Goal: Information Seeking & Learning: Learn about a topic

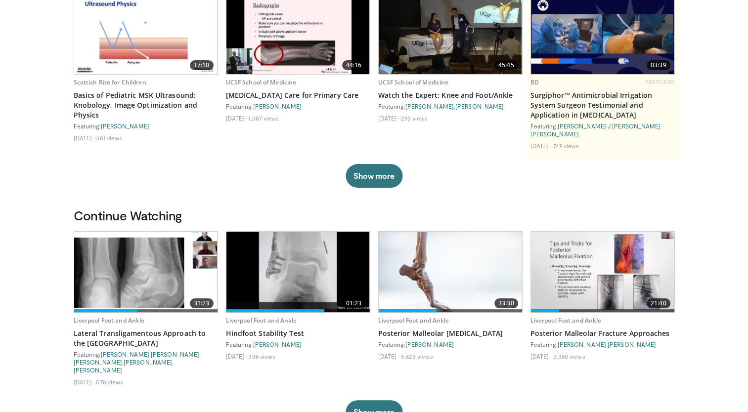
scroll to position [138, 0]
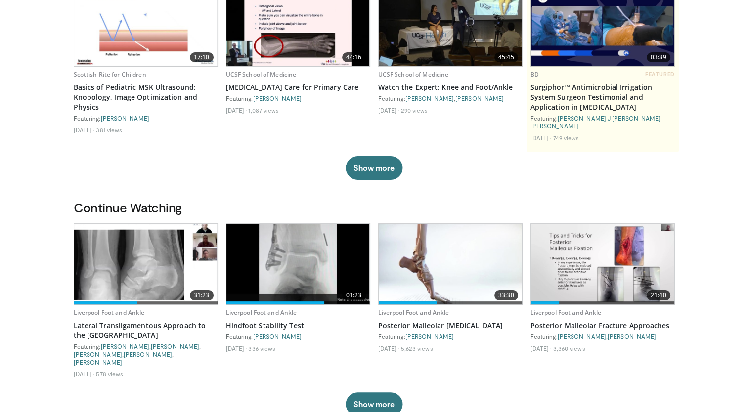
click at [167, 269] on img at bounding box center [145, 264] width 143 height 81
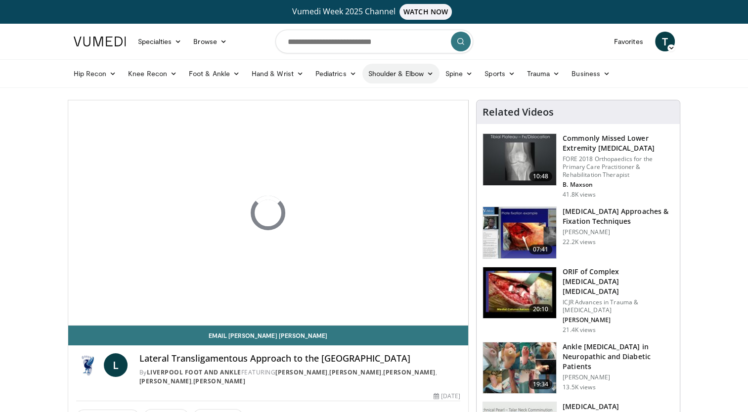
click at [404, 72] on link "Shoulder & Elbow" at bounding box center [400, 74] width 77 height 20
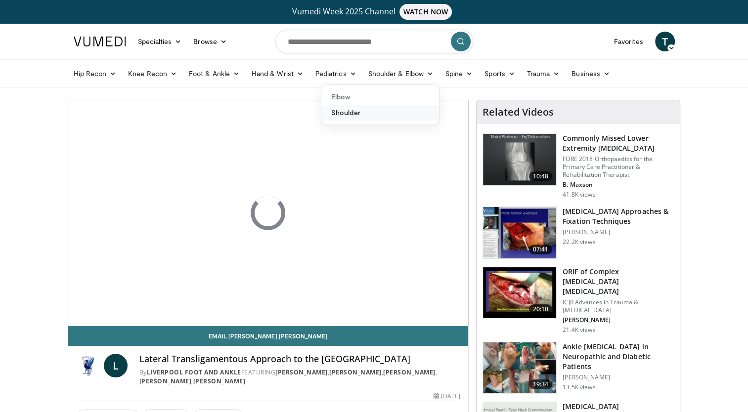
click at [344, 114] on link "Shoulder" at bounding box center [380, 113] width 118 height 16
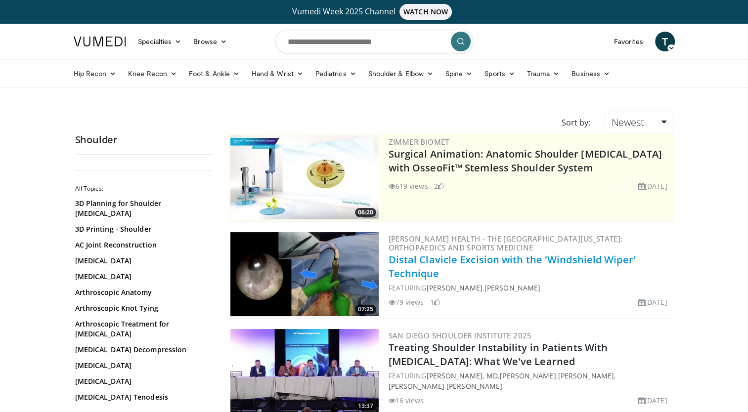
click at [425, 260] on link "Distal Clavicle Excision with the 'Windshield Wiper' Technique" at bounding box center [512, 266] width 247 height 27
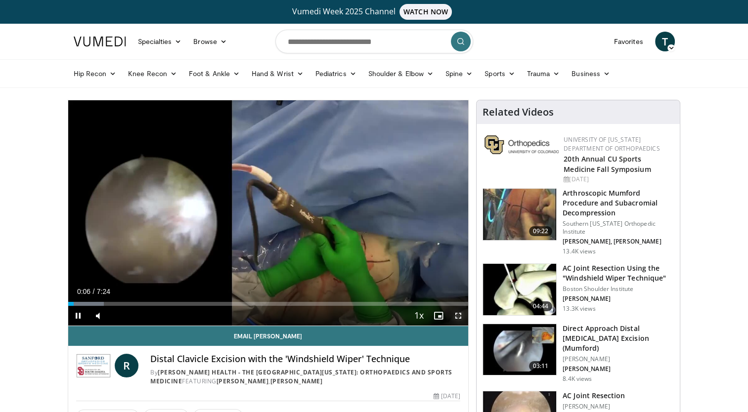
click at [455, 314] on span "Video Player" at bounding box center [458, 316] width 20 height 20
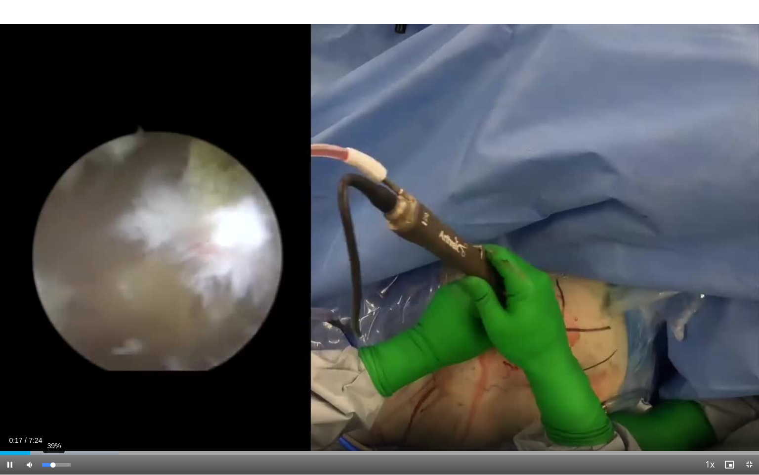
click at [53, 412] on div "39%" at bounding box center [56, 464] width 28 height 3
click at [112, 412] on div "Progress Bar" at bounding box center [112, 452] width 1 height 4
click at [156, 412] on div "Progress Bar" at bounding box center [156, 452] width 1 height 4
click at [181, 412] on div "Progress Bar" at bounding box center [147, 452] width 82 height 4
click at [217, 412] on div "Progress Bar" at bounding box center [217, 452] width 1 height 4
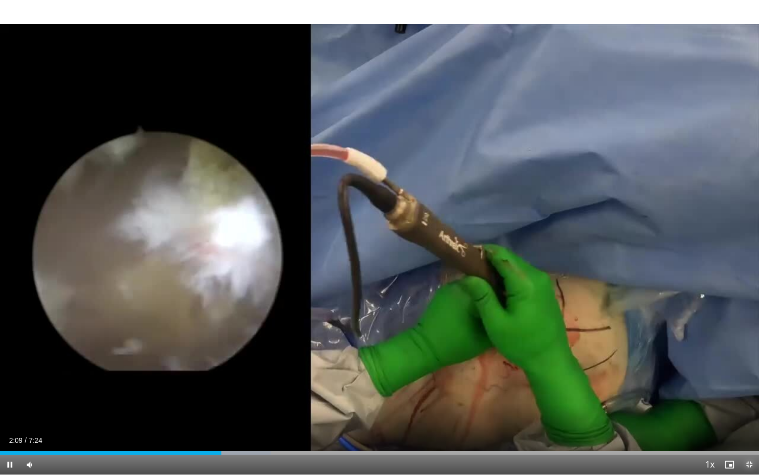
click at [748, 412] on span "Video Player" at bounding box center [750, 464] width 20 height 20
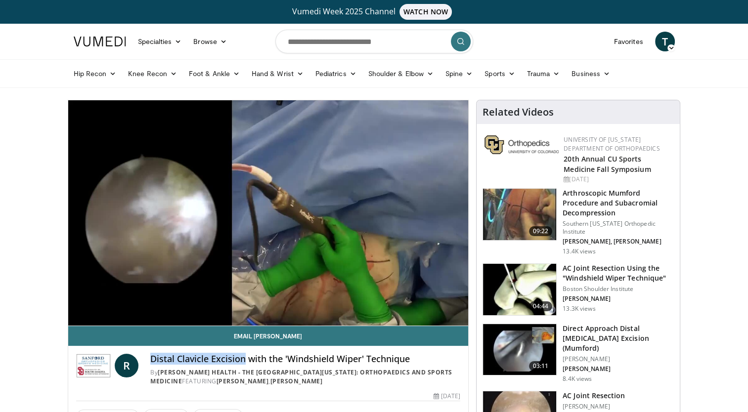
drag, startPoint x: 242, startPoint y: 361, endPoint x: 150, endPoint y: 357, distance: 92.0
click at [150, 357] on h4 "Distal Clavicle Excision with the 'Windshield Wiper' Technique" at bounding box center [305, 359] width 310 height 11
drag, startPoint x: 150, startPoint y: 357, endPoint x: 155, endPoint y: 360, distance: 5.8
copy h4 "Distal Clavicle Excision"
click at [374, 39] on input "Search topics, interventions" at bounding box center [374, 42] width 198 height 24
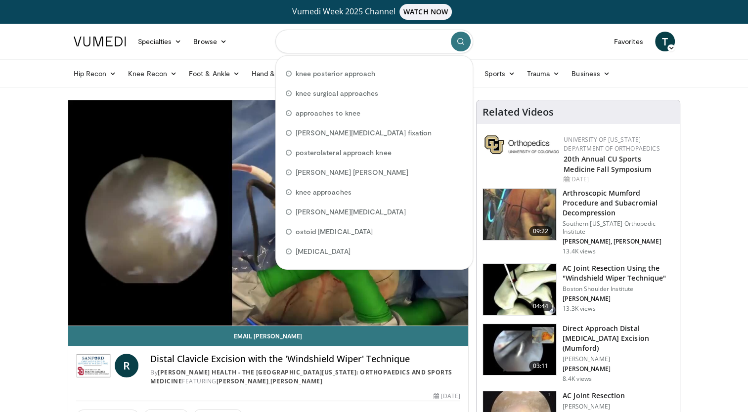
paste input "**********"
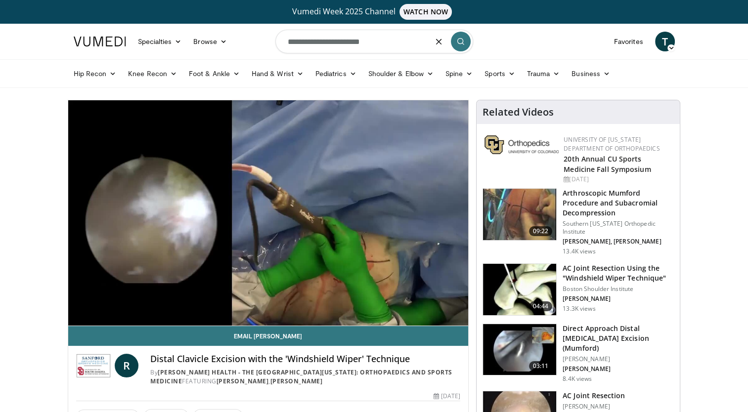
type input "**********"
click at [461, 44] on icon "submit" at bounding box center [461, 42] width 8 height 8
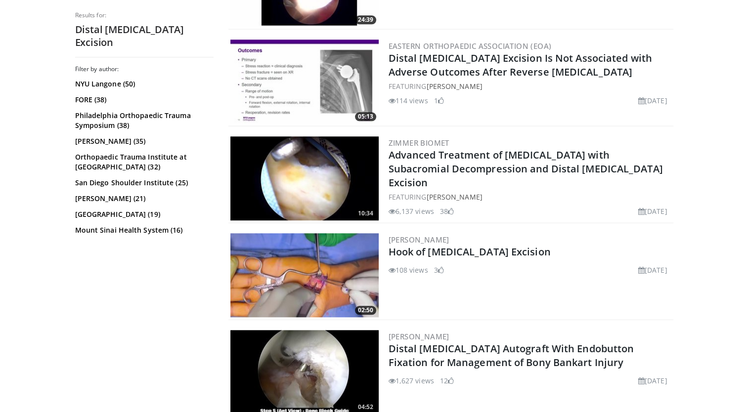
scroll to position [969, 0]
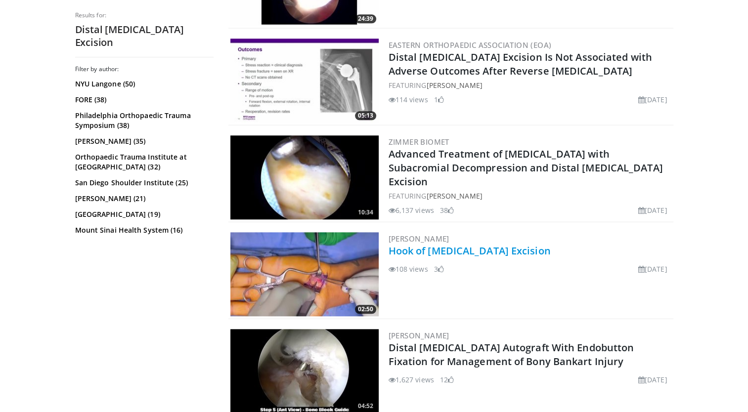
click at [433, 252] on link "Hook of [MEDICAL_DATA] Excision" at bounding box center [470, 250] width 162 height 13
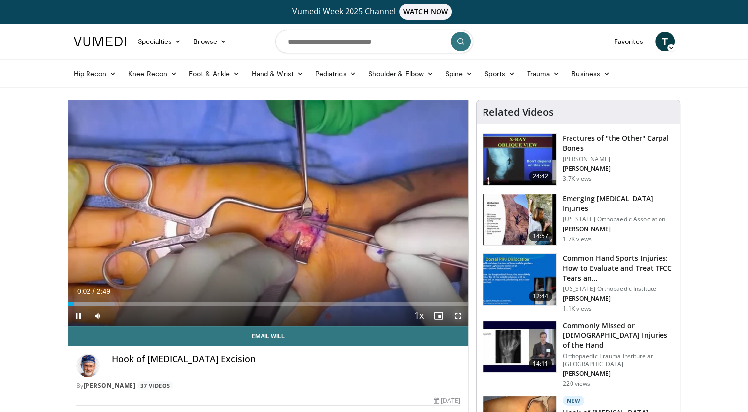
click at [458, 313] on span "Video Player" at bounding box center [458, 316] width 20 height 20
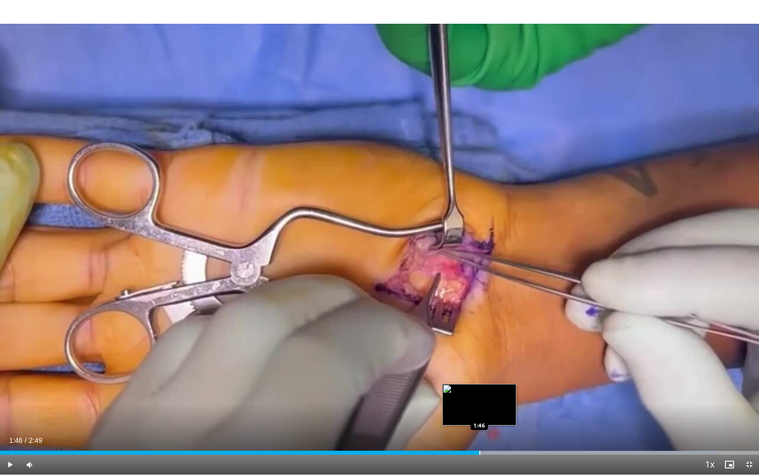
click at [480, 412] on div "Progress Bar" at bounding box center [480, 452] width 1 height 4
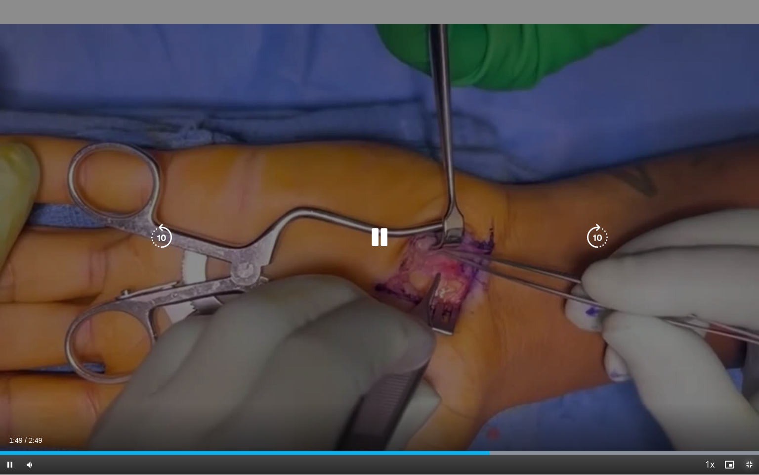
click at [748, 412] on span "Video Player" at bounding box center [750, 464] width 20 height 20
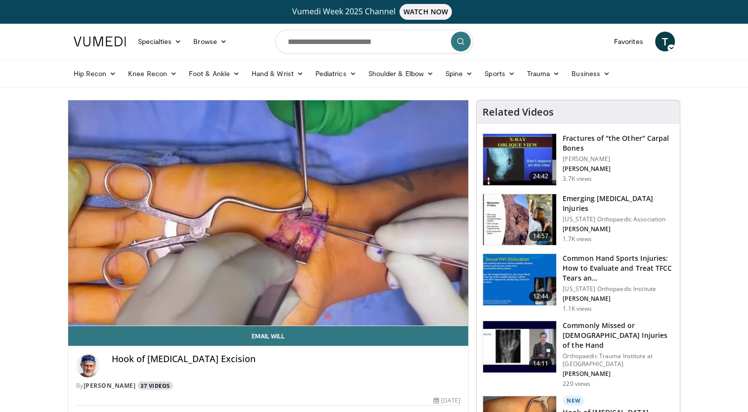
click at [159, 387] on link "37 Videos" at bounding box center [155, 386] width 36 height 8
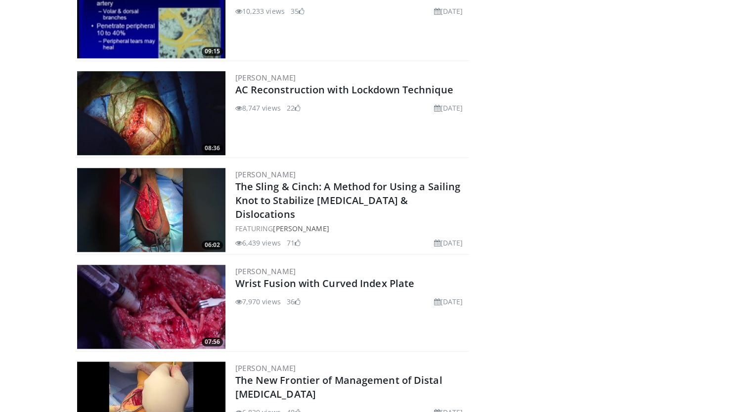
scroll to position [687, 0]
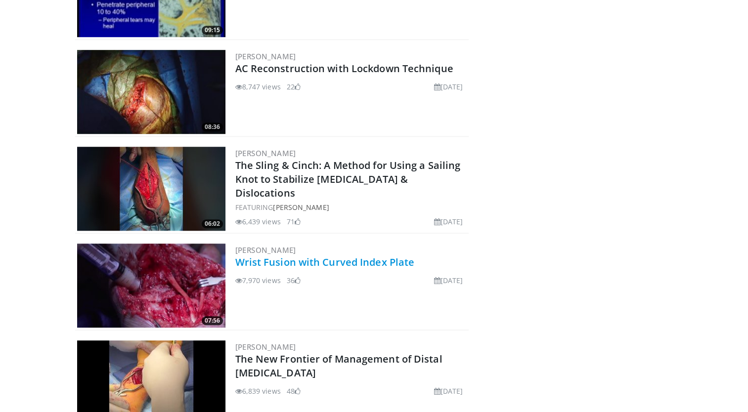
click at [319, 257] on link "Wrist Fusion with Curved Index Plate" at bounding box center [324, 262] width 179 height 13
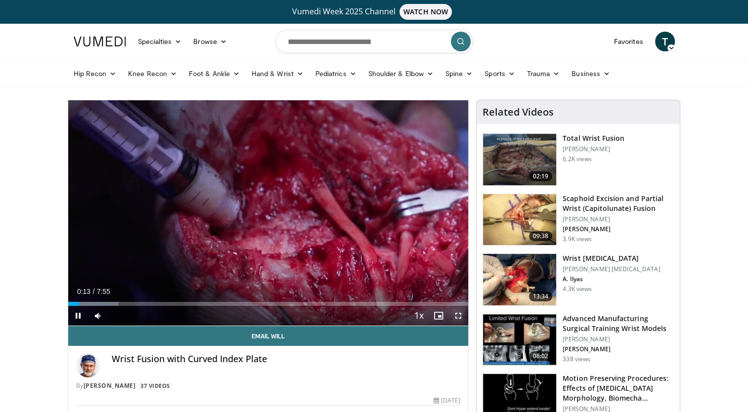
click at [459, 313] on span "Video Player" at bounding box center [458, 316] width 20 height 20
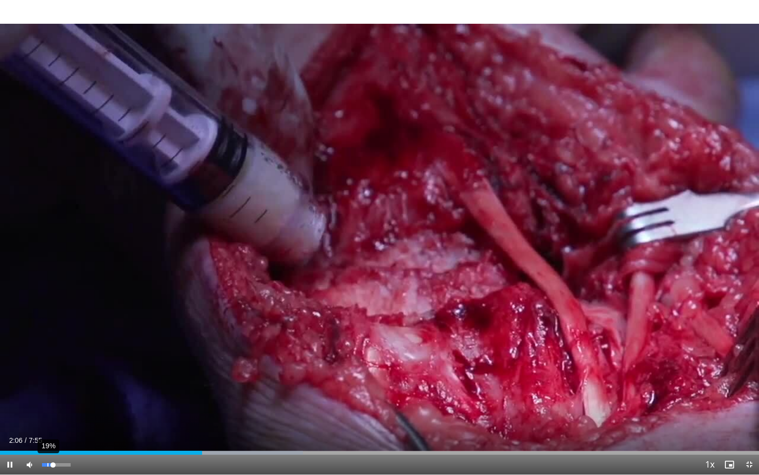
click at [47, 412] on div "19%" at bounding box center [56, 464] width 28 height 3
click at [254, 412] on div "Progress Bar" at bounding box center [254, 452] width 1 height 4
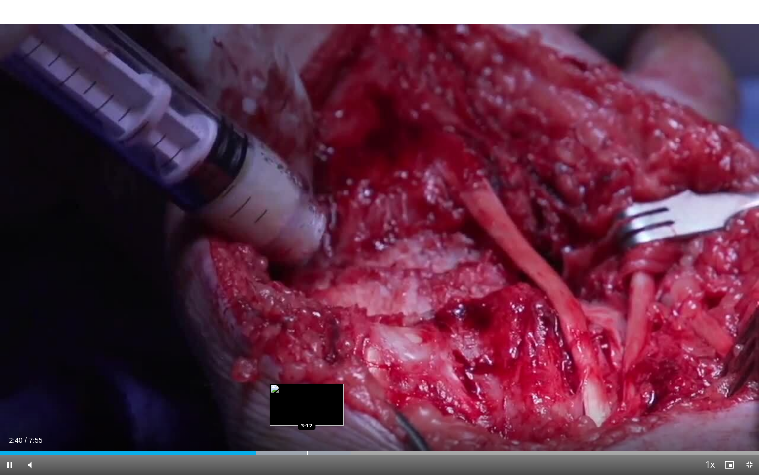
click at [307, 412] on div "Progress Bar" at bounding box center [279, 452] width 143 height 4
click at [748, 412] on span "Video Player" at bounding box center [750, 464] width 20 height 20
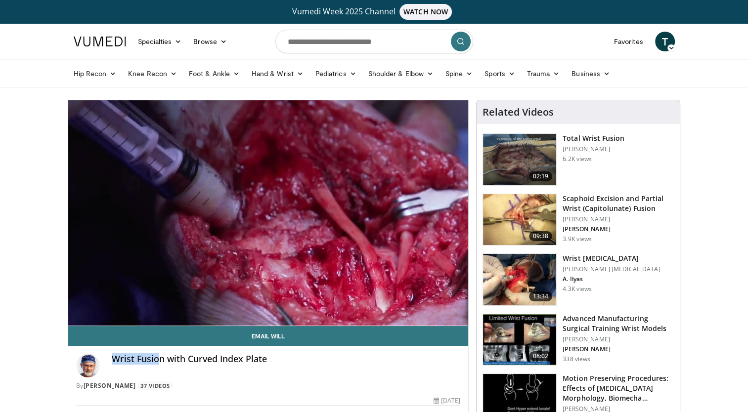
drag, startPoint x: 156, startPoint y: 360, endPoint x: 112, endPoint y: 356, distance: 44.1
click at [112, 356] on h4 "Wrist Fusion with Curved Index Plate" at bounding box center [286, 359] width 349 height 11
click at [581, 256] on h3 "Wrist Arthrodesis" at bounding box center [611, 259] width 97 height 10
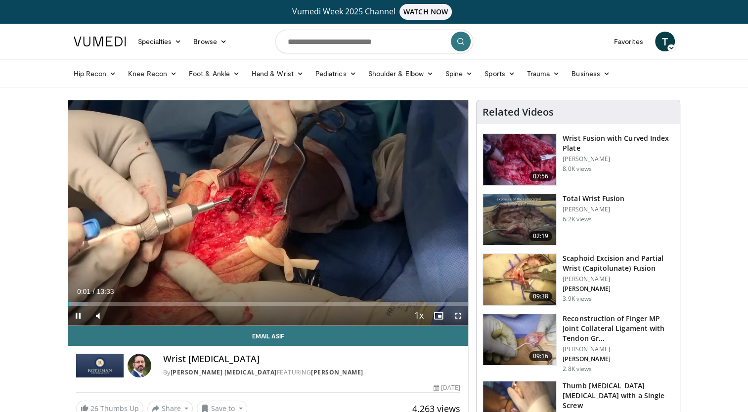
click at [457, 315] on span "Video Player" at bounding box center [458, 316] width 20 height 20
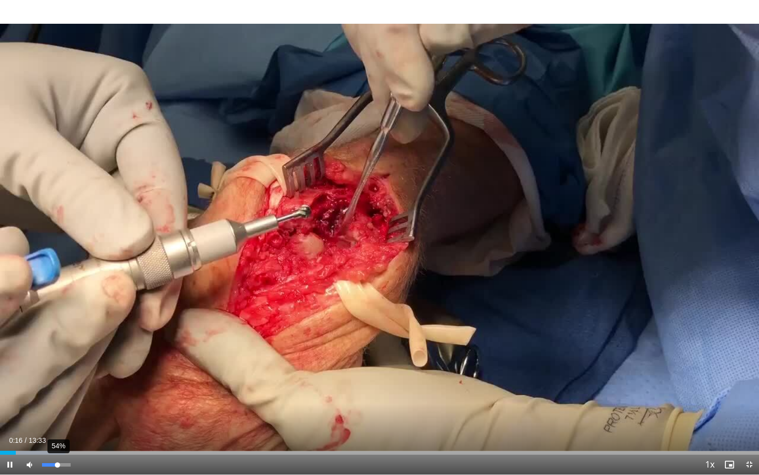
click at [57, 412] on div "54%" at bounding box center [56, 464] width 28 height 3
click at [58, 412] on div "Progress Bar" at bounding box center [58, 452] width 1 height 4
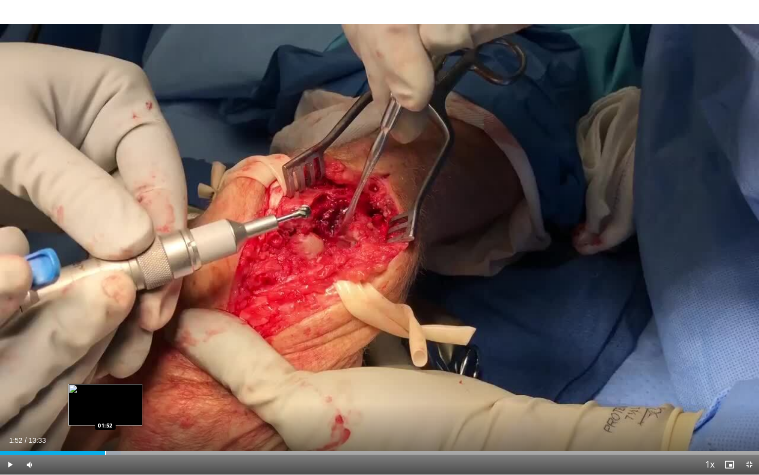
click at [105, 412] on div "Progress Bar" at bounding box center [77, 452] width 88 height 4
click at [93, 412] on div "Progress Bar" at bounding box center [93, 452] width 1 height 4
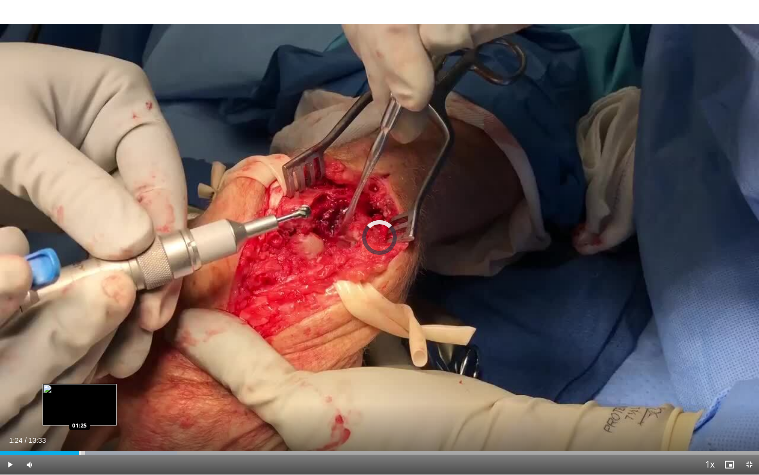
click at [79, 412] on div "01:24" at bounding box center [39, 452] width 79 height 4
click at [67, 412] on video-js "**********" at bounding box center [379, 237] width 759 height 475
click at [62, 412] on div "Progress Bar" at bounding box center [62, 452] width 1 height 4
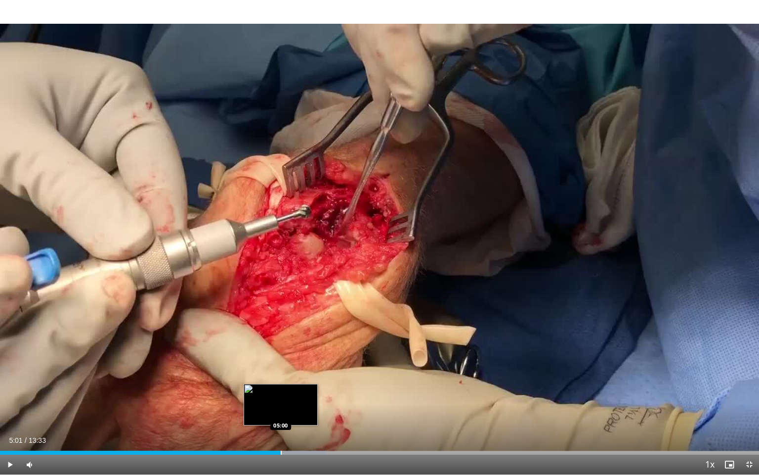
click at [281, 412] on div "Progress Bar" at bounding box center [281, 452] width 1 height 4
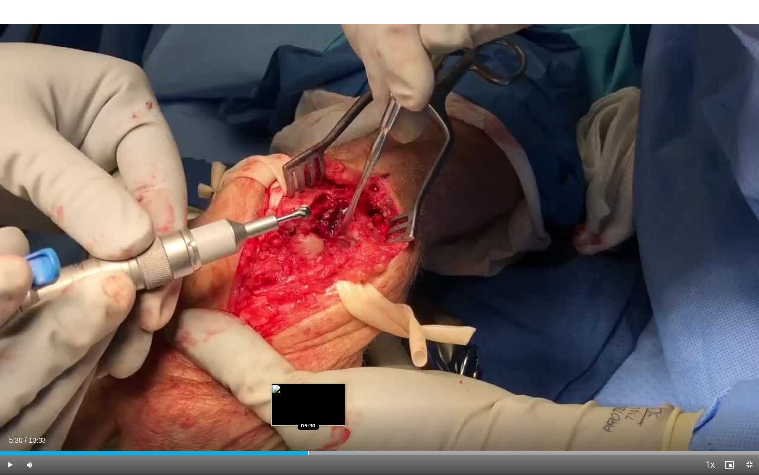
click at [309, 412] on div "Progress Bar" at bounding box center [309, 452] width 1 height 4
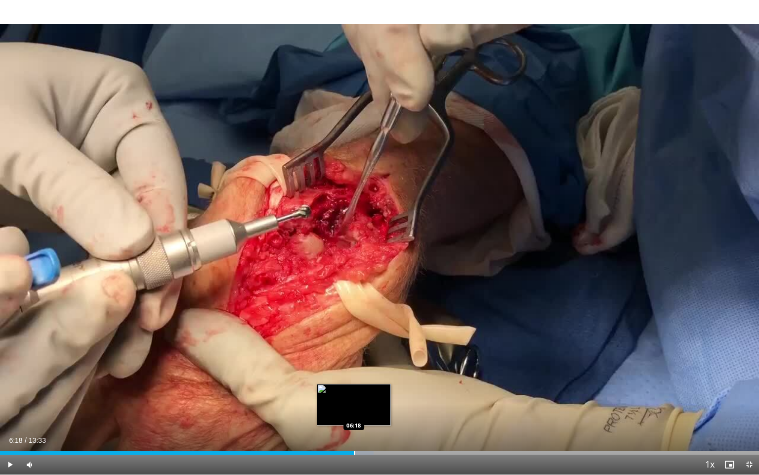
click at [354, 412] on div "Progress Bar" at bounding box center [354, 452] width 1 height 4
click at [748, 412] on span "Video Player" at bounding box center [750, 464] width 20 height 20
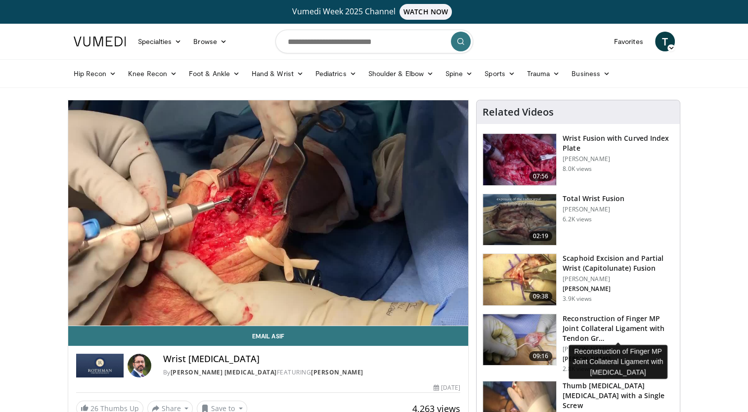
click at [595, 319] on h3 "Reconstruction of Finger MP Joint Collateral Ligament with Tendon Gr…" at bounding box center [618, 329] width 111 height 30
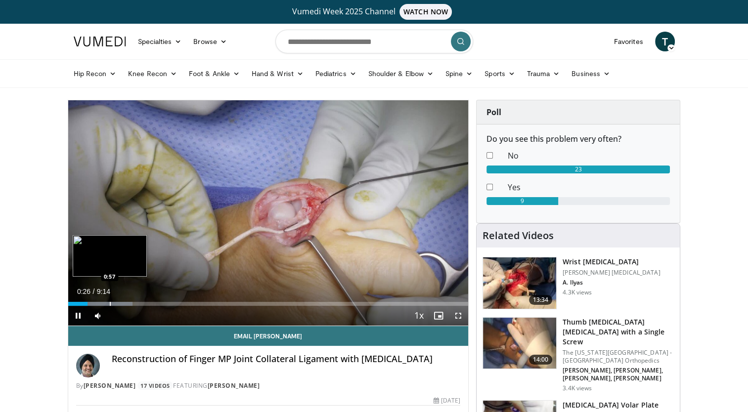
click at [110, 303] on div "Progress Bar" at bounding box center [110, 304] width 1 height 4
click at [129, 304] on div "Progress Bar" at bounding box center [129, 304] width 1 height 4
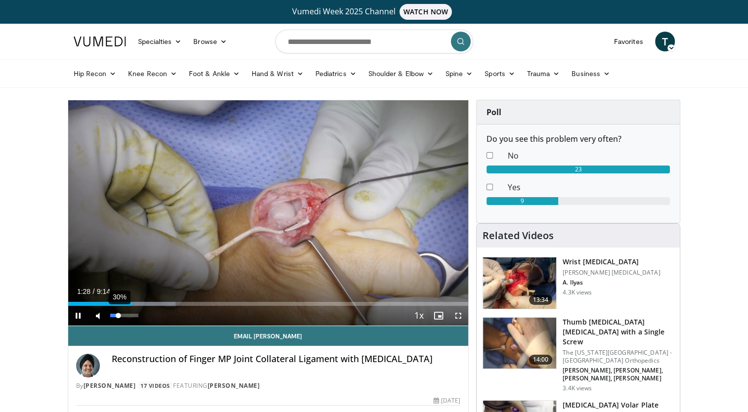
click at [119, 315] on div "30%" at bounding box center [124, 315] width 28 height 3
click at [115, 315] on div "Volume Level" at bounding box center [112, 315] width 5 height 3
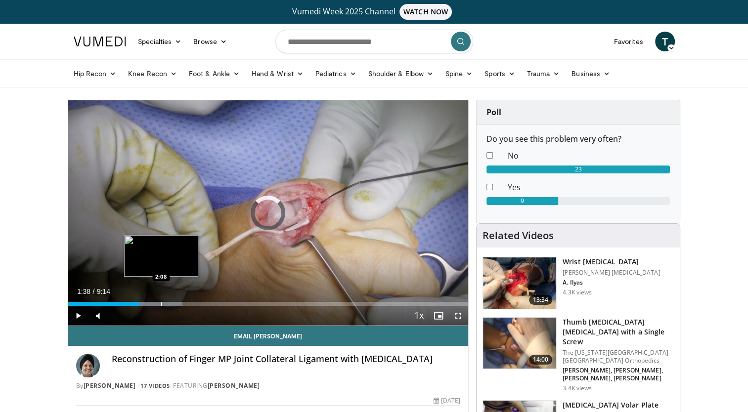
click at [161, 304] on div "Progress Bar" at bounding box center [161, 304] width 1 height 4
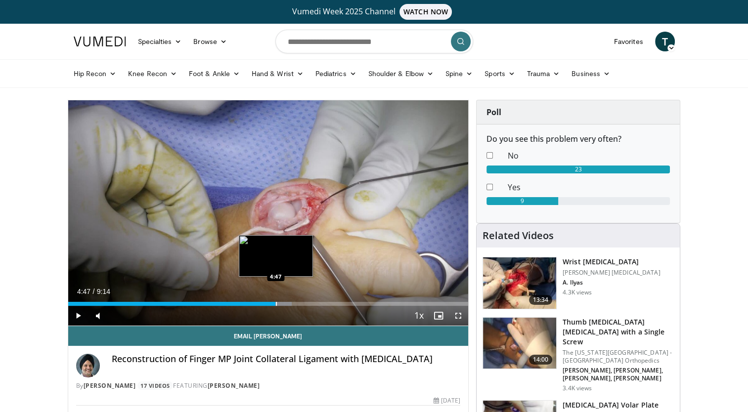
click at [275, 300] on div "Loaded : 55.91% 4:47 4:47" at bounding box center [268, 301] width 400 height 9
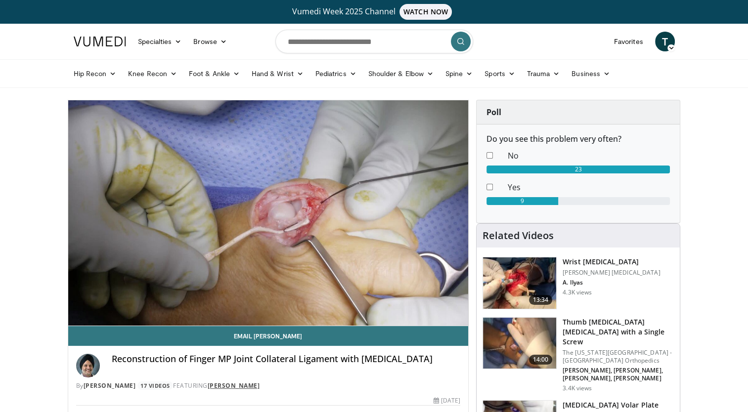
click at [251, 383] on link "[PERSON_NAME]" at bounding box center [234, 386] width 52 height 8
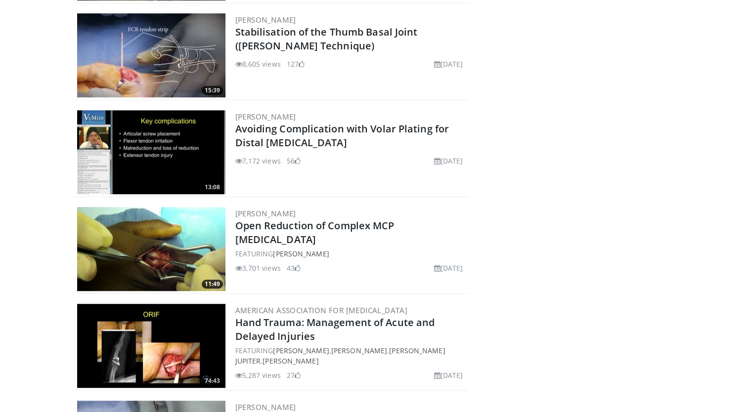
scroll to position [633, 0]
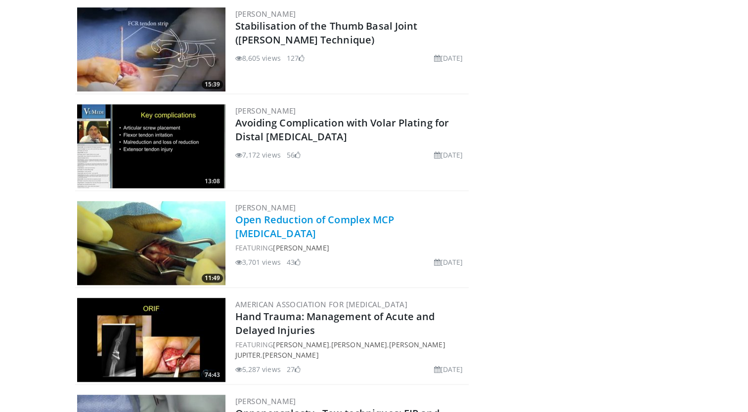
click at [260, 221] on link "Open Reduction of Complex MCP [MEDICAL_DATA]" at bounding box center [314, 226] width 159 height 27
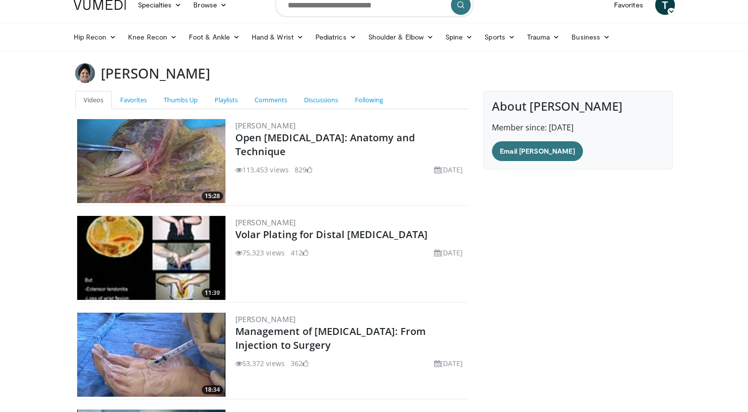
scroll to position [0, 0]
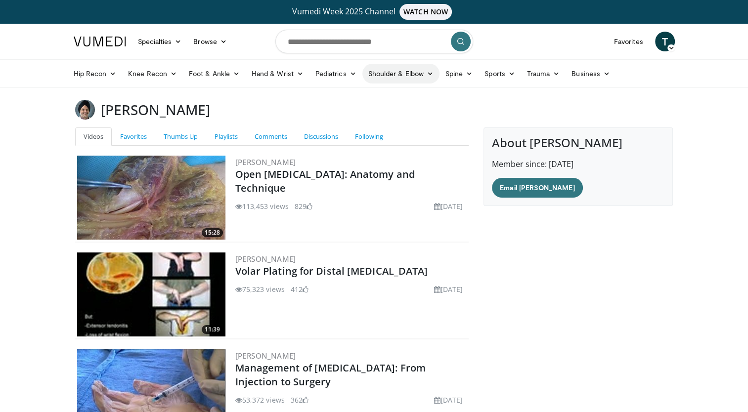
click at [388, 69] on link "Shoulder & Elbow" at bounding box center [400, 74] width 77 height 20
click at [347, 115] on link "Shoulder" at bounding box center [380, 113] width 118 height 16
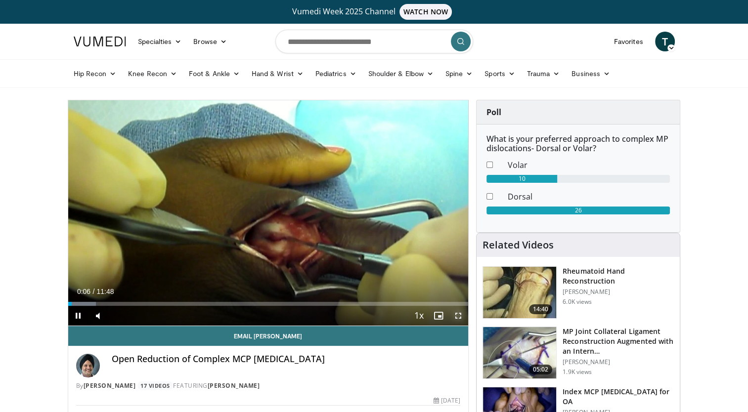
click at [457, 313] on span "Video Player" at bounding box center [458, 316] width 20 height 20
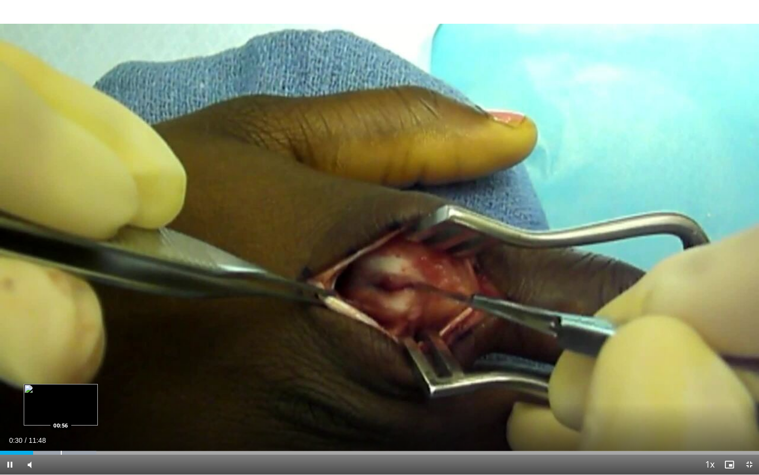
click at [61, 412] on div "Progress Bar" at bounding box center [61, 452] width 1 height 4
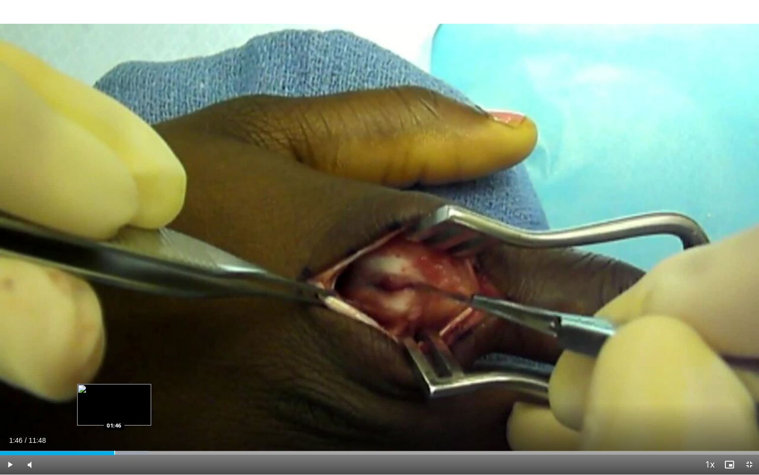
click at [115, 412] on div "Progress Bar" at bounding box center [114, 452] width 1 height 4
click at [128, 412] on div "Progress Bar" at bounding box center [128, 452] width 1 height 4
click at [115, 412] on div "Progress Bar" at bounding box center [115, 452] width 1 height 4
click at [97, 412] on div "Progress Bar" at bounding box center [97, 452] width 1 height 4
click at [83, 412] on div "Progress Bar" at bounding box center [83, 452] width 1 height 4
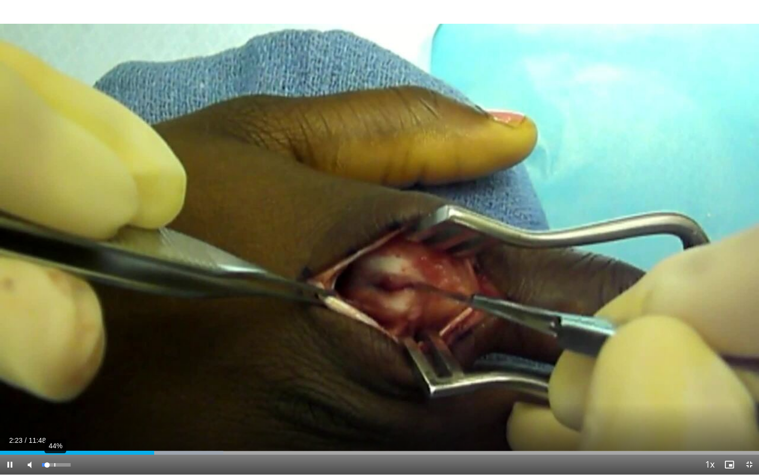
click at [54, 412] on div "44%" at bounding box center [56, 464] width 28 height 3
click at [237, 412] on div "Progress Bar" at bounding box center [237, 452] width 1 height 4
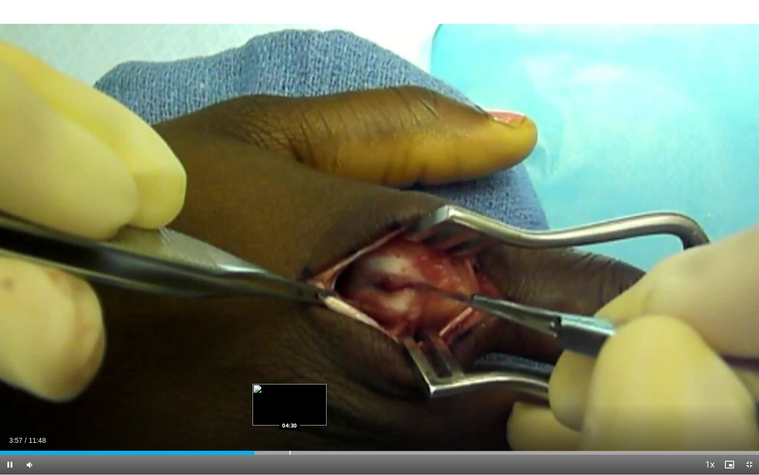
click at [290, 412] on div "Progress Bar" at bounding box center [290, 452] width 1 height 4
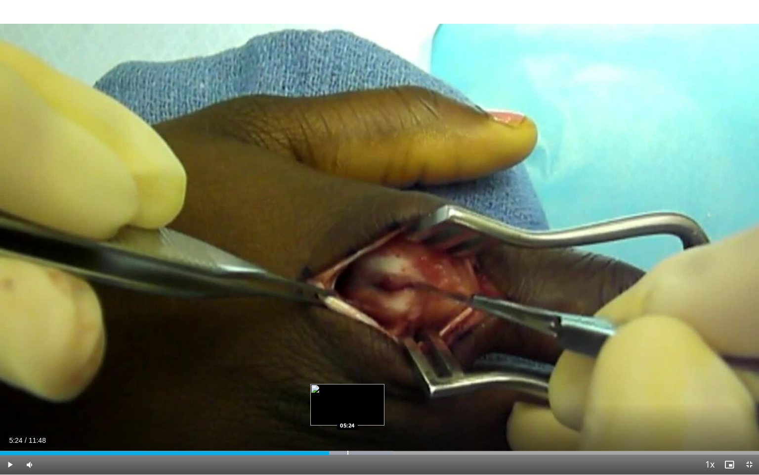
click at [348, 412] on div "Progress Bar" at bounding box center [348, 452] width 1 height 4
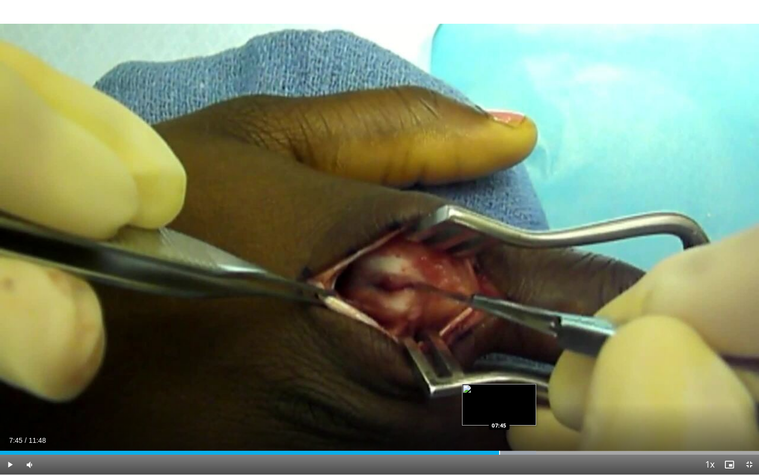
click at [499, 412] on div "Progress Bar" at bounding box center [499, 452] width 1 height 4
click at [748, 412] on span "Video Player" at bounding box center [750, 464] width 20 height 20
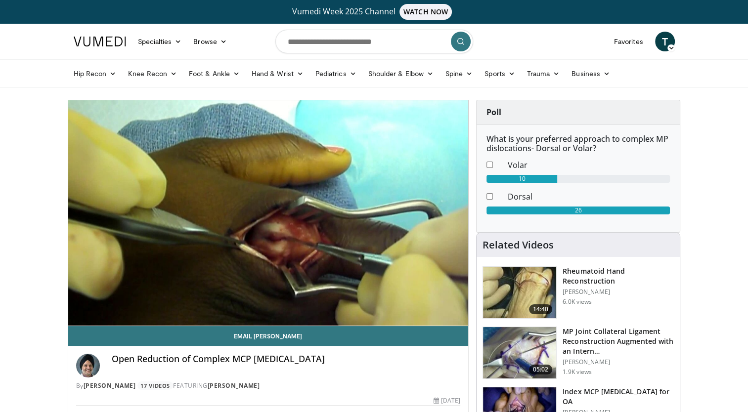
click at [576, 274] on h3 "Rheumatoid Hand Reconstruction" at bounding box center [618, 276] width 111 height 20
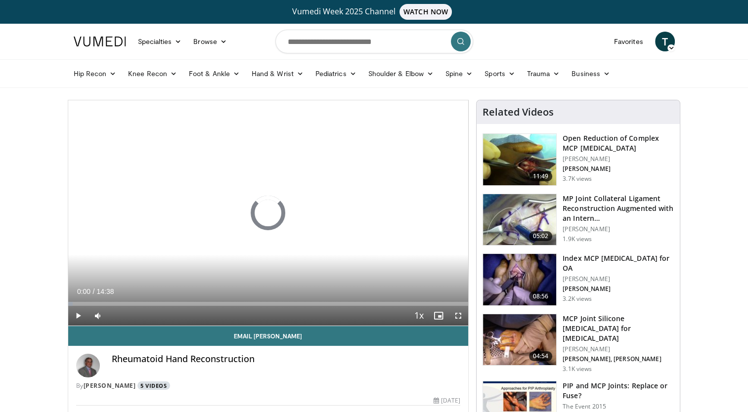
click at [145, 388] on link "5 Videos" at bounding box center [153, 386] width 33 height 8
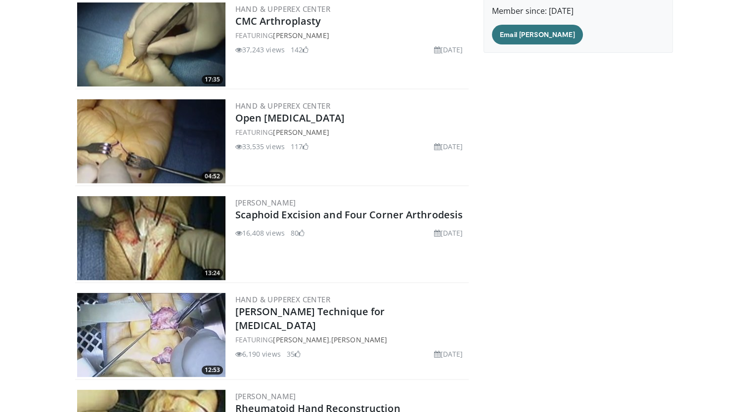
scroll to position [322, 0]
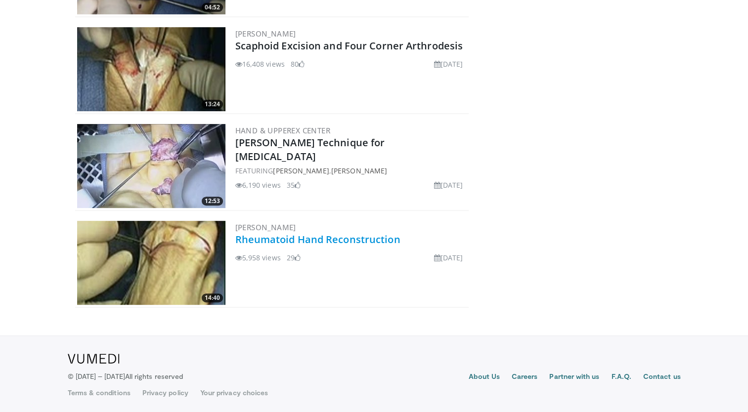
click at [295, 236] on link "Rheumatoid Hand Reconstruction" at bounding box center [317, 239] width 165 height 13
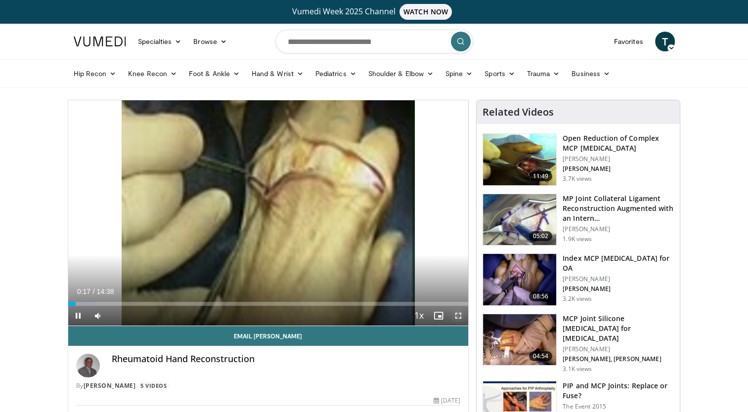
click at [458, 314] on span "Video Player" at bounding box center [458, 316] width 20 height 20
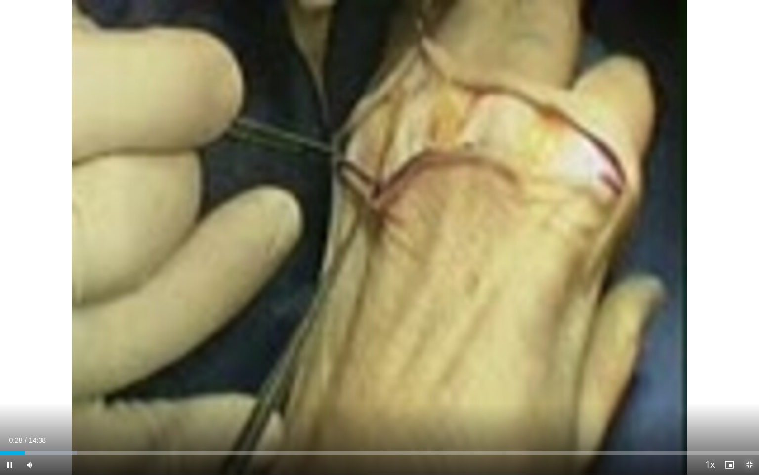
click at [748, 412] on span "Video Player" at bounding box center [750, 464] width 20 height 20
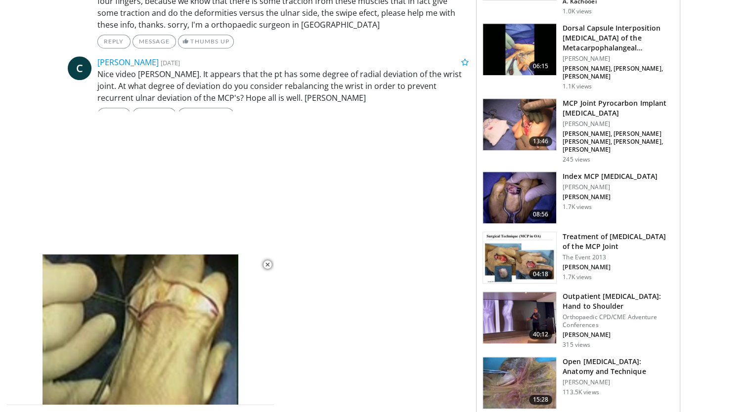
scroll to position [1047, 0]
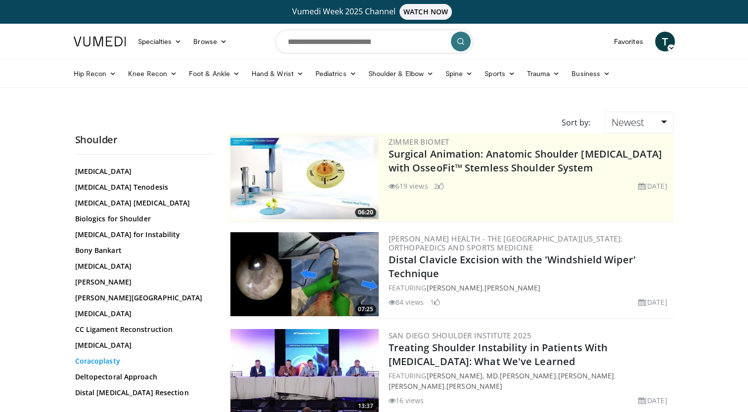
click at [99, 356] on link "Coracoplasty" at bounding box center [141, 361] width 133 height 10
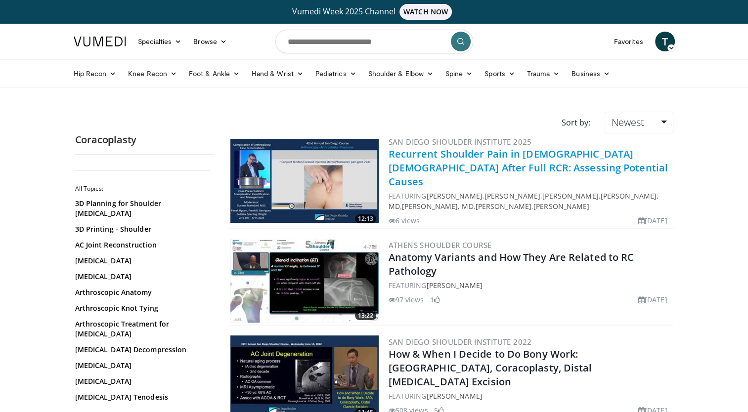
click at [554, 156] on link "Recurrent Shoulder Pain in [DEMOGRAPHIC_DATA] [DEMOGRAPHIC_DATA] After Full RCR…" at bounding box center [528, 167] width 279 height 41
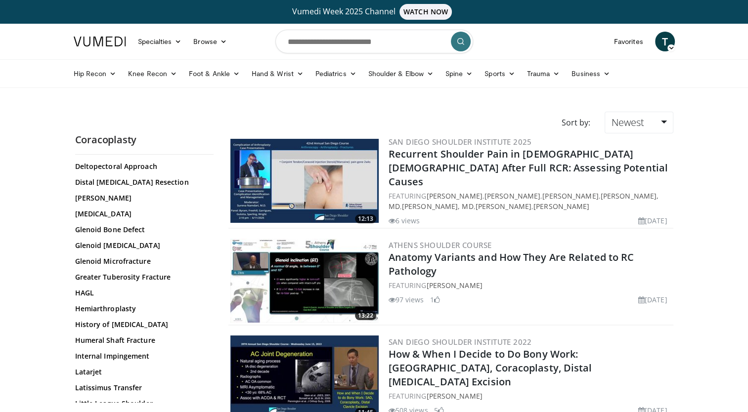
scroll to position [631, 0]
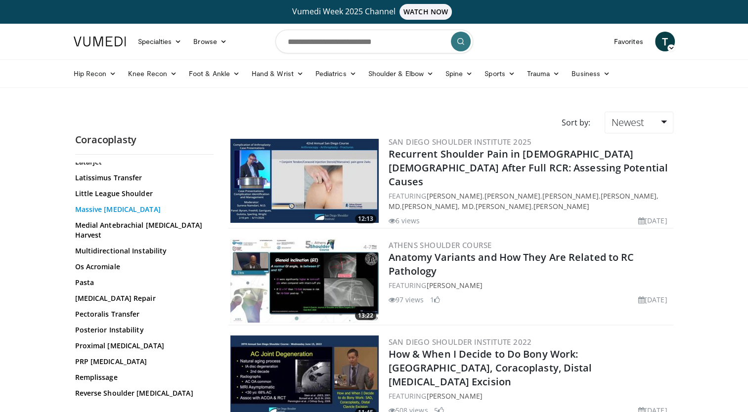
click at [129, 205] on link "Massive Rotator Cuff Tear" at bounding box center [141, 210] width 133 height 10
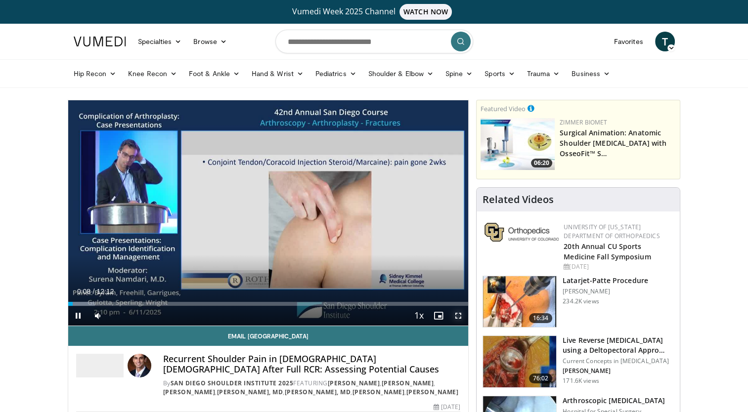
click at [463, 317] on span "Video Player" at bounding box center [458, 316] width 20 height 20
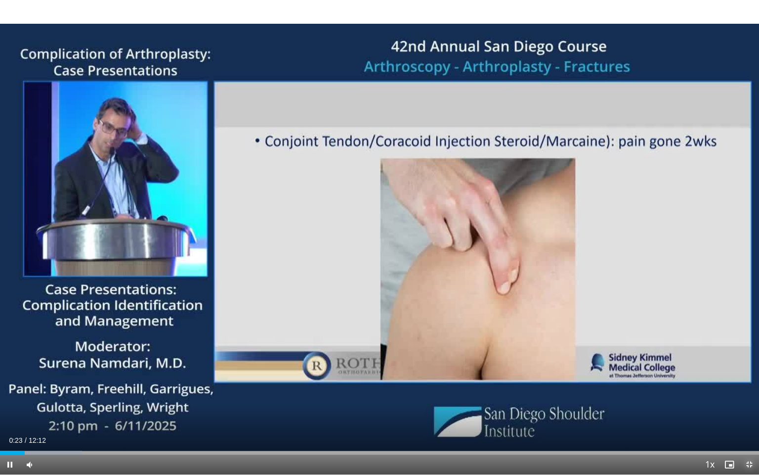
click at [748, 412] on span "Video Player" at bounding box center [750, 464] width 20 height 20
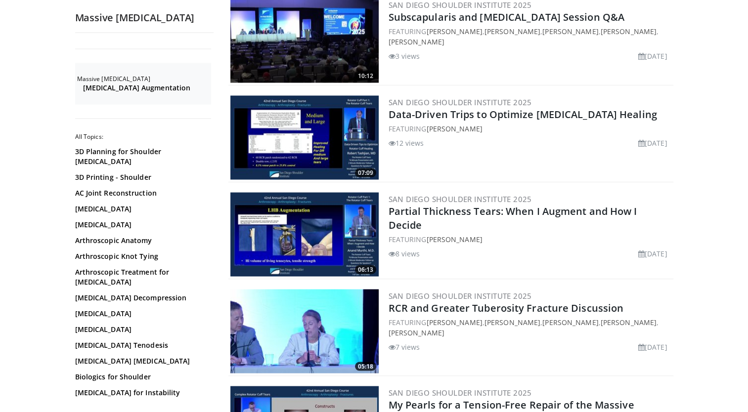
scroll to position [2164, 0]
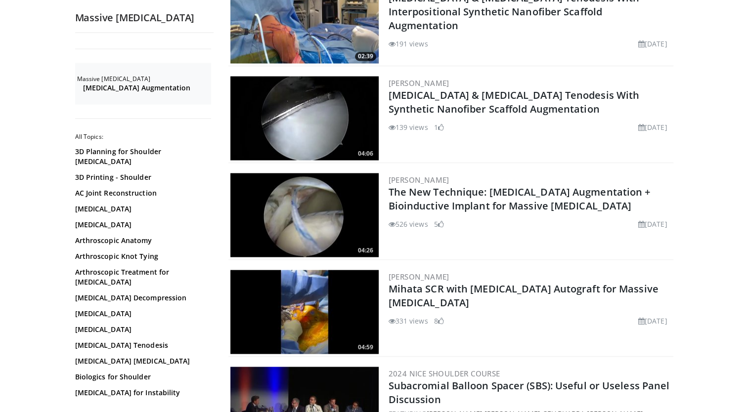
scroll to position [2164, 0]
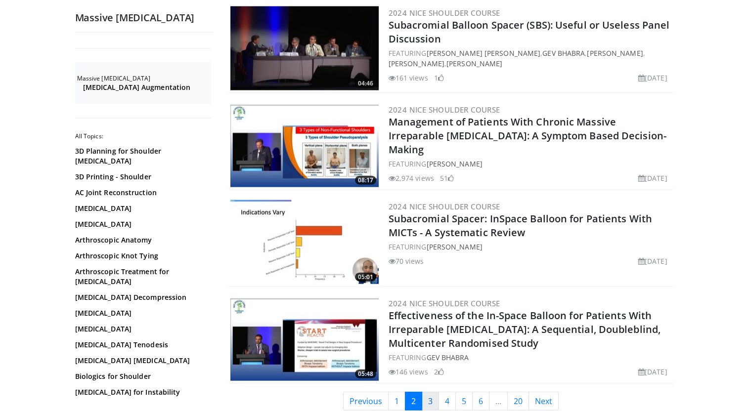
click at [431, 392] on link "3" at bounding box center [430, 401] width 17 height 19
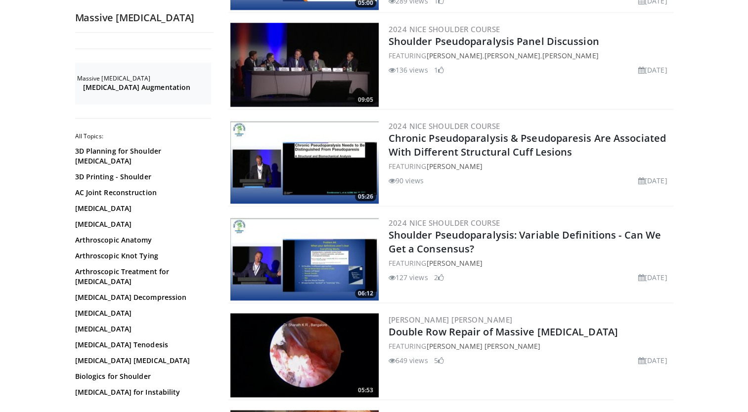
scroll to position [1443, 0]
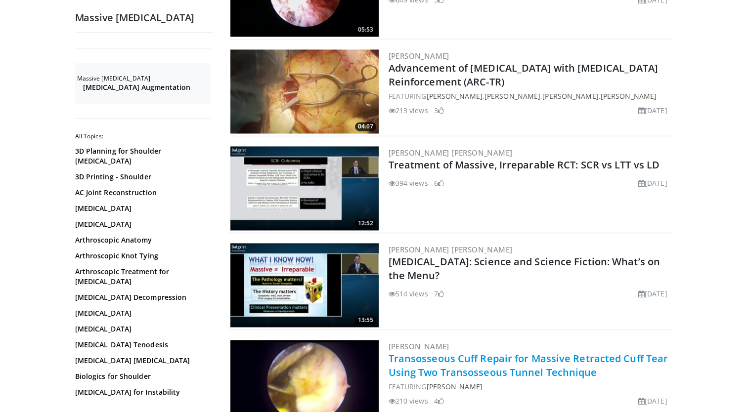
click at [577, 363] on link "Transosseous Cuff Repair for Massive Retracted Cuff Tear Using Two Transosseous…" at bounding box center [529, 365] width 280 height 27
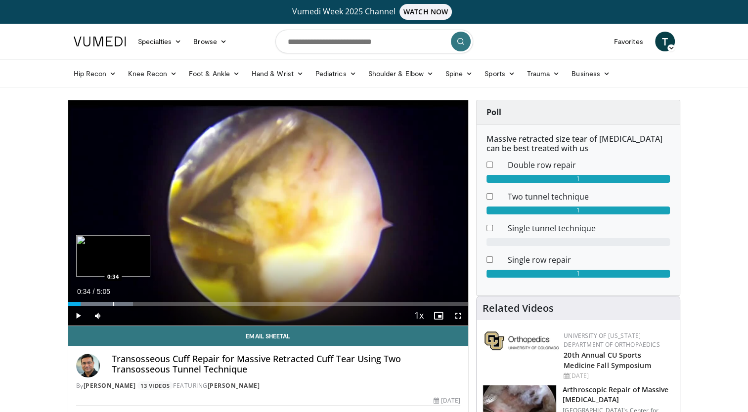
click at [113, 305] on div "Progress Bar" at bounding box center [113, 304] width 1 height 4
click at [456, 315] on span "Video Player" at bounding box center [458, 316] width 20 height 20
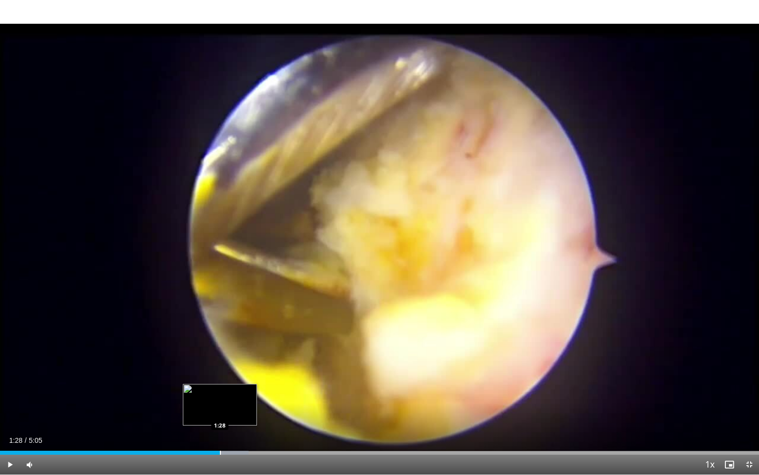
click at [220, 412] on div "Progress Bar" at bounding box center [220, 452] width 1 height 4
click at [748, 412] on span "Video Player" at bounding box center [750, 464] width 20 height 20
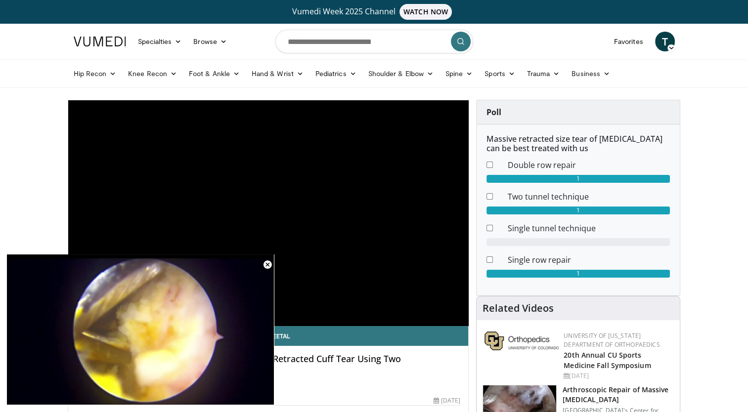
scroll to position [360, 0]
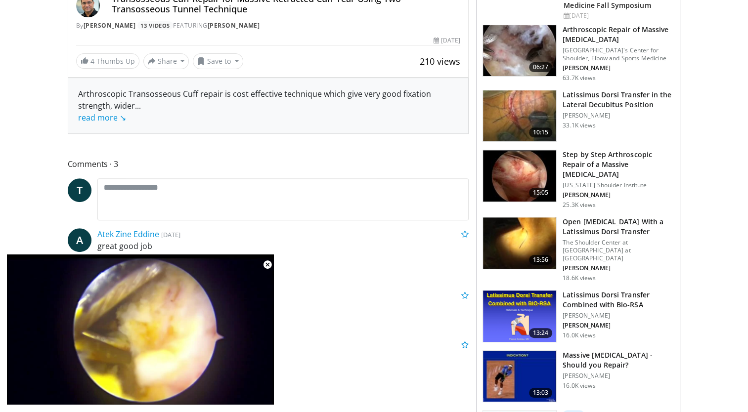
click at [612, 217] on h3 "Open Rotator Cuff Repair With a Latissimus Dorsi Transfer" at bounding box center [618, 227] width 111 height 20
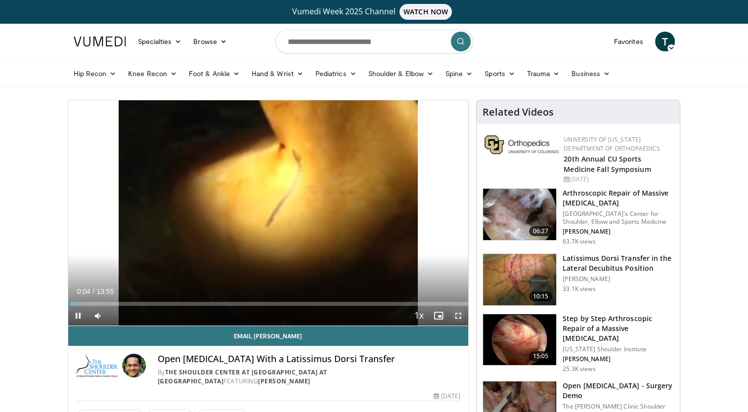
click at [457, 314] on span "Video Player" at bounding box center [458, 316] width 20 height 20
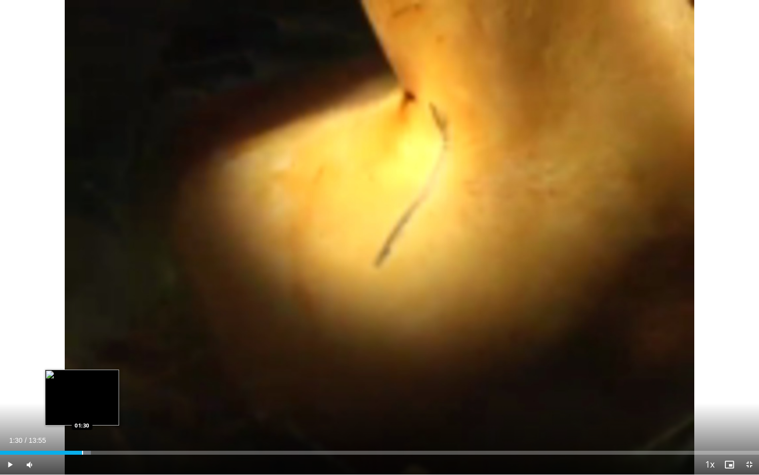
click at [82, 412] on div "Progress Bar" at bounding box center [82, 452] width 1 height 4
click at [106, 412] on div "Progress Bar" at bounding box center [106, 452] width 1 height 4
click at [116, 412] on div "Progress Bar" at bounding box center [116, 452] width 1 height 4
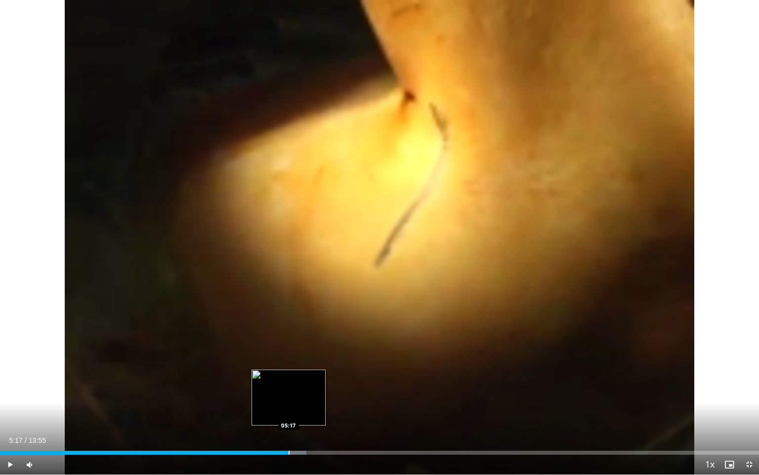
click at [288, 412] on div "Loaded : 40.38% 05:17 05:17" at bounding box center [379, 452] width 759 height 4
click at [748, 412] on span "Video Player" at bounding box center [750, 464] width 20 height 20
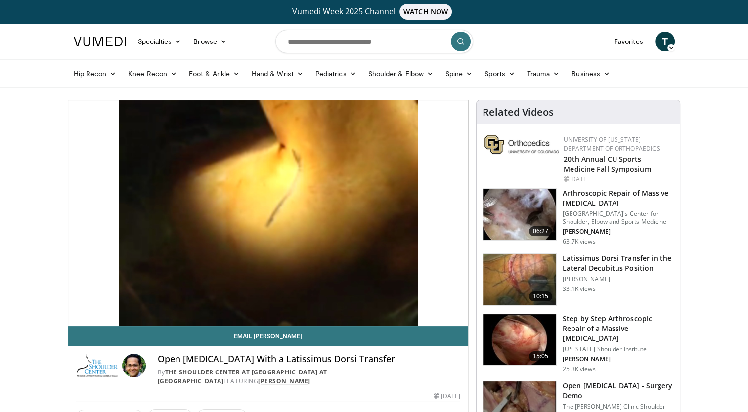
click at [258, 380] on link "[PERSON_NAME]" at bounding box center [284, 381] width 52 height 8
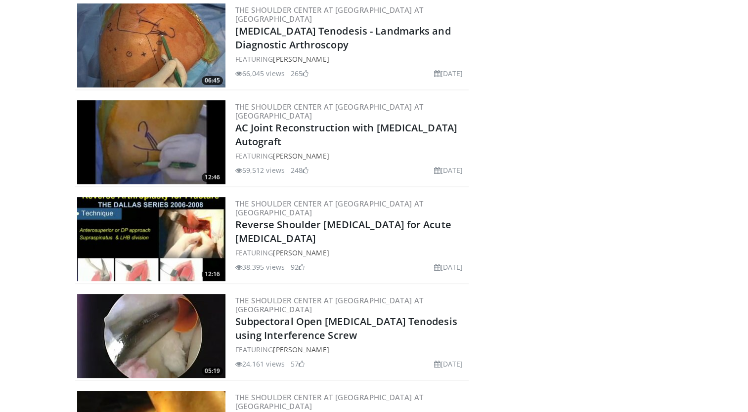
scroll to position [257, 0]
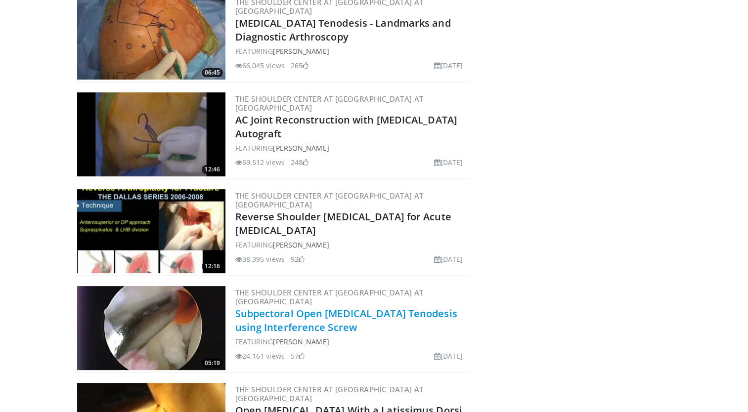
click at [302, 317] on link "Subpectoral Open [MEDICAL_DATA] Tenodesis using Interference Screw" at bounding box center [346, 320] width 222 height 27
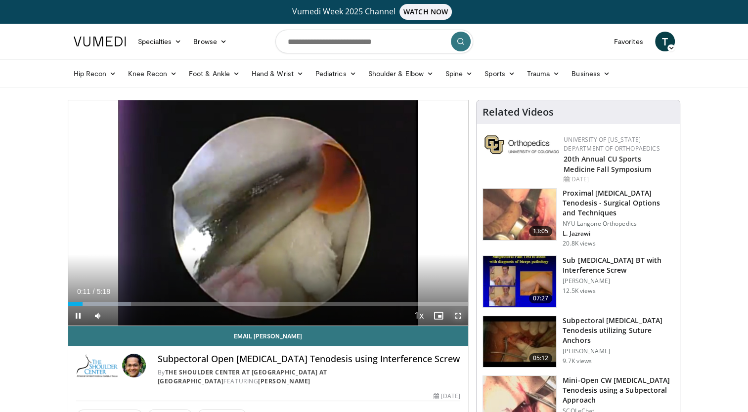
click at [457, 310] on span "Video Player" at bounding box center [458, 316] width 20 height 20
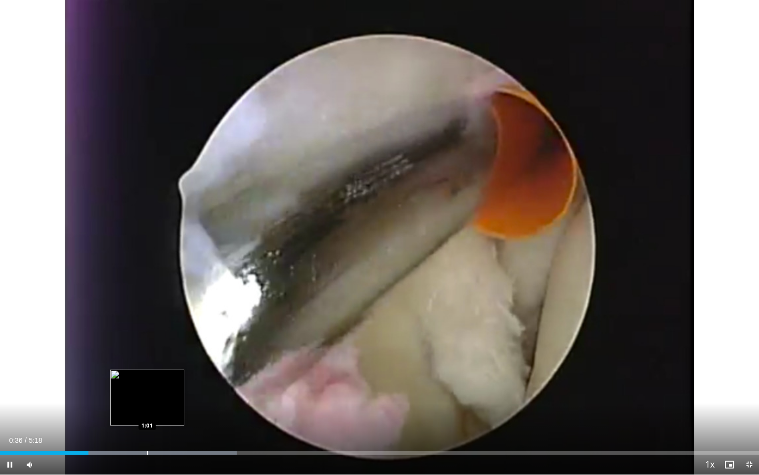
click at [147, 412] on div "Progress Bar" at bounding box center [147, 452] width 1 height 4
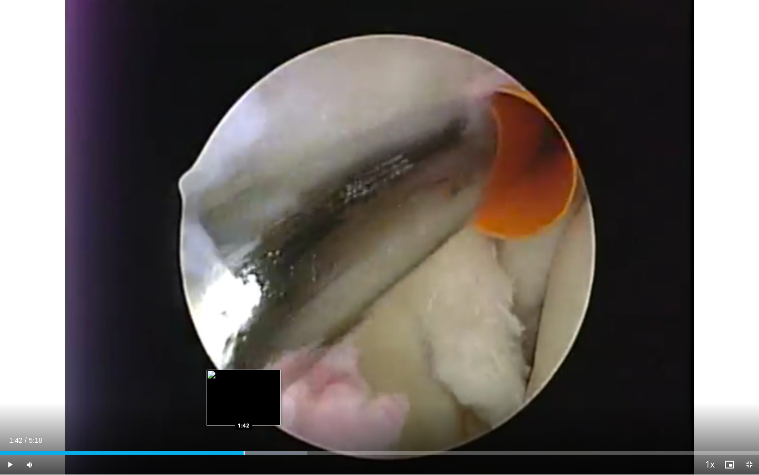
click at [244, 412] on div "Progress Bar" at bounding box center [244, 452] width 1 height 4
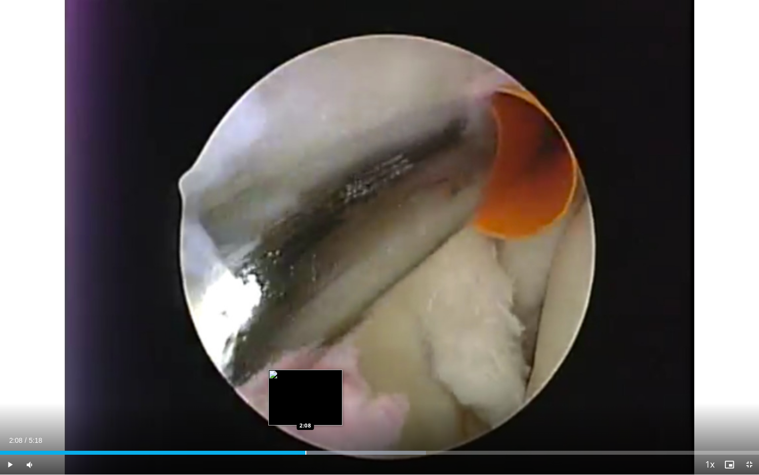
click at [306, 412] on div "Progress Bar" at bounding box center [306, 452] width 1 height 4
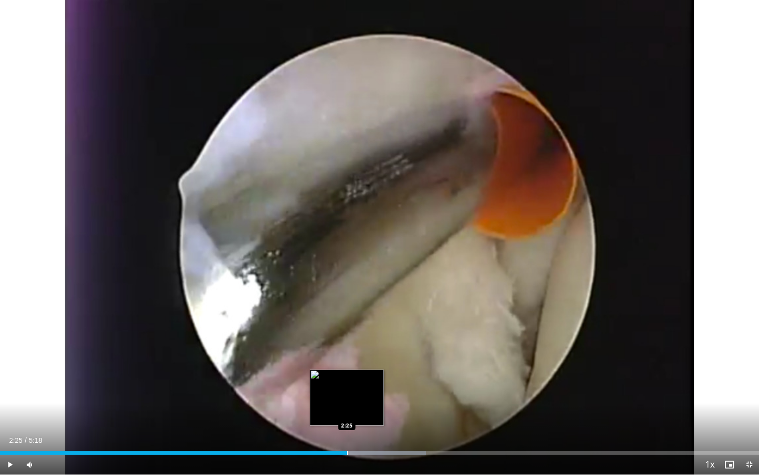
click at [347, 412] on div "Progress Bar" at bounding box center [347, 452] width 1 height 4
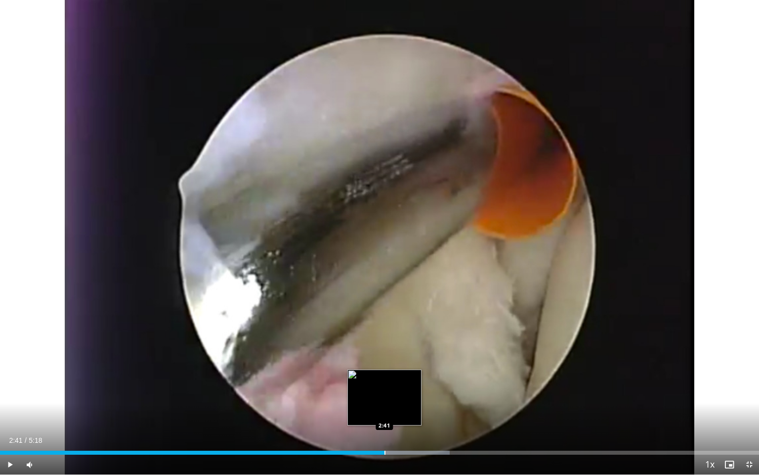
click at [385, 412] on div "Progress Bar" at bounding box center [385, 452] width 1 height 4
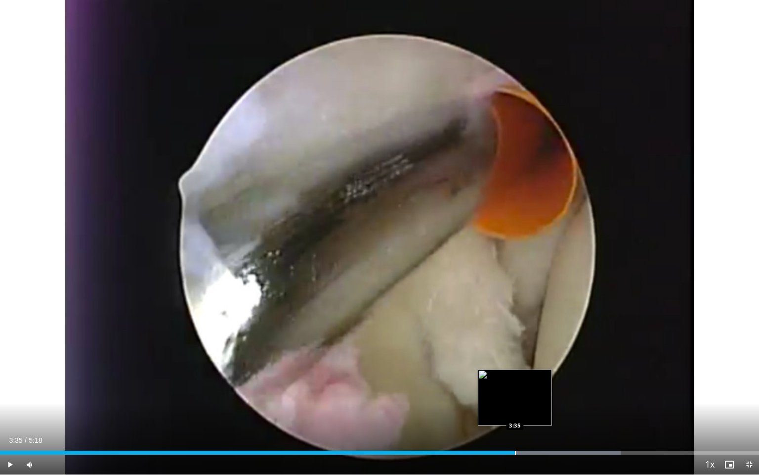
click at [515, 412] on div "Progress Bar" at bounding box center [515, 452] width 1 height 4
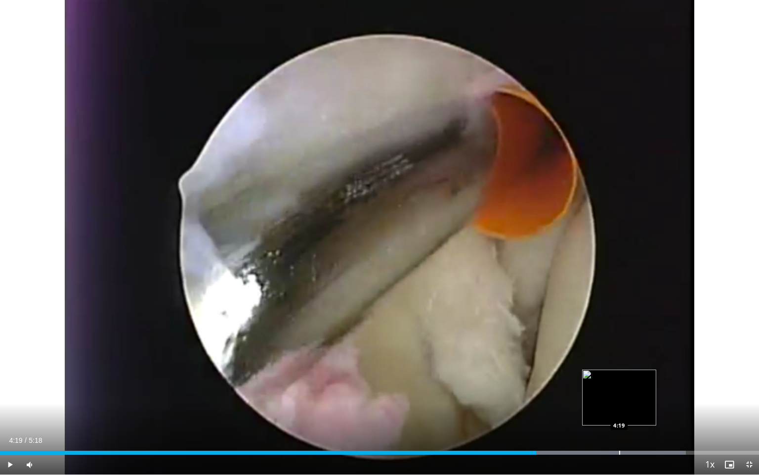
click at [619, 412] on div "Progress Bar" at bounding box center [571, 452] width 230 height 4
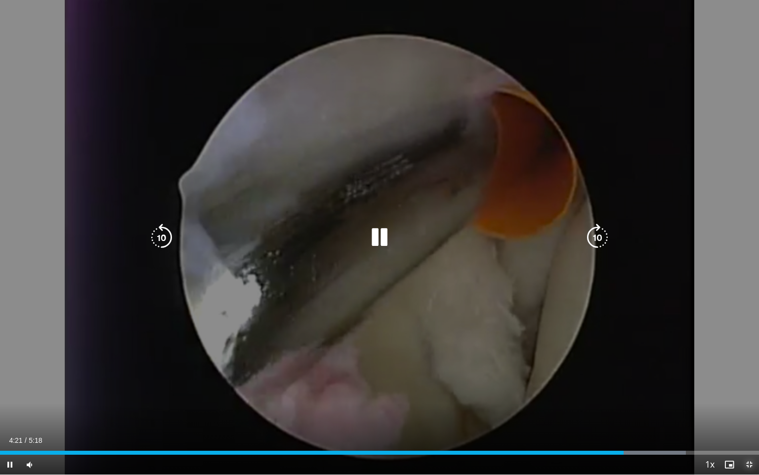
click at [748, 412] on span "Video Player" at bounding box center [750, 464] width 20 height 20
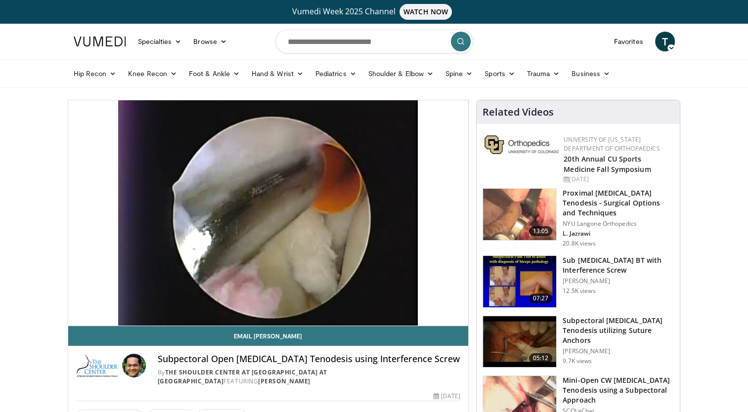
click at [646, 378] on h3 "Mini-Open CW Biceps Tenodesis using a Subpectoral Approach" at bounding box center [618, 391] width 111 height 30
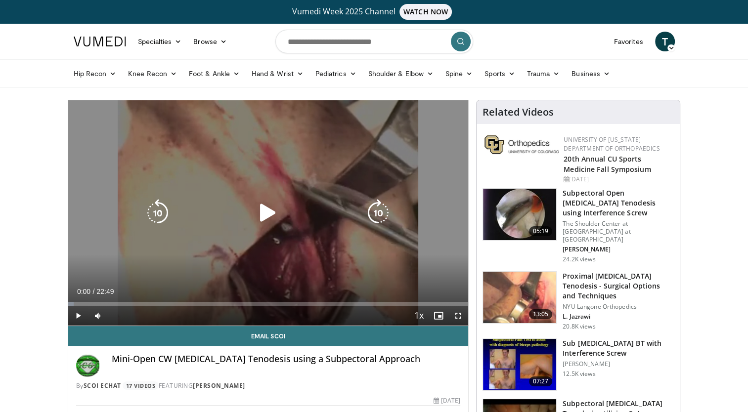
click at [269, 209] on icon "Video Player" at bounding box center [268, 213] width 28 height 28
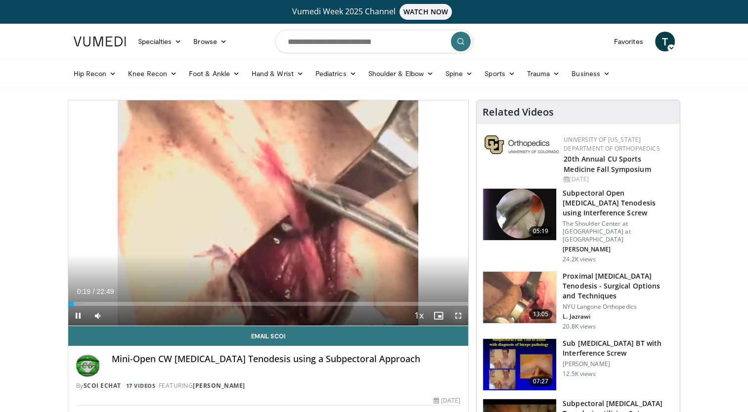
click at [458, 313] on span "Video Player" at bounding box center [458, 316] width 20 height 20
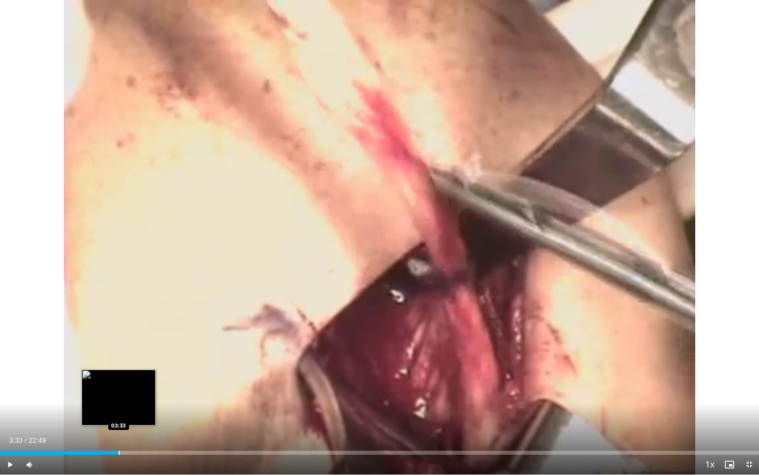
click at [119, 412] on div "Progress Bar" at bounding box center [119, 452] width 1 height 4
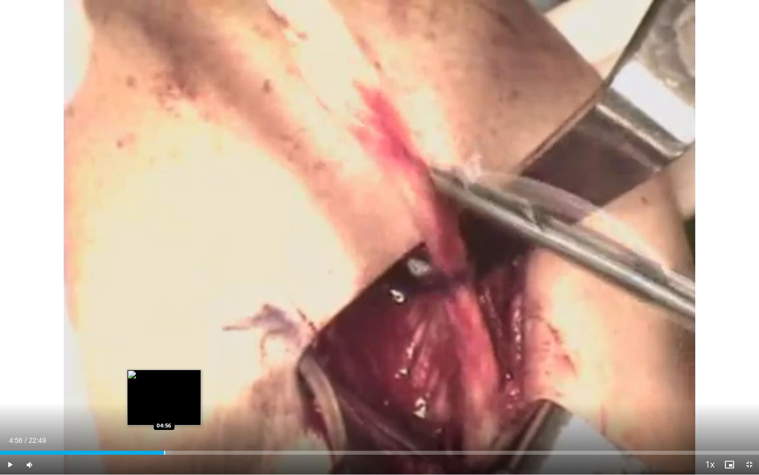
click at [164, 412] on div "Progress Bar" at bounding box center [164, 452] width 1 height 4
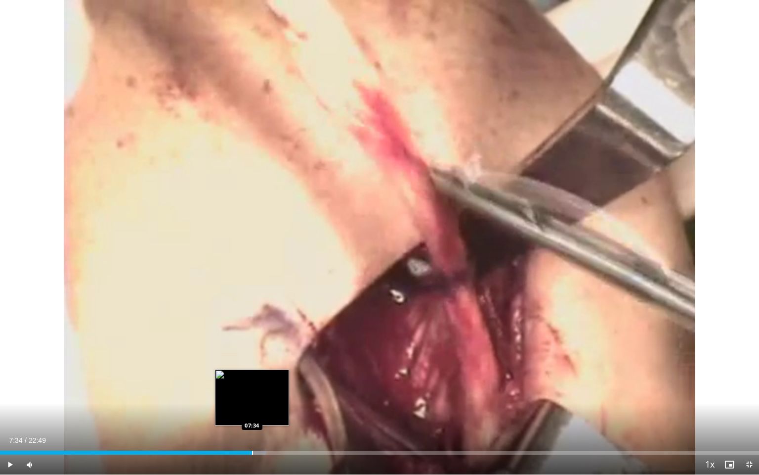
click at [252, 412] on div "Progress Bar" at bounding box center [252, 452] width 1 height 4
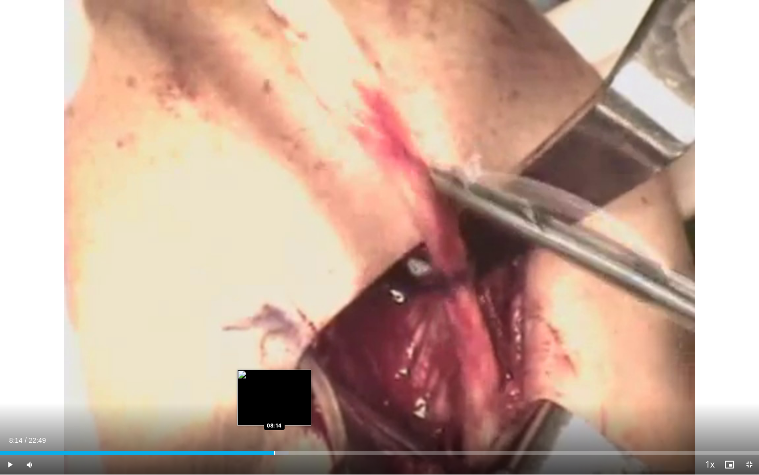
click at [274, 412] on div "Progress Bar" at bounding box center [274, 452] width 1 height 4
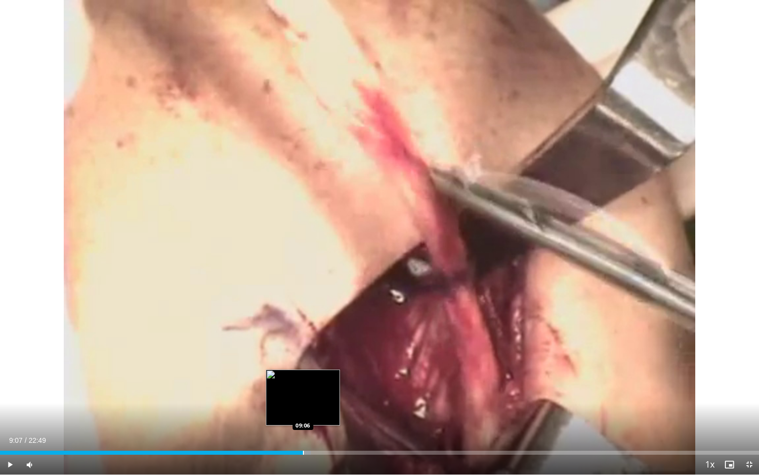
click at [303, 412] on div "Progress Bar" at bounding box center [303, 452] width 1 height 4
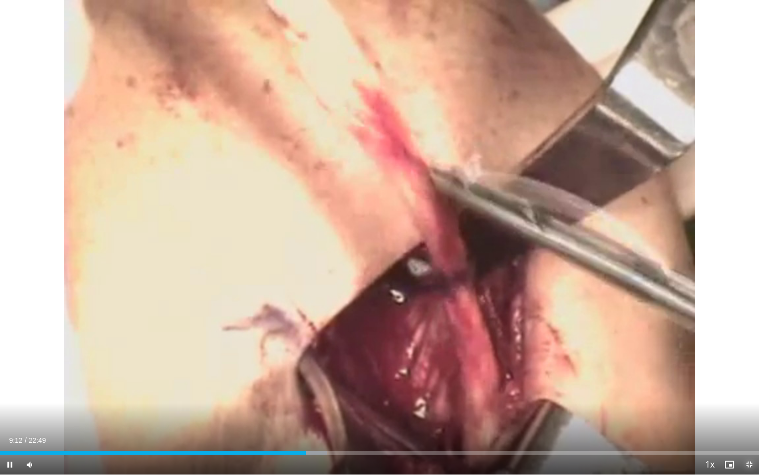
click at [748, 412] on span "Video Player" at bounding box center [750, 464] width 20 height 20
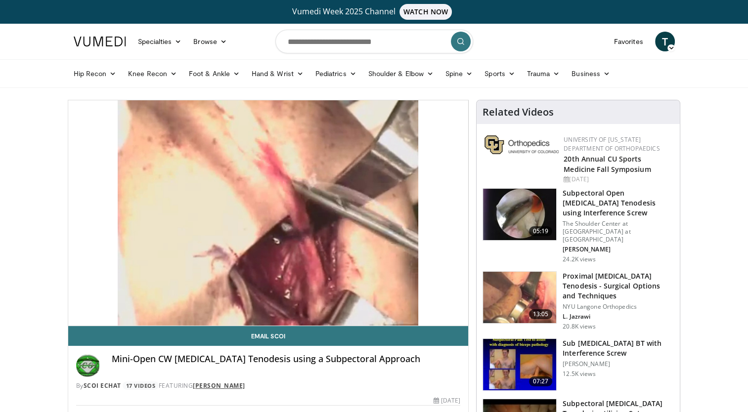
click at [210, 384] on link "Stephen Snyder" at bounding box center [219, 386] width 52 height 8
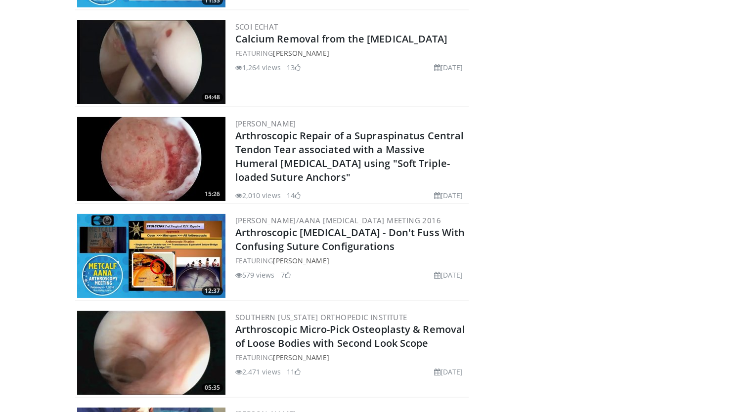
scroll to position [3607, 0]
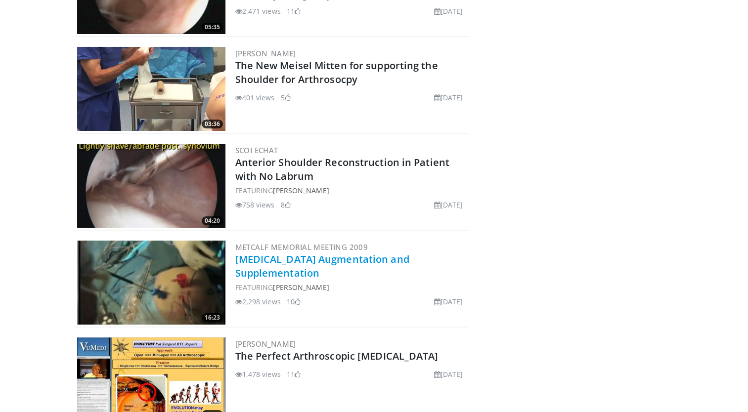
click at [268, 260] on link "Rotator Cuff Repair Augmentation and Supplementation" at bounding box center [322, 266] width 174 height 27
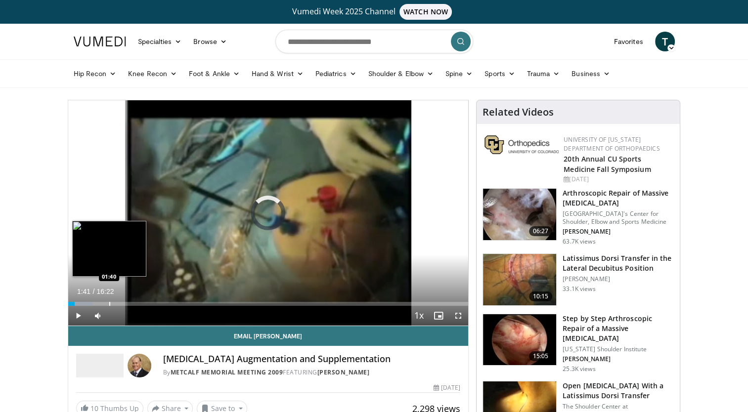
click at [109, 302] on div "Progress Bar" at bounding box center [109, 304] width 1 height 4
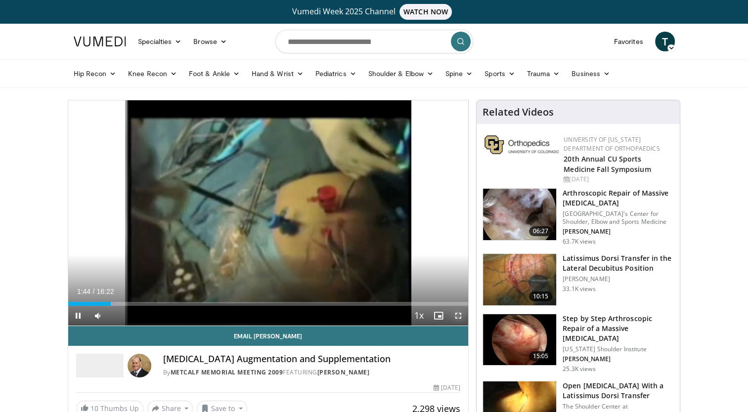
click at [457, 314] on span "Video Player" at bounding box center [458, 316] width 20 height 20
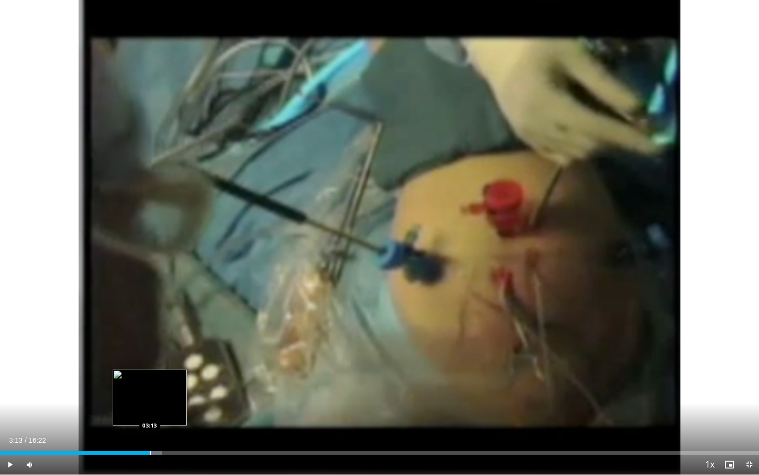
click at [150, 412] on div "Loaded : 21.33% 02:24 03:13" at bounding box center [379, 449] width 759 height 9
click at [172, 412] on div "Loaded : 22.35% 03:18 03:41" at bounding box center [379, 452] width 759 height 4
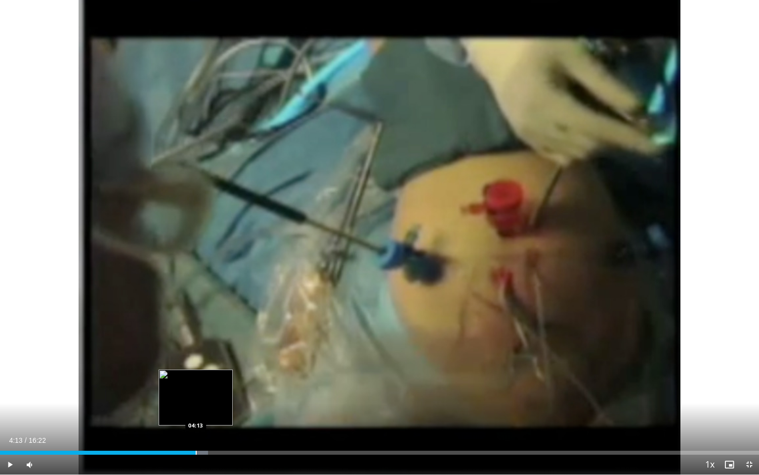
click at [196, 412] on div "Loaded : 27.43% 04:13 04:13" at bounding box center [379, 449] width 759 height 9
click at [218, 412] on div "Progress Bar" at bounding box center [218, 452] width 1 height 4
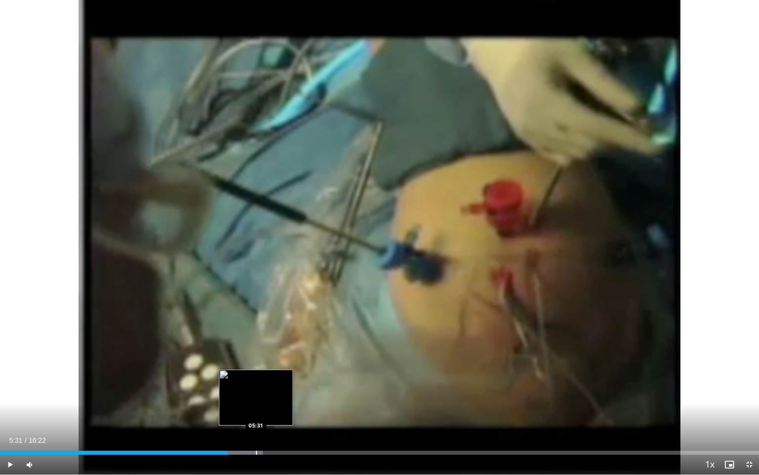
click at [256, 412] on div "Progress Bar" at bounding box center [256, 452] width 1 height 4
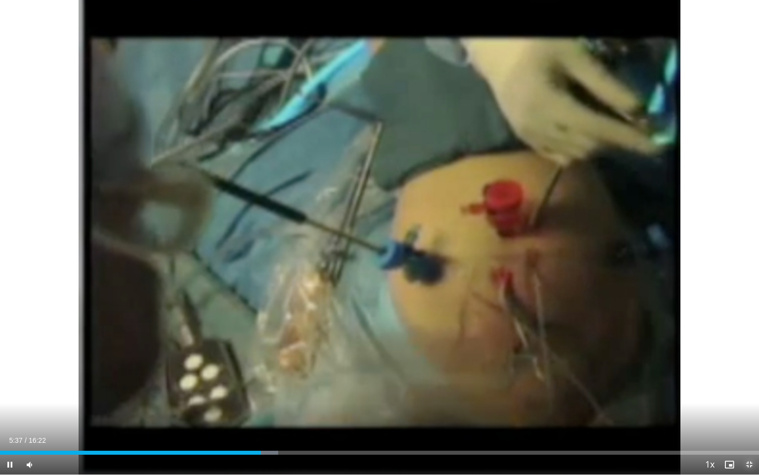
click at [748, 412] on span "Video Player" at bounding box center [750, 464] width 20 height 20
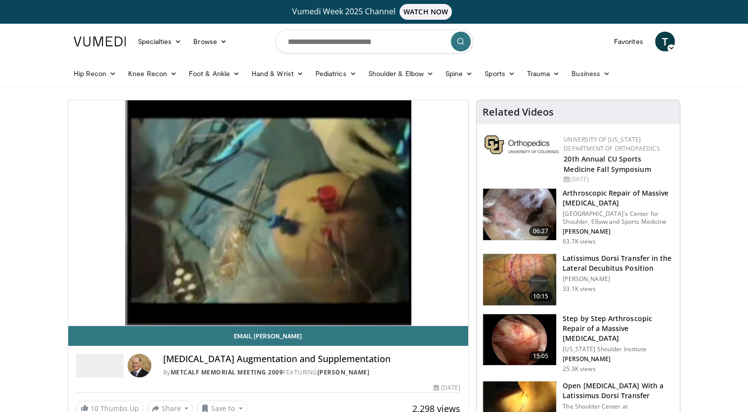
scroll to position [360, 0]
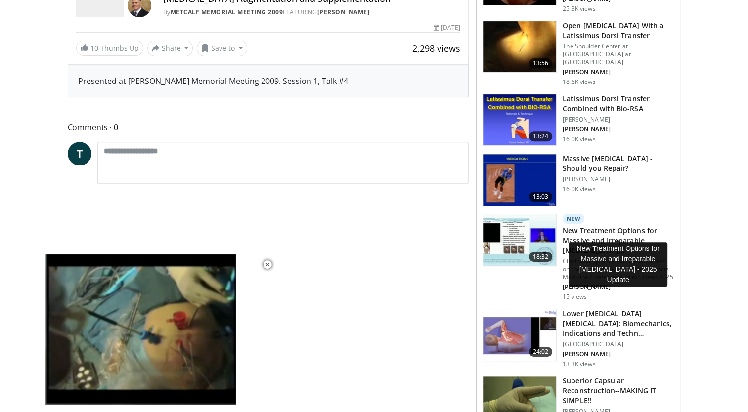
click at [600, 226] on h3 "New Treatment Options for Massive and Irreparable Rotator Cuff Tears…" at bounding box center [618, 241] width 111 height 30
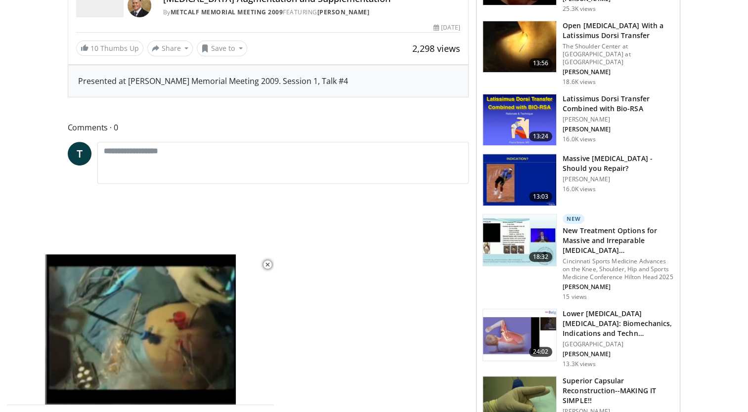
click at [526, 224] on img at bounding box center [519, 240] width 73 height 51
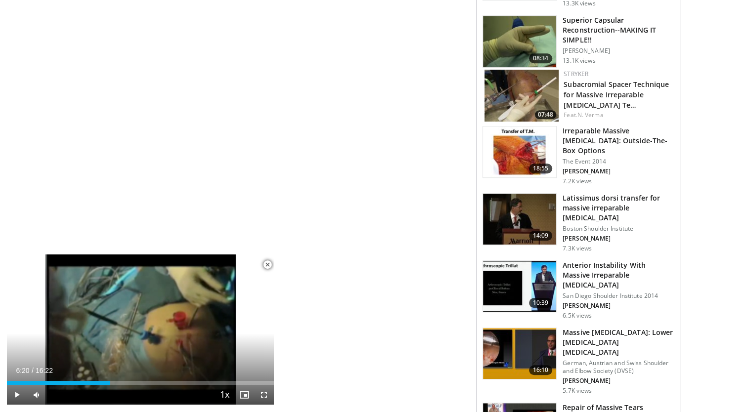
scroll to position [1082, 0]
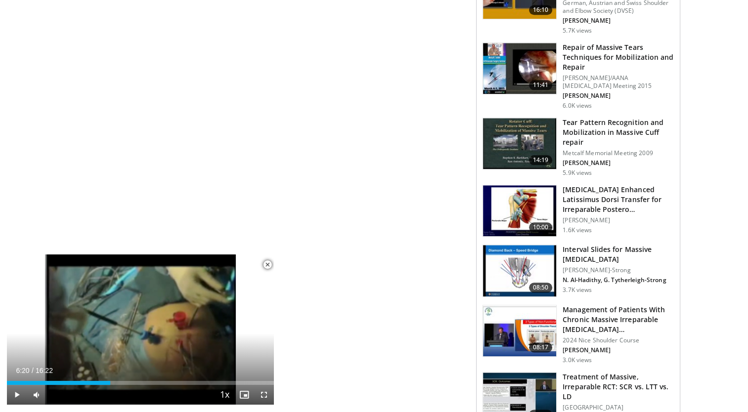
click at [579, 245] on h3 "Interval Slides for Massive [MEDICAL_DATA]" at bounding box center [618, 255] width 111 height 20
click at [579, 118] on h3 "Tear Pattern Recognition and Mobilization in Massive Cuff repair" at bounding box center [618, 133] width 111 height 30
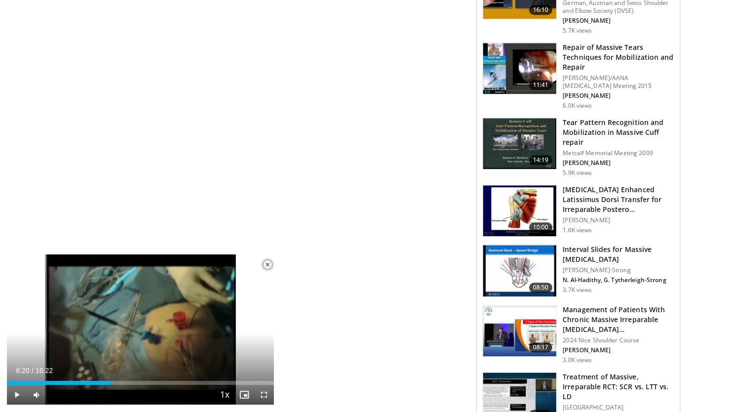
click at [588, 43] on h3 "Repair of Massive Tears Techniques for Mobilization and Repair" at bounding box center [618, 58] width 111 height 30
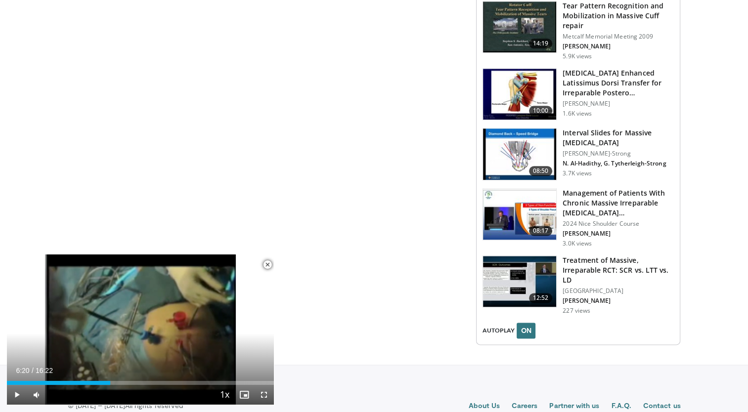
click at [594, 128] on h3 "Interval Slides for Massive Rotator Cuff Tears" at bounding box center [618, 138] width 111 height 20
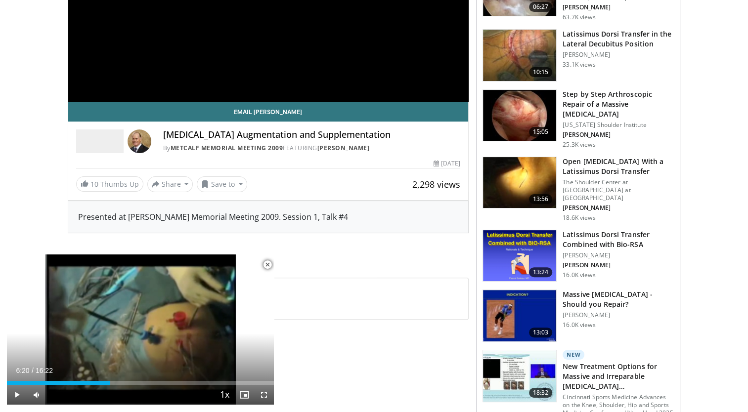
scroll to position [0, 0]
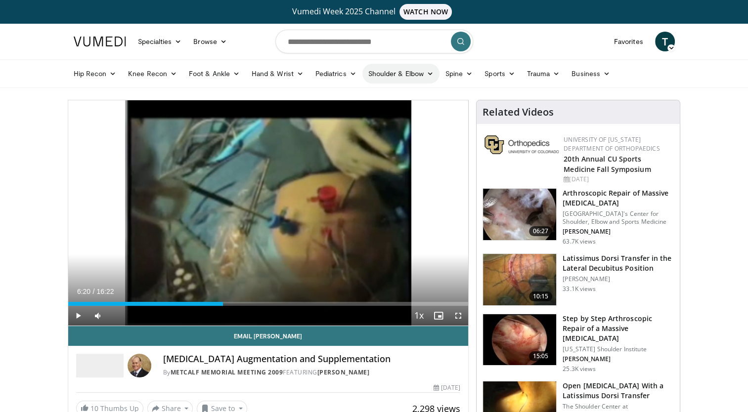
click at [384, 76] on link "Shoulder & Elbow" at bounding box center [400, 74] width 77 height 20
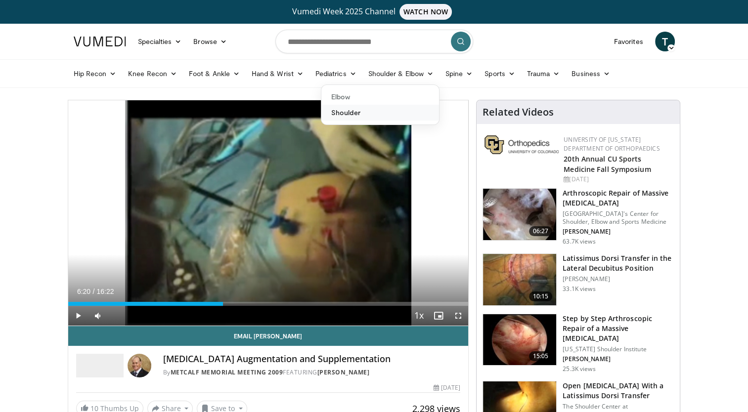
click at [342, 116] on link "Shoulder" at bounding box center [380, 113] width 118 height 16
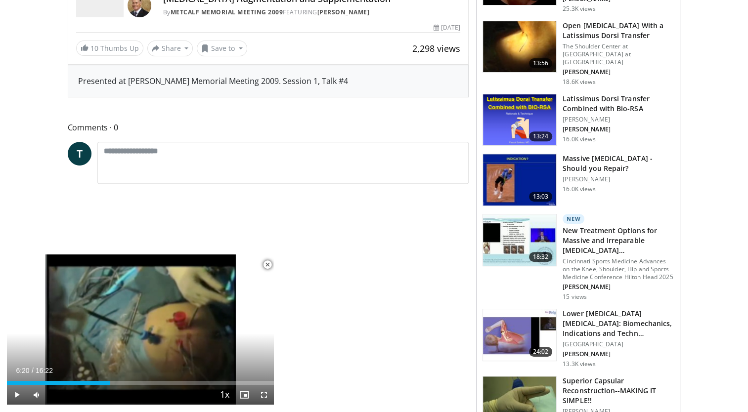
scroll to position [721, 0]
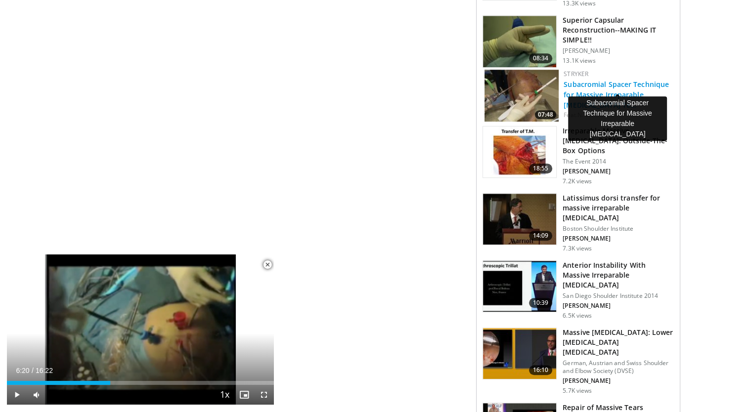
click at [613, 80] on link "Subacromial Spacer Technique for Massive Irreparable Rotator Cuff Te…" at bounding box center [616, 95] width 105 height 30
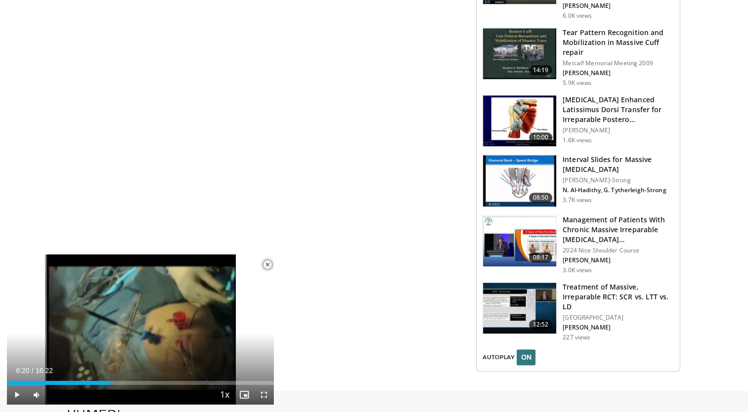
scroll to position [1198, 0]
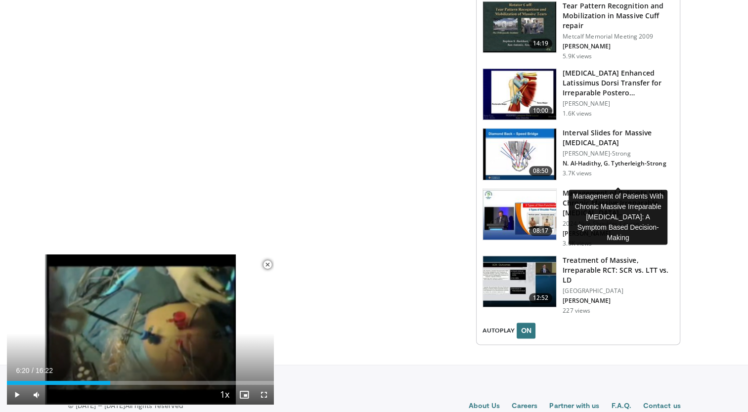
click at [593, 188] on h3 "Management of Patients With Chronic Massive Irreparable Rotator Cuff…" at bounding box center [618, 203] width 111 height 30
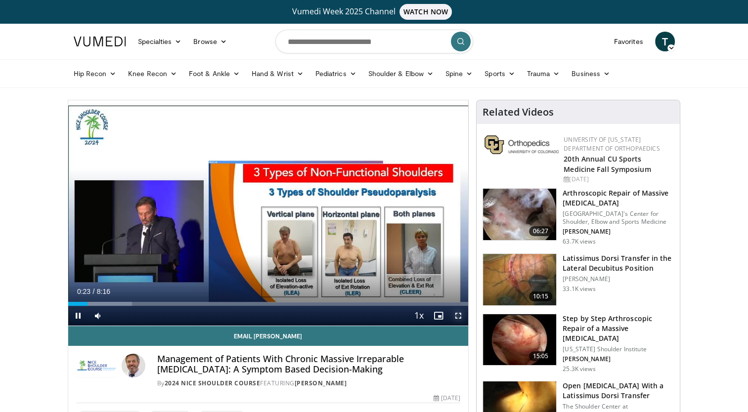
click at [459, 313] on span "Video Player" at bounding box center [458, 316] width 20 height 20
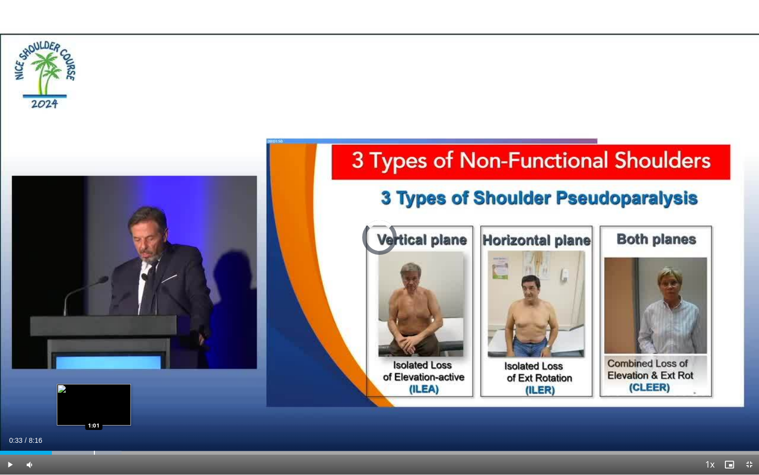
click at [94, 412] on div "Progress Bar" at bounding box center [94, 452] width 1 height 4
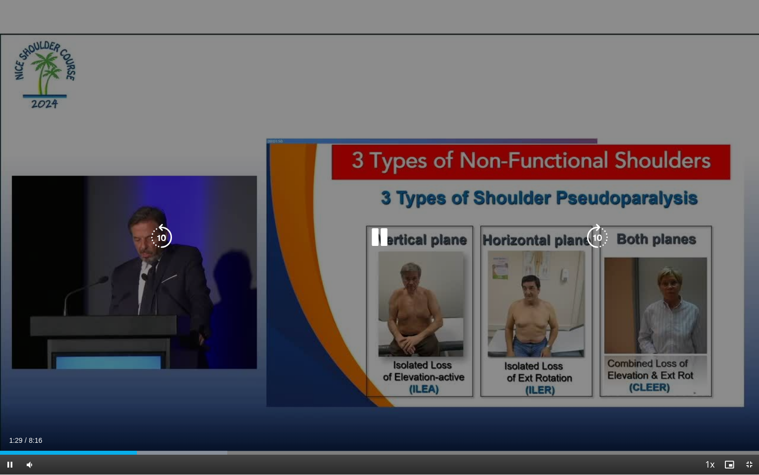
click at [368, 238] on icon "Video Player" at bounding box center [380, 237] width 28 height 28
click at [378, 235] on icon "Video Player" at bounding box center [380, 237] width 28 height 28
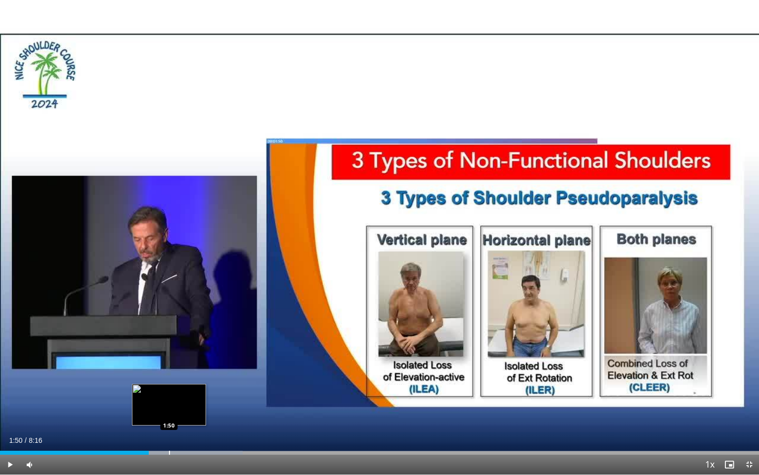
click at [169, 412] on div "Progress Bar" at bounding box center [169, 452] width 1 height 4
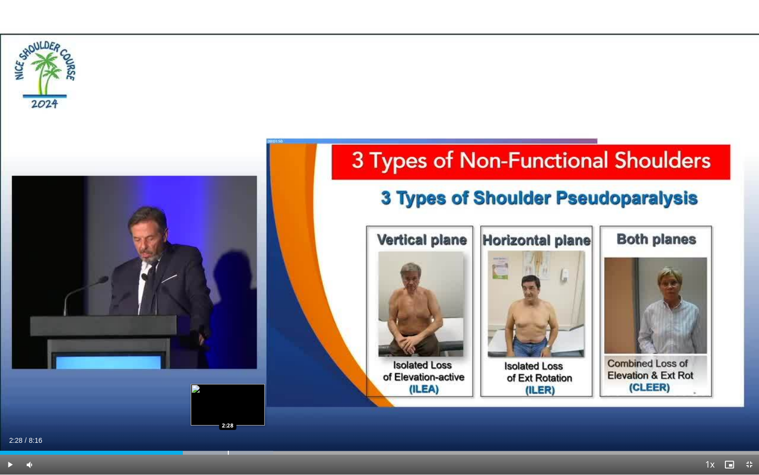
click at [228, 412] on div "Progress Bar" at bounding box center [228, 452] width 1 height 4
click at [238, 412] on div "Progress Bar" at bounding box center [238, 452] width 1 height 4
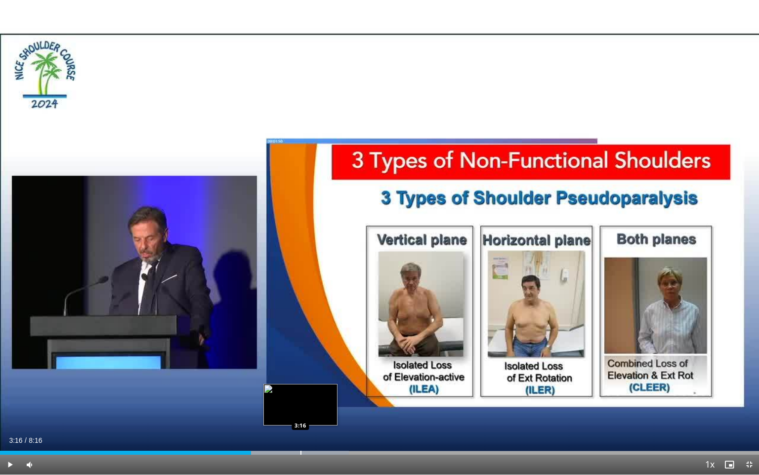
click at [301, 412] on div "Progress Bar" at bounding box center [301, 452] width 1 height 4
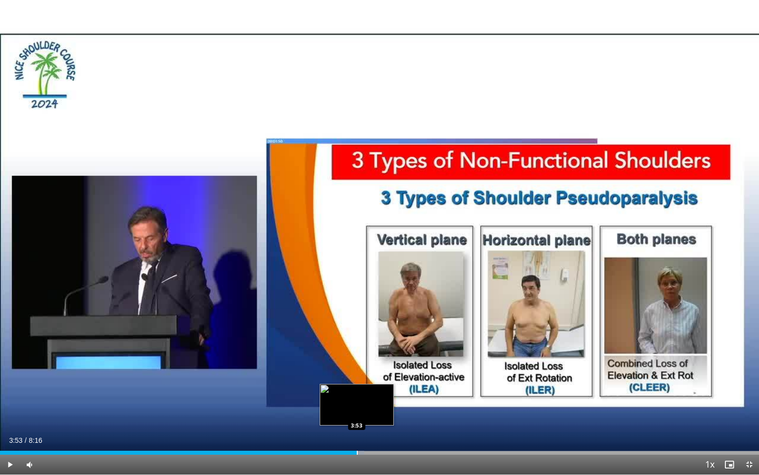
click at [357, 412] on div "Progress Bar" at bounding box center [357, 452] width 1 height 4
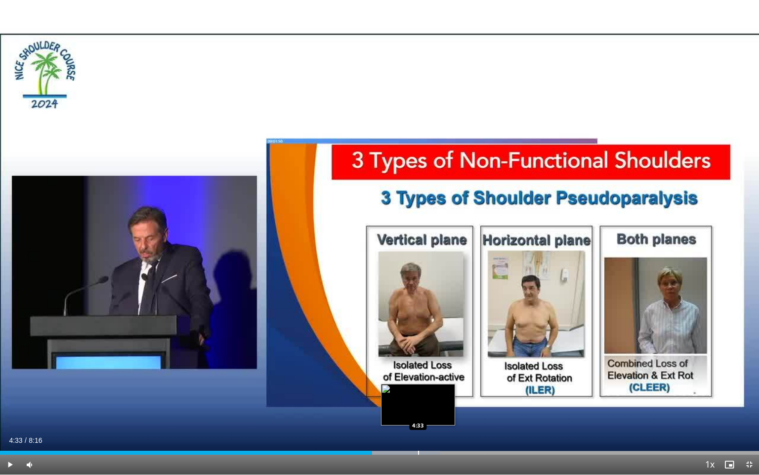
click at [418, 412] on div "Progress Bar" at bounding box center [418, 452] width 1 height 4
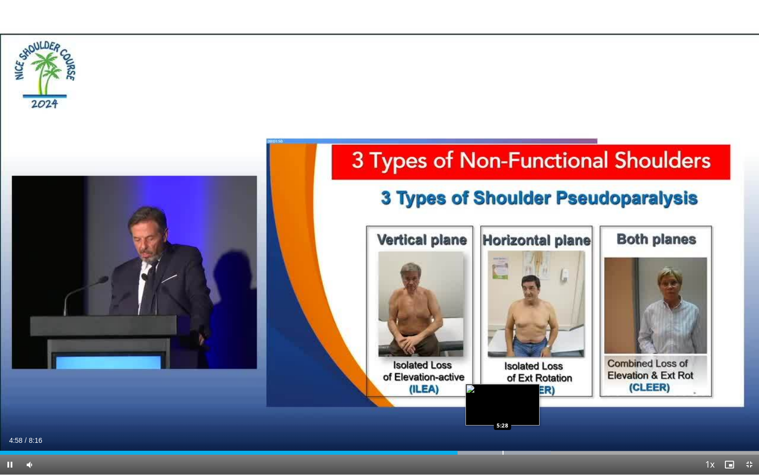
click at [503, 412] on div "Progress Bar" at bounding box center [503, 452] width 1 height 4
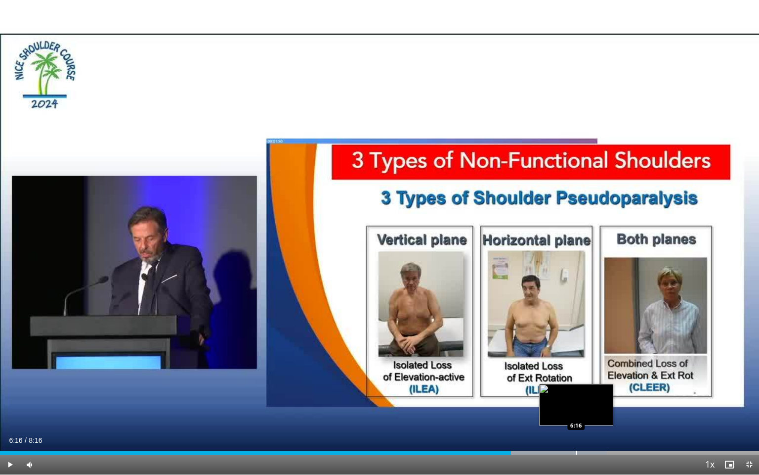
click at [576, 412] on div "Progress Bar" at bounding box center [576, 452] width 1 height 4
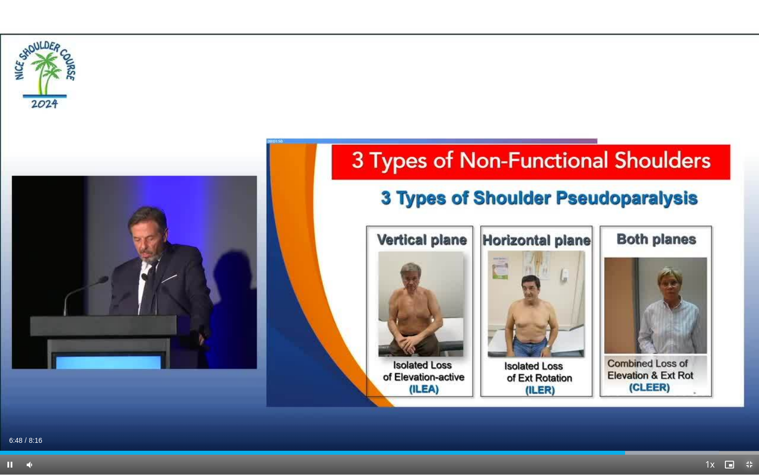
click at [748, 412] on span "Video Player" at bounding box center [750, 464] width 20 height 20
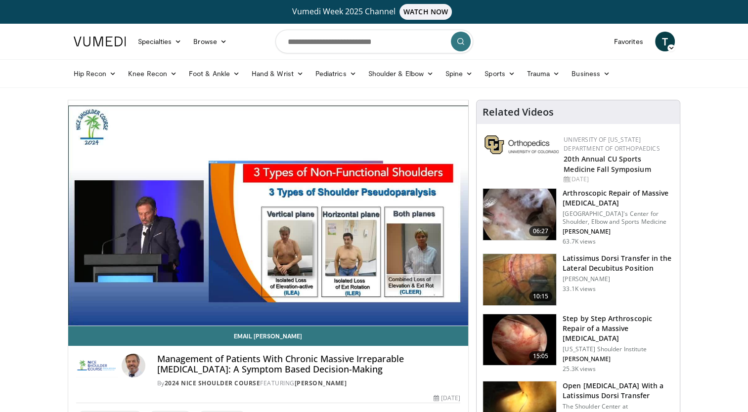
scroll to position [360, 0]
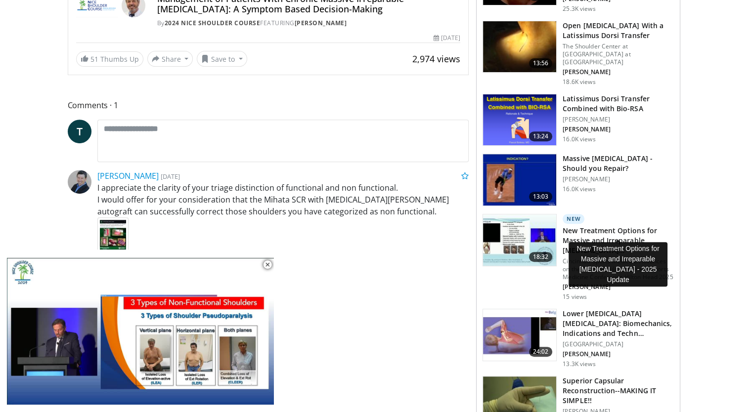
click at [573, 226] on h3 "New Treatment Options for Massive and Irreparable Rotator Cuff Tears…" at bounding box center [618, 241] width 111 height 30
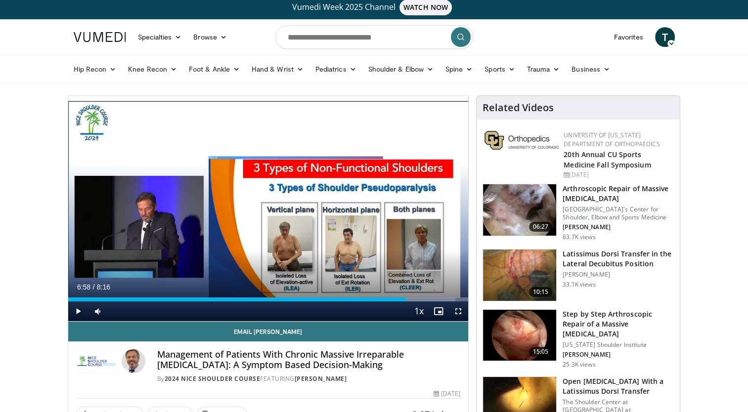
scroll to position [0, 0]
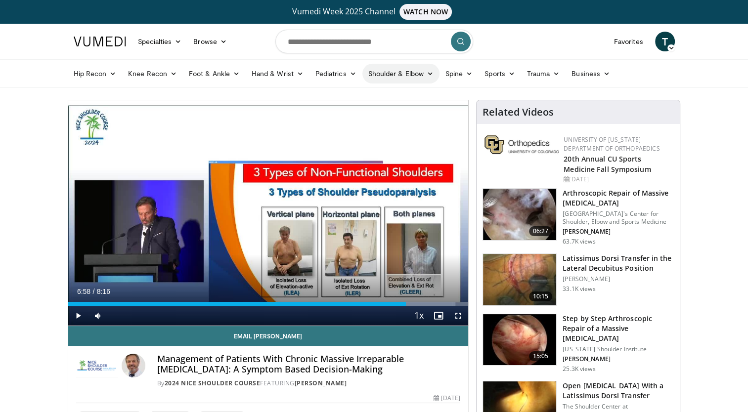
click at [394, 74] on link "Shoulder & Elbow" at bounding box center [400, 74] width 77 height 20
click at [346, 112] on link "Shoulder" at bounding box center [380, 113] width 118 height 16
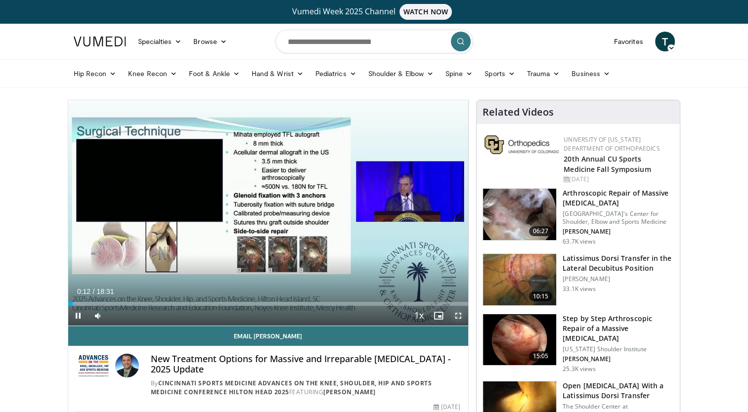
click at [457, 315] on span "Video Player" at bounding box center [458, 316] width 20 height 20
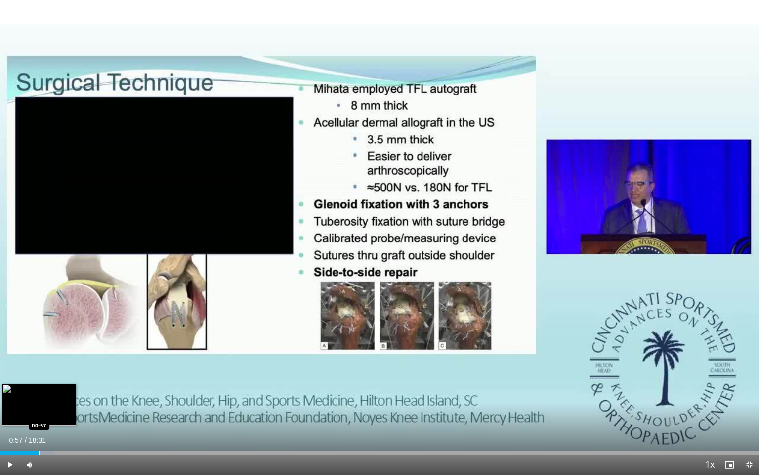
click at [39, 412] on div "Progress Bar" at bounding box center [39, 452] width 1 height 4
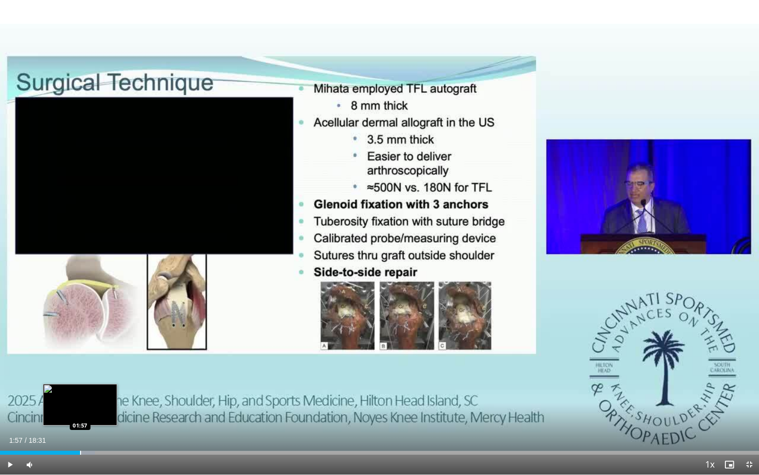
click at [80, 412] on div "Progress Bar" at bounding box center [80, 452] width 1 height 4
click at [103, 412] on div "Loaded : 14.27% 02:05 02:29" at bounding box center [379, 449] width 759 height 9
click at [746, 412] on span "Video Player" at bounding box center [750, 464] width 20 height 20
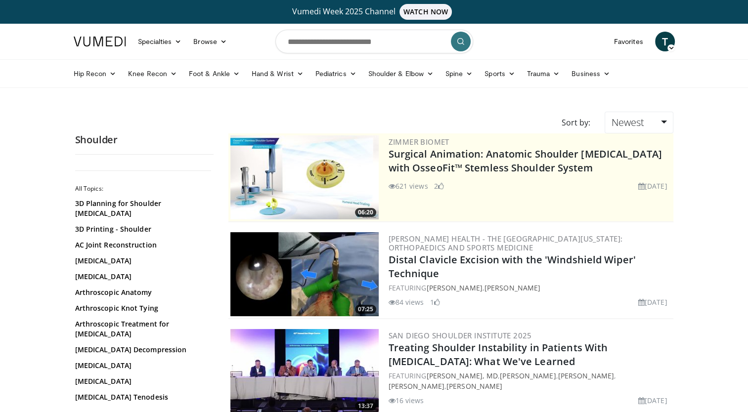
click at [212, 375] on div "All Topics: 3D Planning for Shoulder [MEDICAL_DATA] 3D Printing - Shoulder AC J…" at bounding box center [144, 283] width 138 height 240
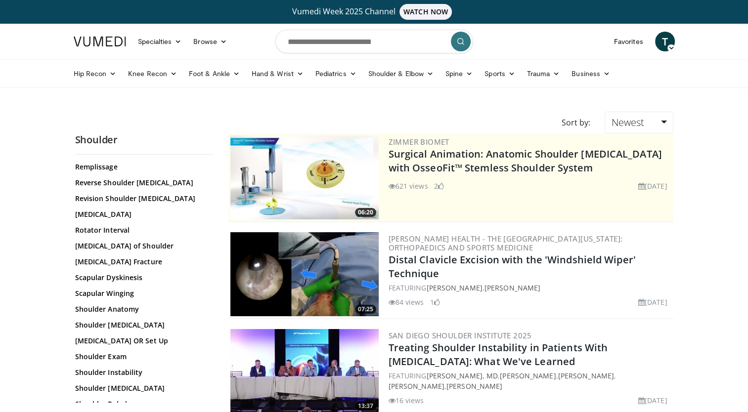
scroll to position [1049, 0]
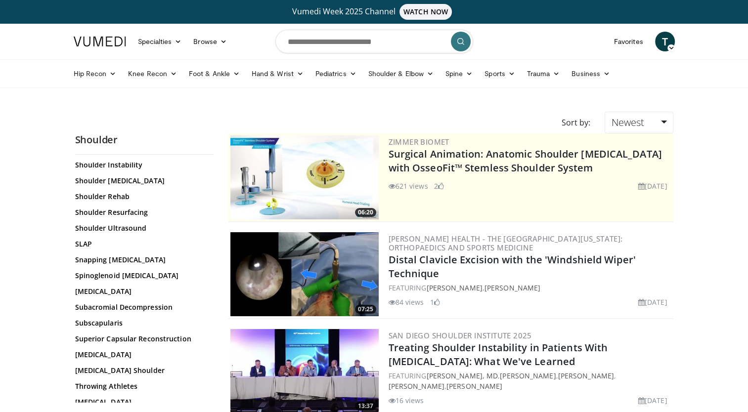
click at [213, 400] on div "All Topics: 3D Planning for Shoulder [MEDICAL_DATA] 3D Printing - Shoulder AC J…" at bounding box center [144, 283] width 138 height 240
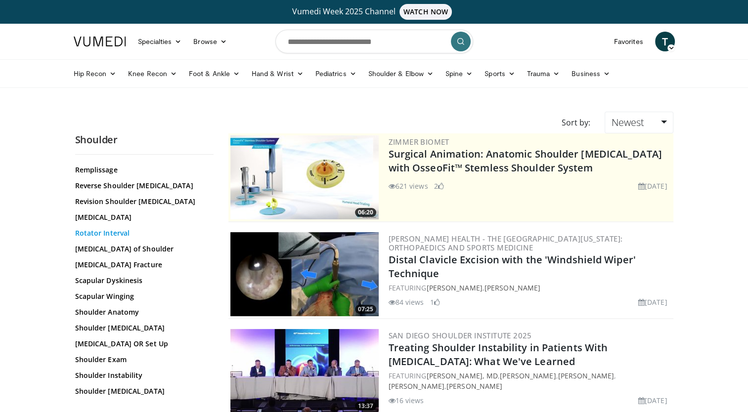
click at [120, 228] on link "Rotator Interval" at bounding box center [141, 233] width 133 height 10
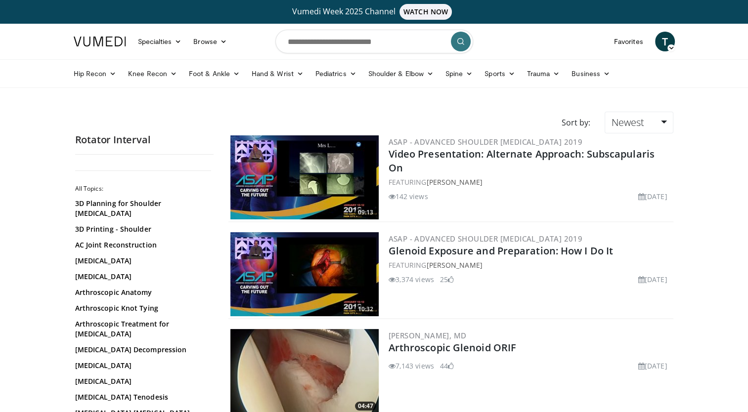
scroll to position [360, 0]
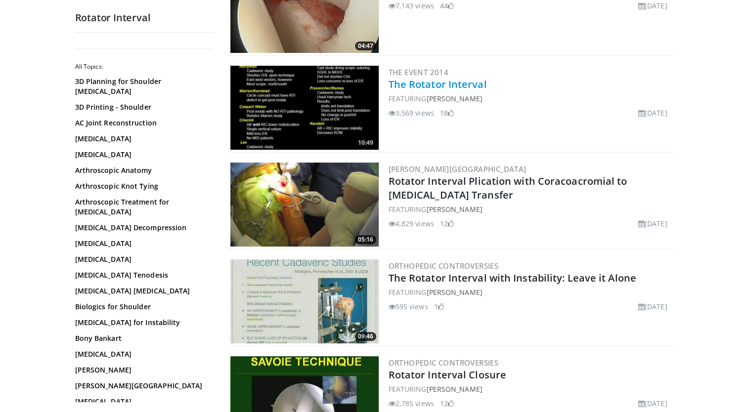
click at [467, 79] on link "The Rotator Interval" at bounding box center [438, 84] width 98 height 13
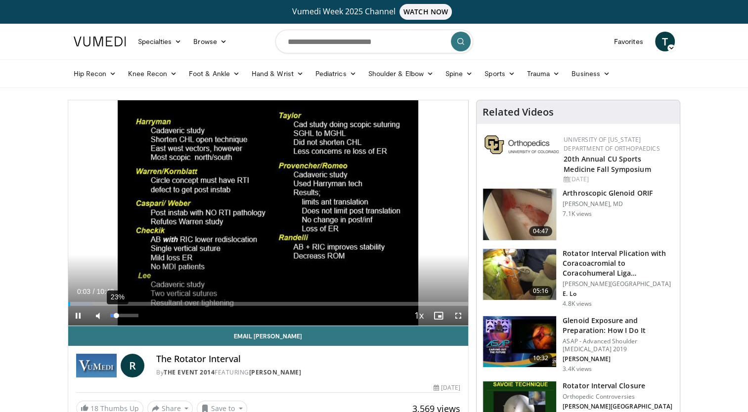
click at [116, 315] on div "23%" at bounding box center [124, 315] width 28 height 3
click at [458, 316] on span "Video Player" at bounding box center [458, 316] width 20 height 20
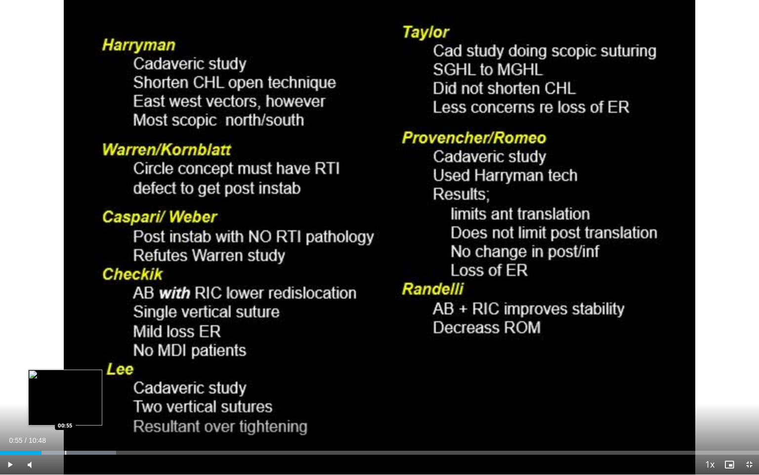
click at [65, 412] on div "Progress Bar" at bounding box center [65, 452] width 1 height 4
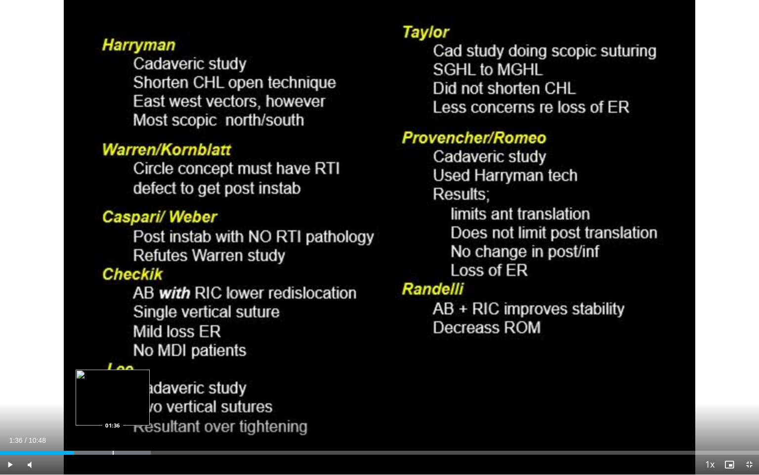
click at [113, 412] on div "Progress Bar" at bounding box center [113, 452] width 1 height 4
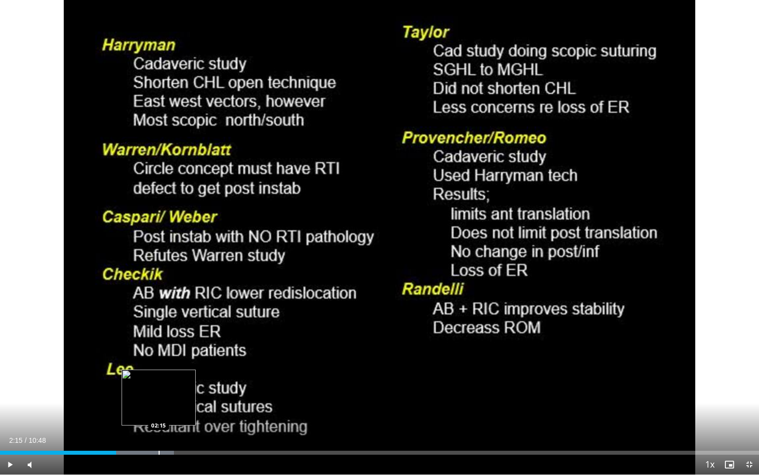
click at [159, 412] on div "Progress Bar" at bounding box center [159, 452] width 1 height 4
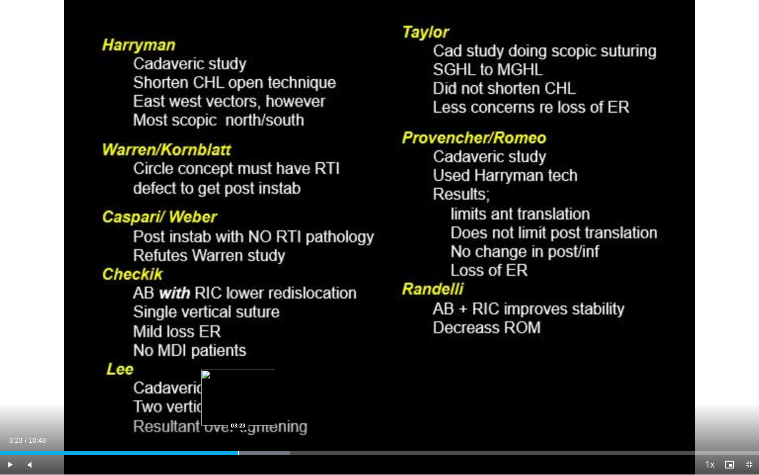
click at [238, 412] on div "Progress Bar" at bounding box center [238, 452] width 1 height 4
click at [274, 412] on div "Progress Bar" at bounding box center [274, 452] width 1 height 4
click at [295, 412] on div "Current Time 3:55 / Duration 10:48 Pause Skip Backward Skip Forward Mute 23% Lo…" at bounding box center [379, 464] width 759 height 20
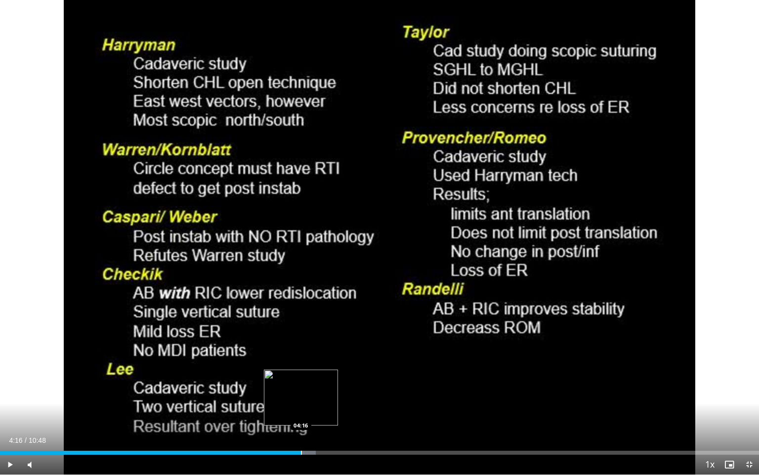
click at [301, 412] on div "Progress Bar" at bounding box center [301, 452] width 1 height 4
click at [322, 412] on div "Progress Bar" at bounding box center [304, 452] width 66 height 4
click at [356, 412] on div "Loaded : 47.35% 05:03 05:03" at bounding box center [379, 449] width 759 height 9
click at [380, 412] on div "Loaded : 51.93% 05:24 05:24" at bounding box center [379, 449] width 759 height 9
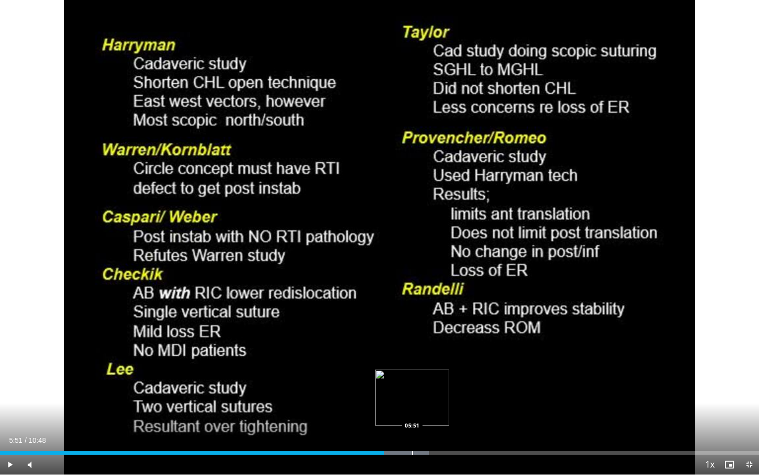
click at [412, 412] on div "Progress Bar" at bounding box center [412, 452] width 1 height 4
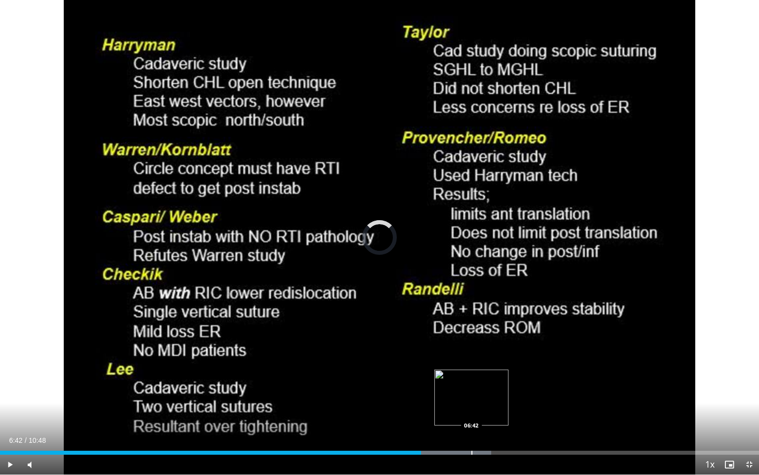
click at [472, 412] on div "Loaded : 64.69% 05:59 06:42" at bounding box center [379, 449] width 759 height 9
click at [507, 412] on div "Progress Bar" at bounding box center [507, 452] width 1 height 4
click at [748, 412] on span "Video Player" at bounding box center [750, 464] width 20 height 20
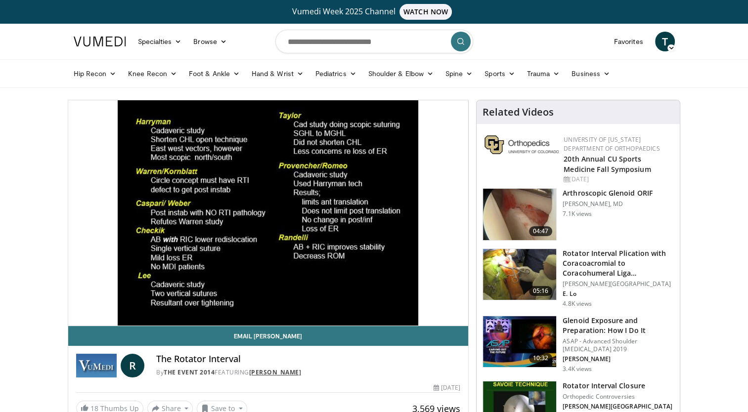
click at [263, 374] on link "Robert Bell" at bounding box center [275, 372] width 52 height 8
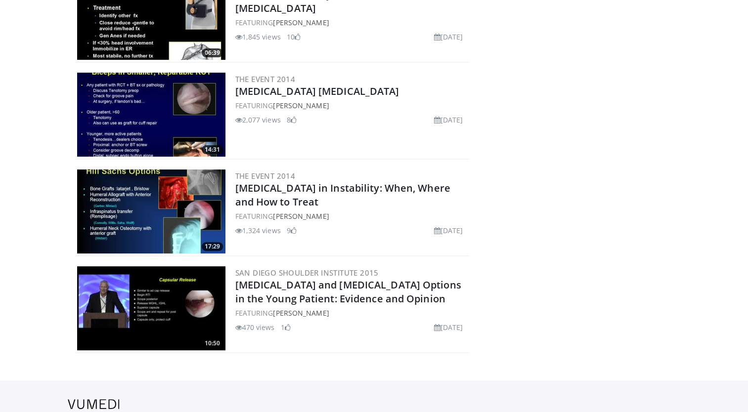
scroll to position [316, 0]
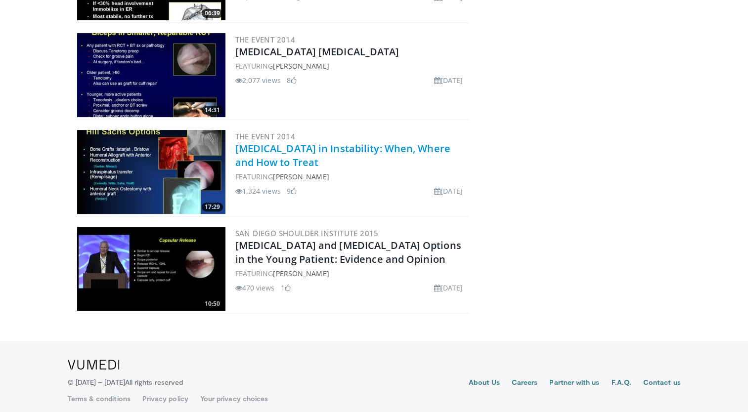
click at [271, 151] on link "[MEDICAL_DATA] in Instability: When, Where and How to Treat" at bounding box center [342, 155] width 215 height 27
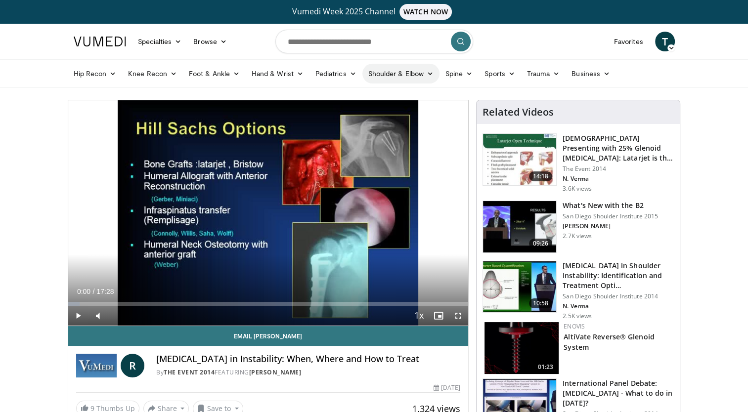
click at [380, 76] on link "Shoulder & Elbow" at bounding box center [400, 74] width 77 height 20
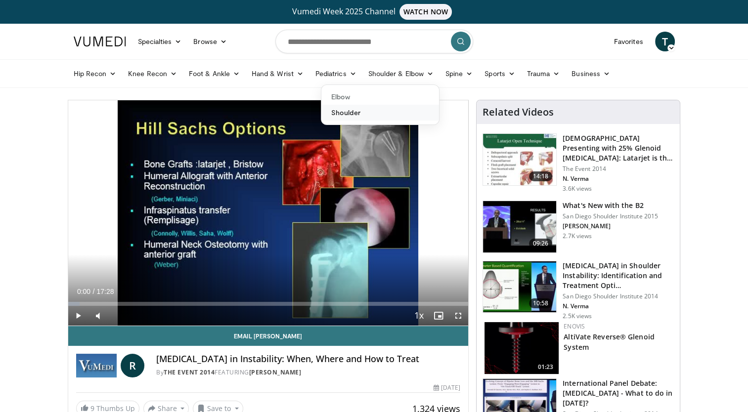
click at [342, 112] on link "Shoulder" at bounding box center [380, 113] width 118 height 16
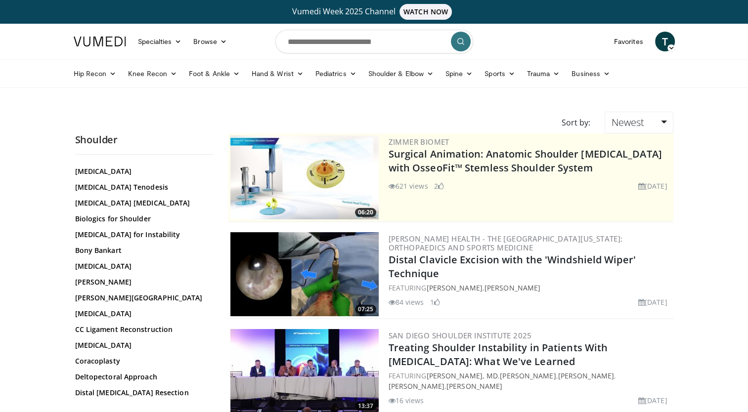
scroll to position [421, 0]
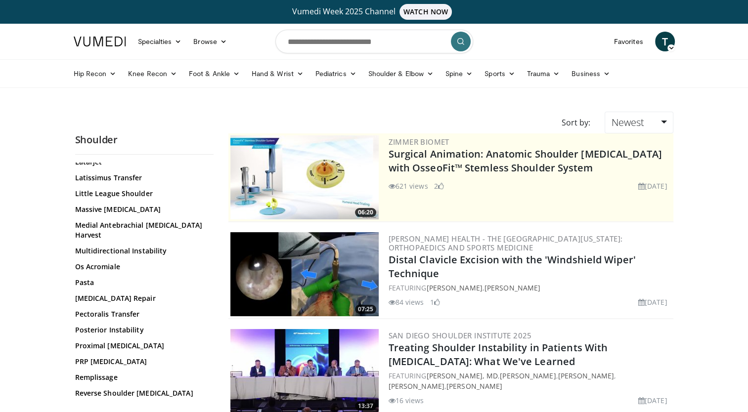
scroll to position [841, 0]
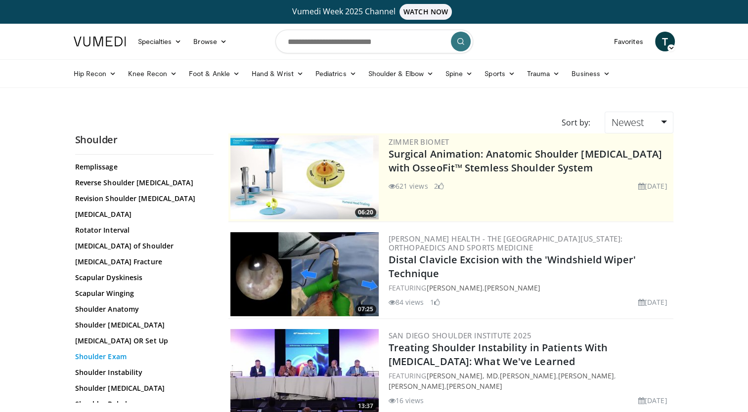
click at [116, 352] on link "Shoulder Exam" at bounding box center [141, 357] width 133 height 10
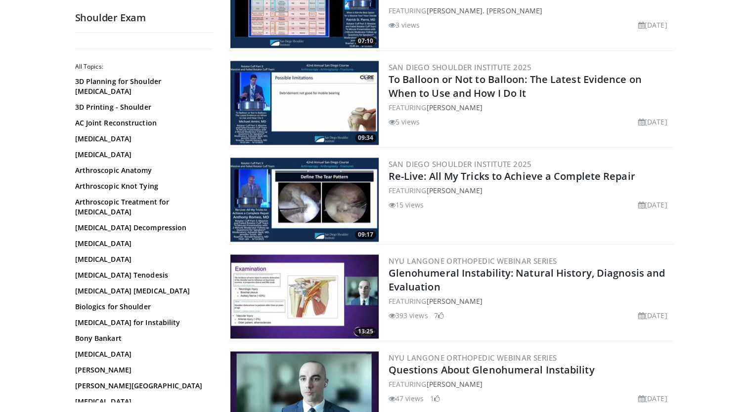
scroll to position [1804, 0]
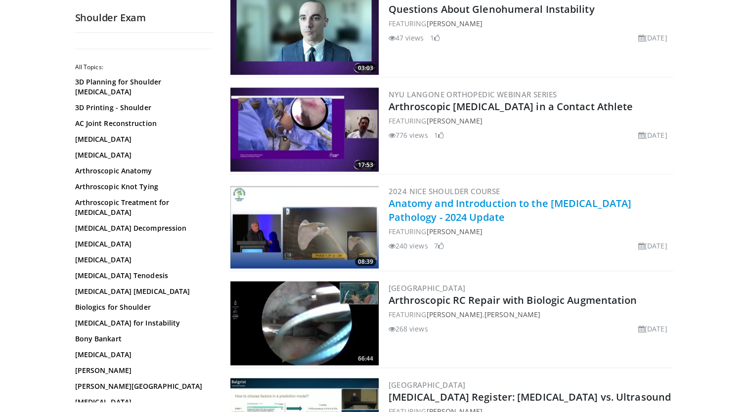
click at [474, 196] on link "Anatomy and Introduction to the [MEDICAL_DATA] Pathology - 2024 Update" at bounding box center [510, 209] width 243 height 27
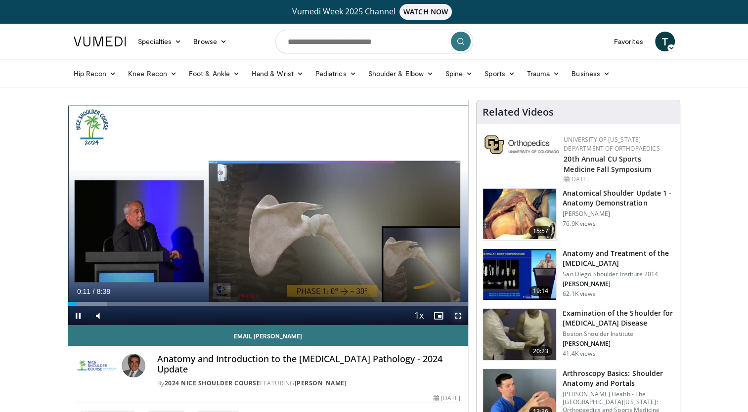
click at [457, 315] on span "Video Player" at bounding box center [458, 316] width 20 height 20
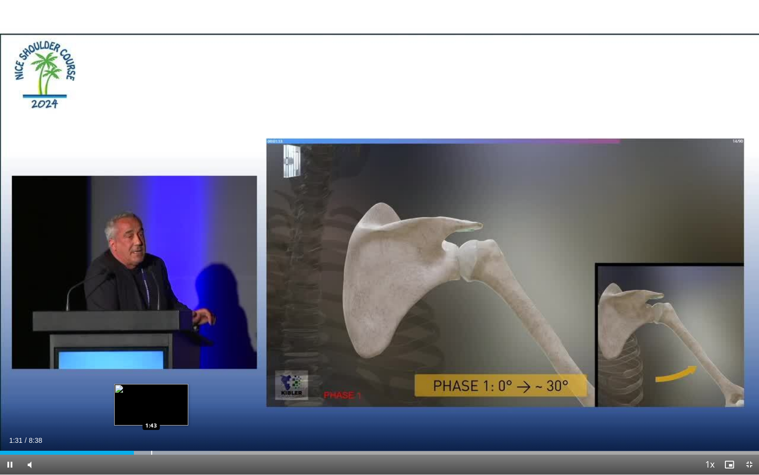
click at [151, 412] on div "Progress Bar" at bounding box center [151, 452] width 1 height 4
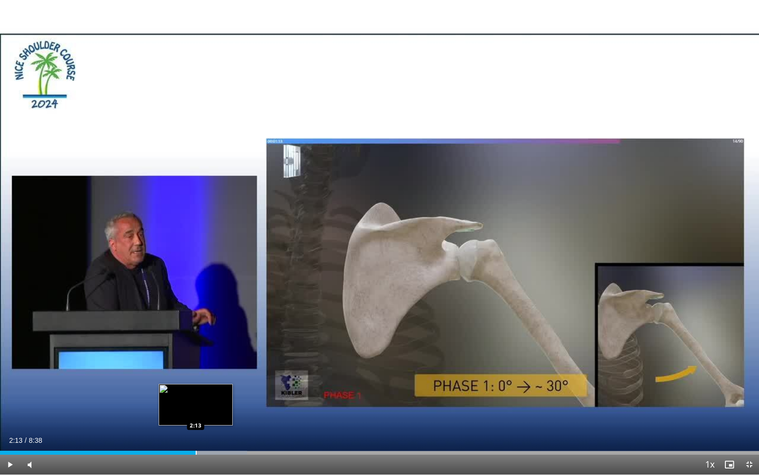
click at [196, 412] on div "Progress Bar" at bounding box center [196, 452] width 1 height 4
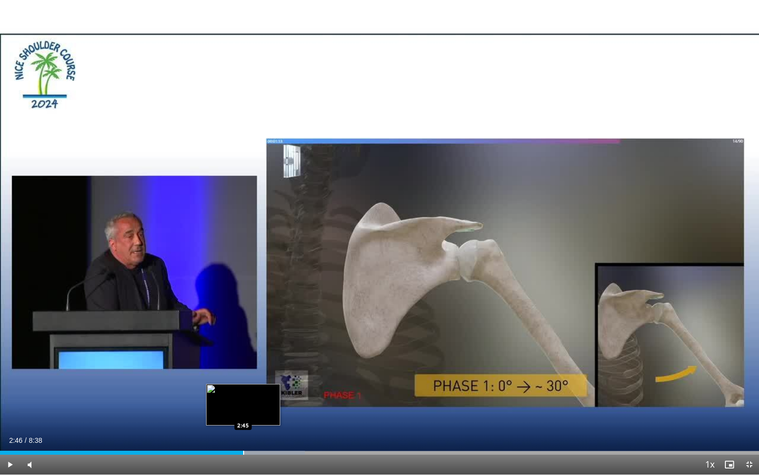
click at [243, 412] on div "Progress Bar" at bounding box center [243, 452] width 1 height 4
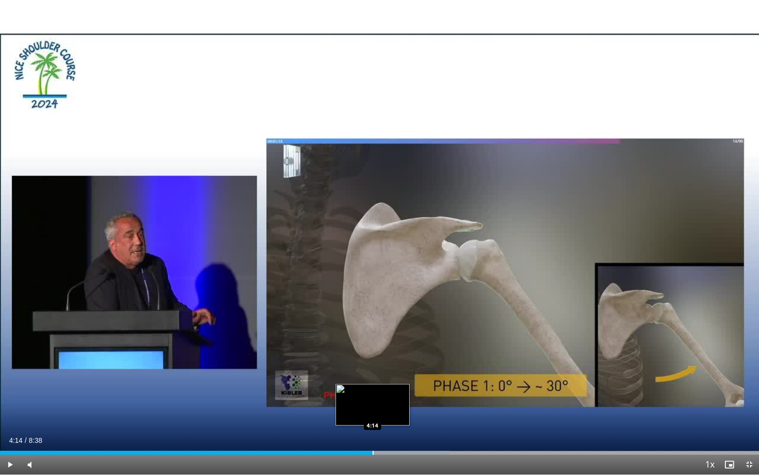
click at [373, 412] on div "Progress Bar" at bounding box center [373, 452] width 1 height 4
click at [369, 412] on div "Progress Bar" at bounding box center [369, 452] width 1 height 4
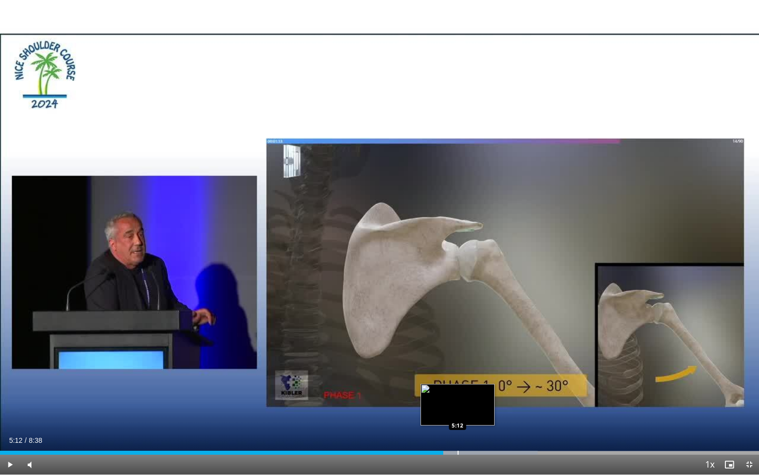
click at [458, 412] on div "Progress Bar" at bounding box center [458, 452] width 1 height 4
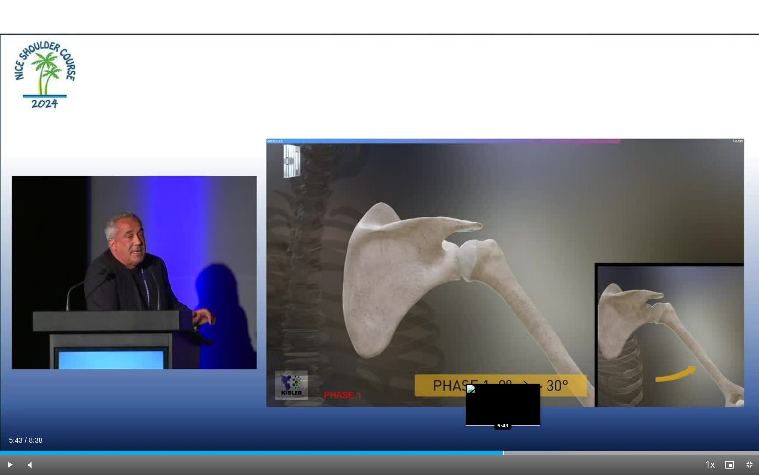
click at [503, 412] on div "Progress Bar" at bounding box center [503, 452] width 1 height 4
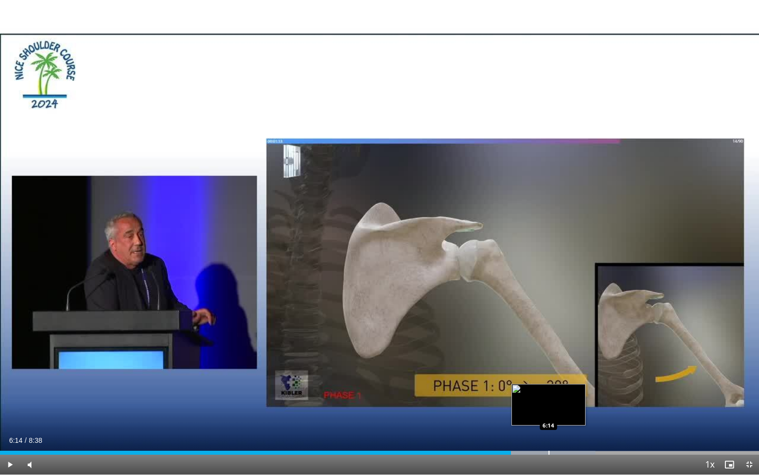
click at [549, 412] on div "Progress Bar" at bounding box center [549, 452] width 1 height 4
click at [748, 412] on span "Video Player" at bounding box center [750, 464] width 20 height 20
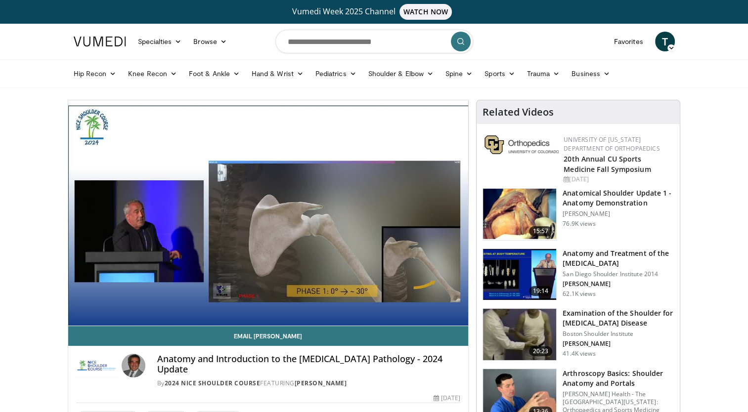
click at [569, 319] on h3 "Examination of the Shoulder for Rotator Cuff Disease" at bounding box center [618, 319] width 111 height 20
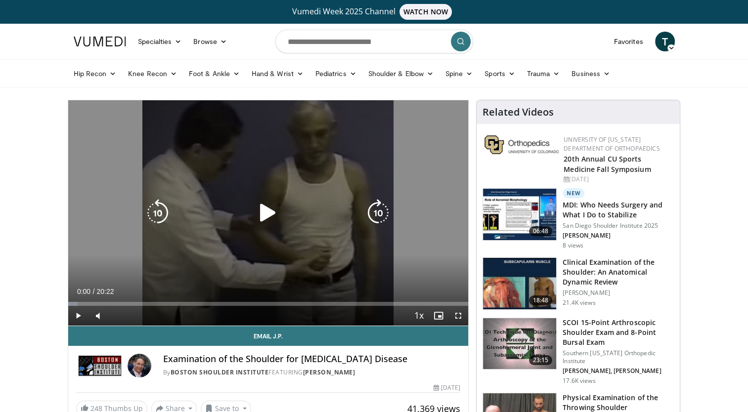
click at [305, 246] on div "10 seconds Tap to unmute" at bounding box center [268, 212] width 400 height 225
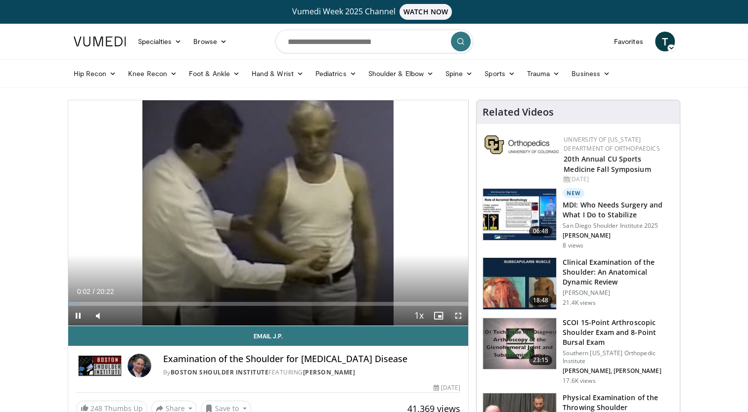
click at [458, 312] on span "Video Player" at bounding box center [458, 316] width 20 height 20
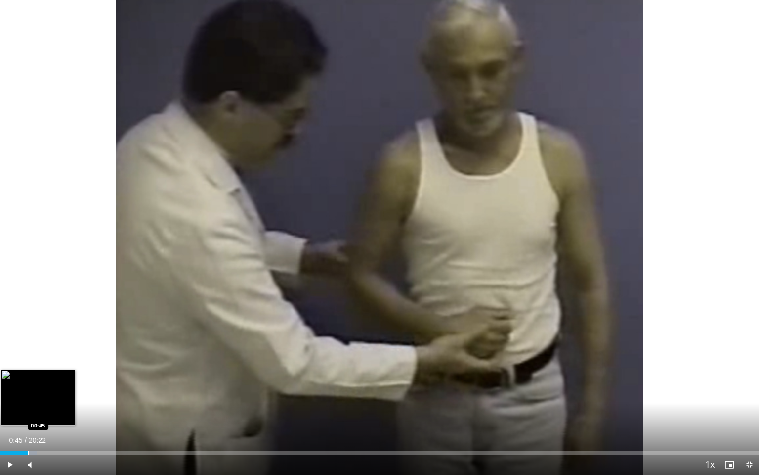
click at [28, 412] on div "Loaded : 4.87% 00:45 00:45" at bounding box center [379, 449] width 759 height 9
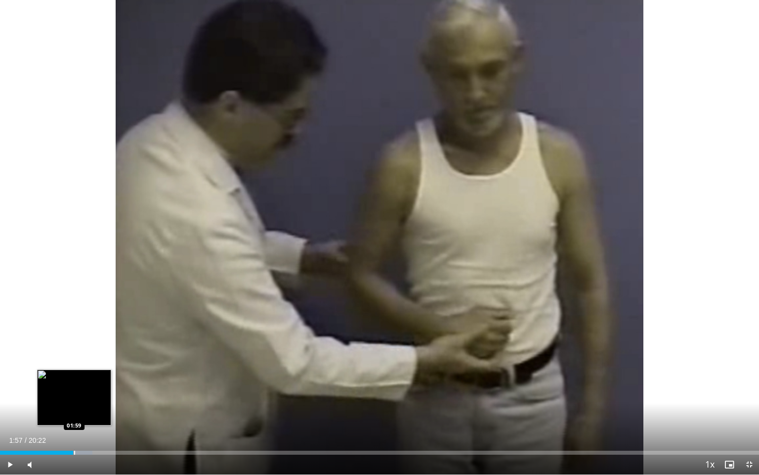
click at [73, 412] on div "Loaded : 12.17% 01:57 01:59" at bounding box center [379, 449] width 759 height 9
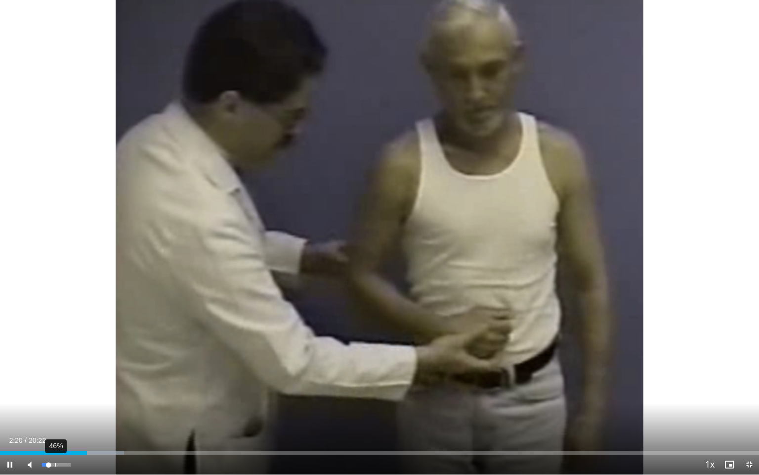
click at [55, 412] on div "46%" at bounding box center [56, 464] width 28 height 3
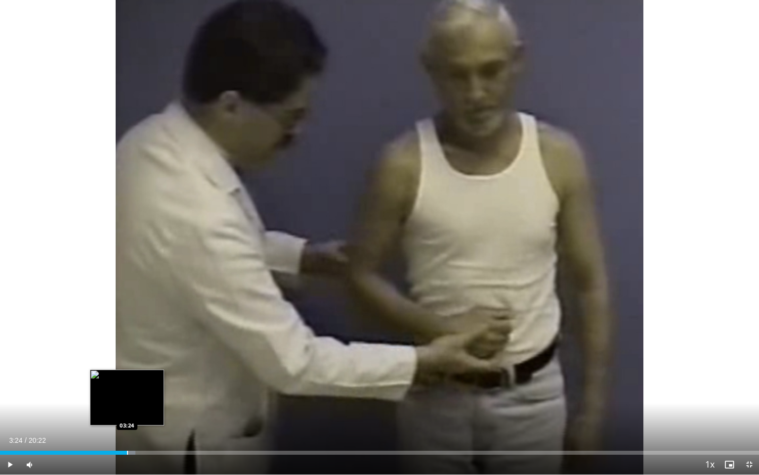
click at [127, 412] on div "Progress Bar" at bounding box center [127, 452] width 1 height 4
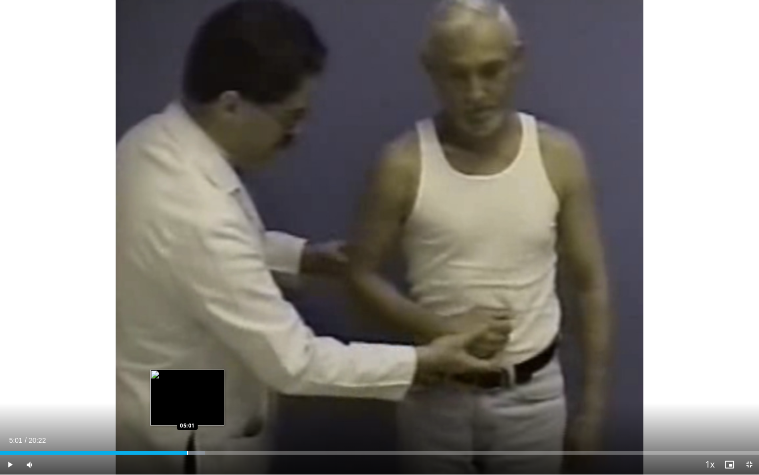
click at [187, 412] on div "Progress Bar" at bounding box center [187, 452] width 1 height 4
click at [183, 412] on div "Progress Bar" at bounding box center [183, 452] width 1 height 4
click at [206, 412] on div "Loaded : 30.02% 05:32 05:32" at bounding box center [379, 449] width 759 height 9
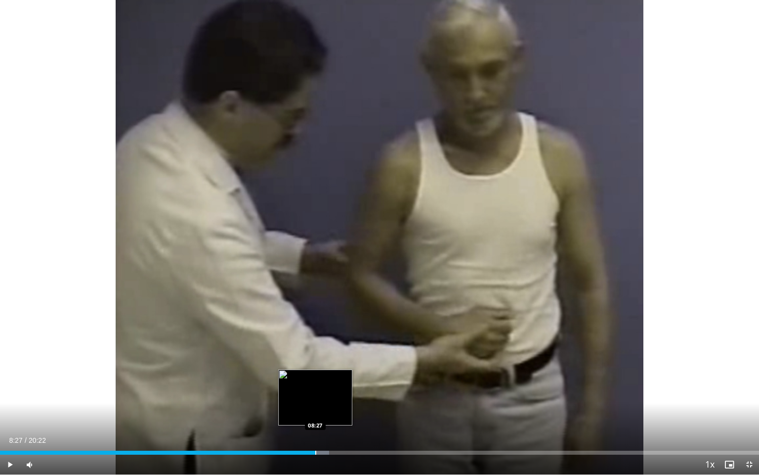
click at [315, 412] on div "Progress Bar" at bounding box center [315, 452] width 1 height 4
click at [336, 412] on div "Progress Bar" at bounding box center [336, 452] width 1 height 4
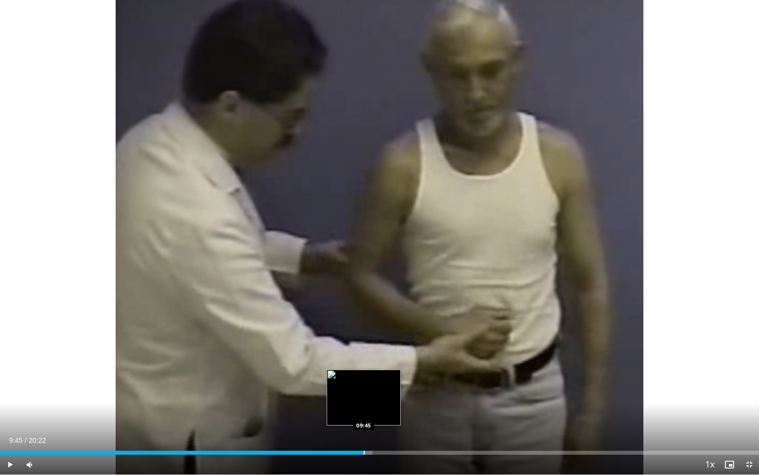
click at [364, 412] on div "Progress Bar" at bounding box center [364, 452] width 1 height 4
click at [377, 412] on div "Progress Bar" at bounding box center [377, 452] width 1 height 4
click at [366, 412] on div "Current Time 10:08 / Duration 20:22 Pause Skip Backward Skip Forward Mute 46% L…" at bounding box center [379, 464] width 759 height 20
click at [369, 412] on div "Progress Bar" at bounding box center [369, 452] width 1 height 4
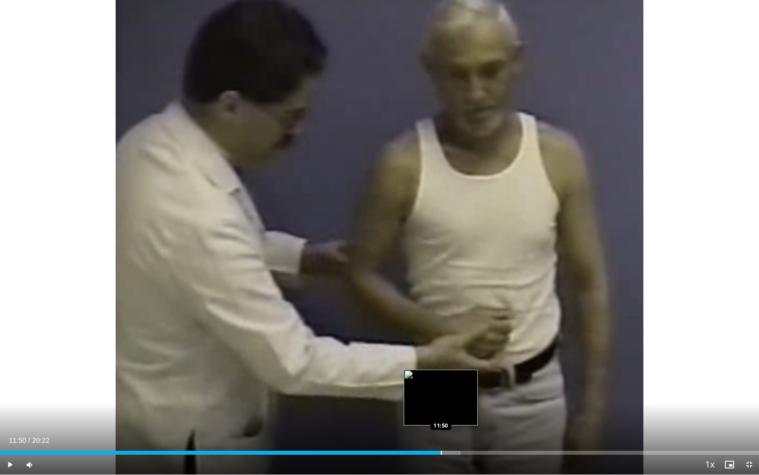
click at [441, 412] on div "Loaded : 60.58% 11:50 11:50" at bounding box center [379, 452] width 759 height 4
click at [456, 412] on div "Progress Bar" at bounding box center [456, 452] width 1 height 4
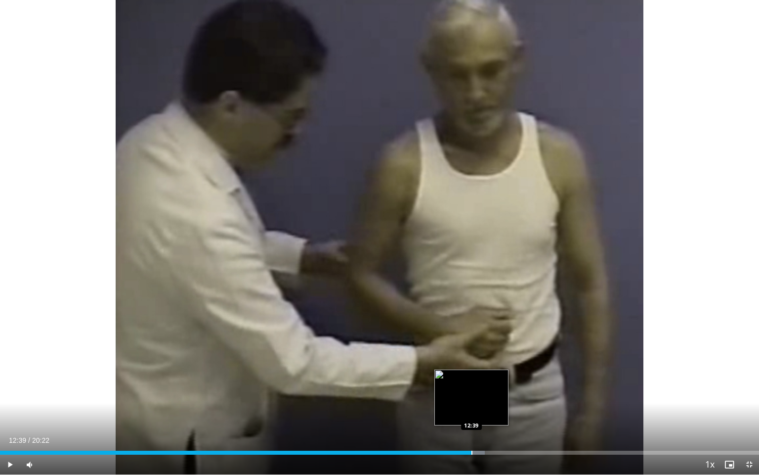
click at [472, 412] on div "Progress Bar" at bounding box center [472, 452] width 1 height 4
click at [490, 412] on div "Progress Bar" at bounding box center [490, 452] width 1 height 4
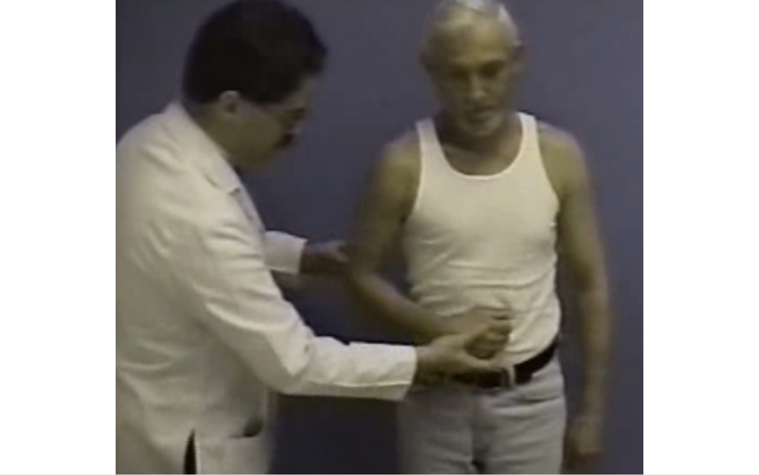
click at [512, 412] on video-js "**********" at bounding box center [379, 237] width 759 height 475
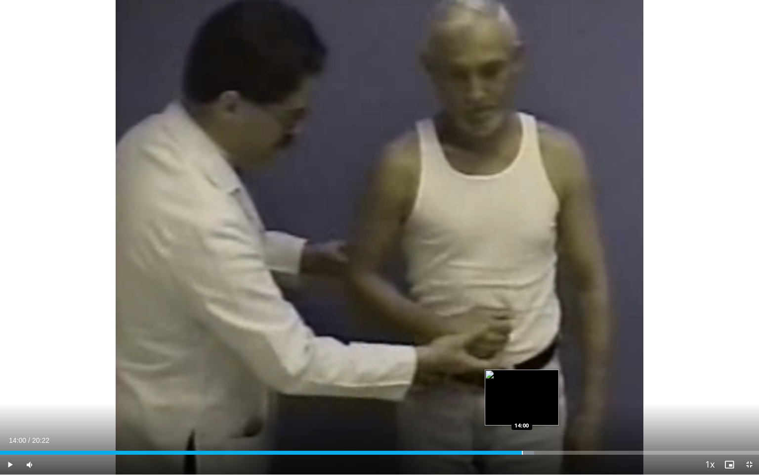
click at [522, 412] on div "Progress Bar" at bounding box center [522, 452] width 1 height 4
click at [539, 412] on div "Progress Bar" at bounding box center [539, 452] width 1 height 4
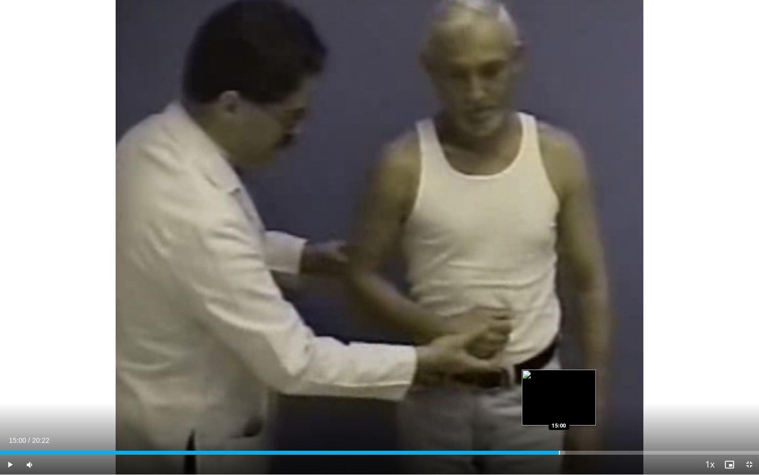
click at [559, 412] on div "Progress Bar" at bounding box center [559, 452] width 1 height 4
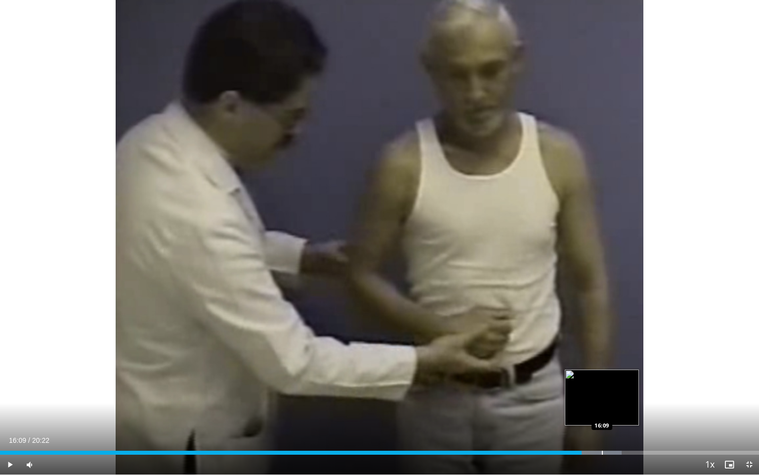
click at [602, 412] on div "Progress Bar" at bounding box center [602, 452] width 1 height 4
click at [620, 412] on div "Loaded : 81.87% 16:10 16:39" at bounding box center [379, 449] width 759 height 9
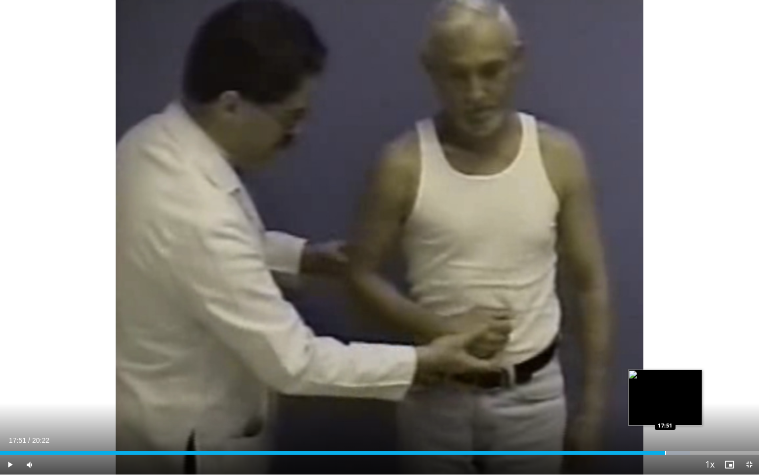
click at [665, 412] on div "Progress Bar" at bounding box center [665, 452] width 1 height 4
click at [682, 412] on div "Progress Bar" at bounding box center [682, 452] width 1 height 4
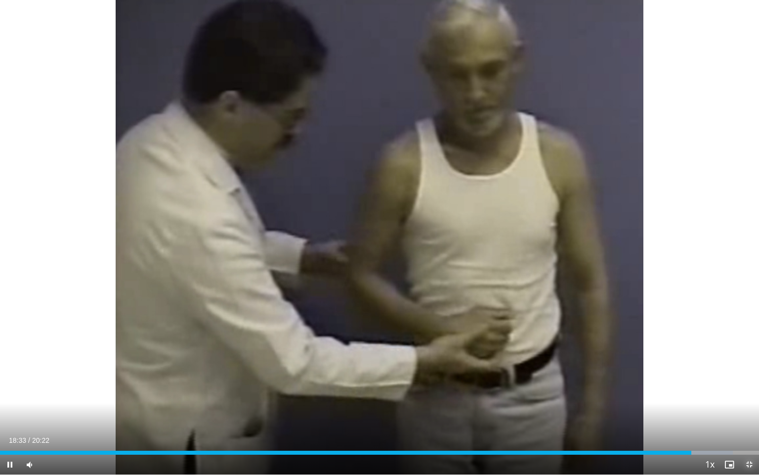
click at [749, 412] on span "Video Player" at bounding box center [750, 464] width 20 height 20
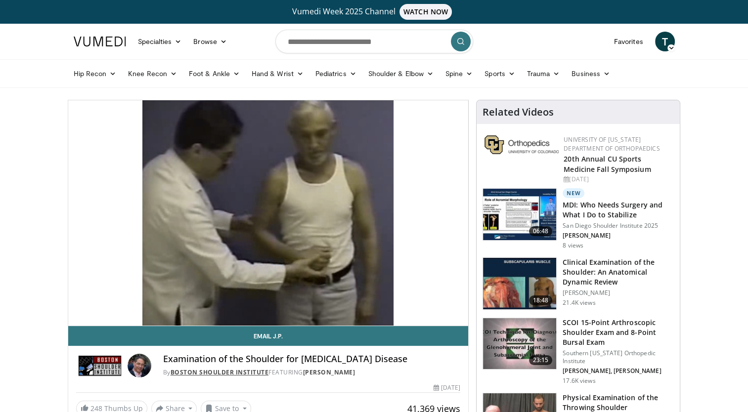
click at [228, 371] on link "Boston Shoulder Institute" at bounding box center [220, 372] width 98 height 8
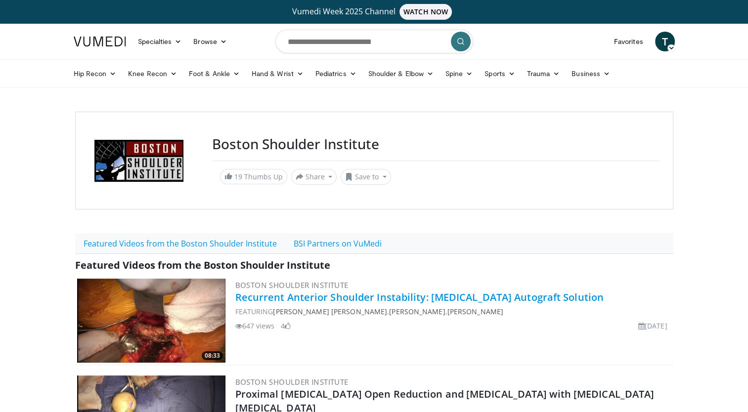
click at [269, 297] on link "Recurrent Anterior Shoulder Instability: [MEDICAL_DATA] Autograft Solution" at bounding box center [419, 297] width 368 height 13
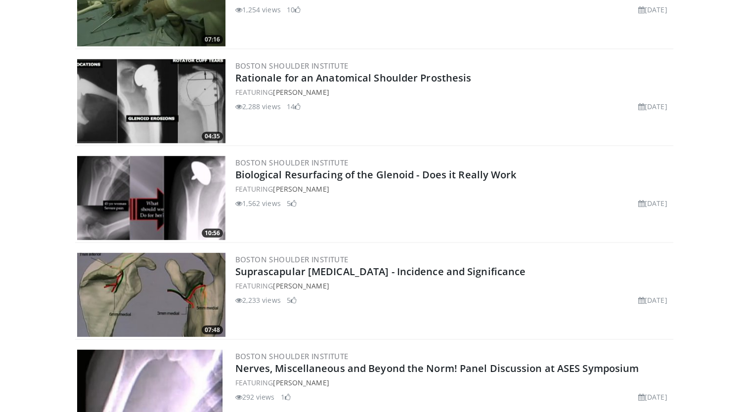
scroll to position [2927, 0]
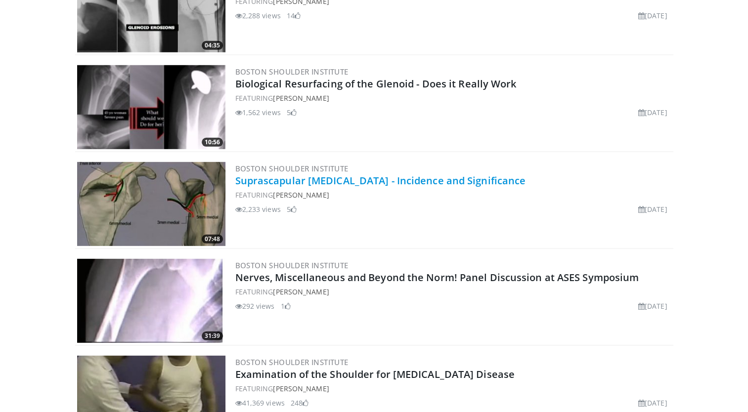
click at [327, 179] on link "Suprascapular [MEDICAL_DATA] - Incidence and Significance" at bounding box center [380, 180] width 291 height 13
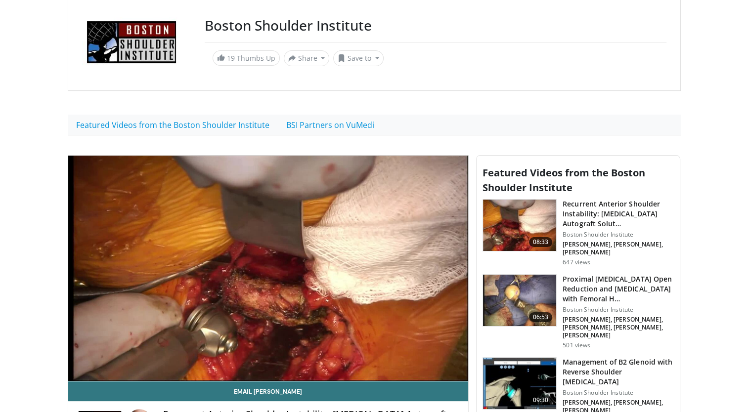
scroll to position [138, 0]
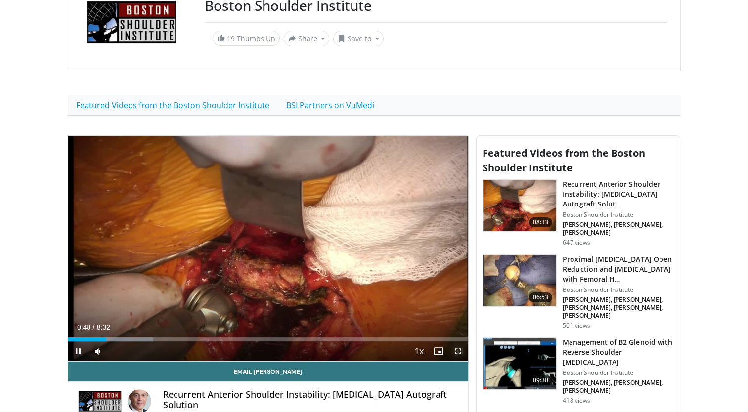
click at [460, 351] on span "Video Player" at bounding box center [458, 352] width 20 height 20
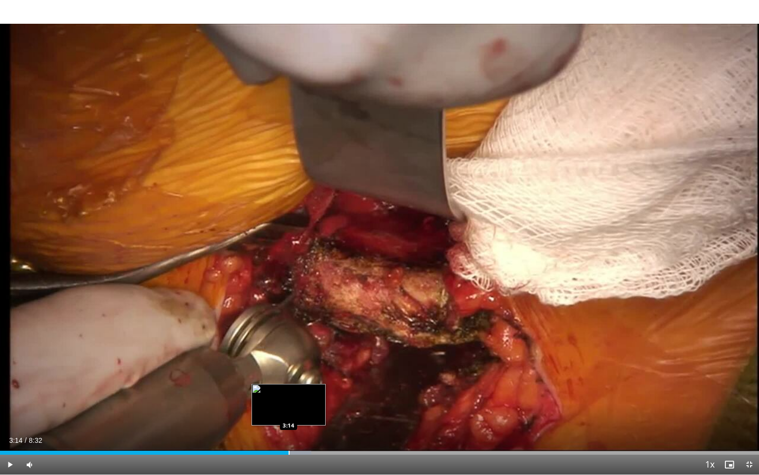
click at [289, 412] on div "Loaded : 41.01% 3:14 3:14" at bounding box center [379, 449] width 759 height 9
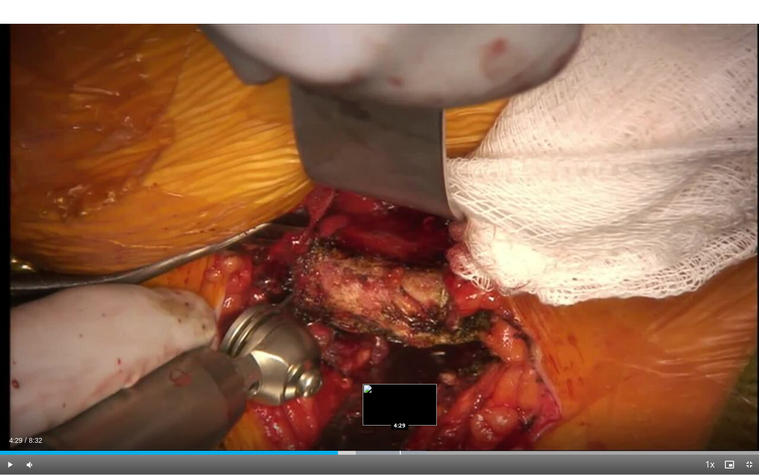
click at [400, 412] on div "Progress Bar" at bounding box center [400, 452] width 1 height 4
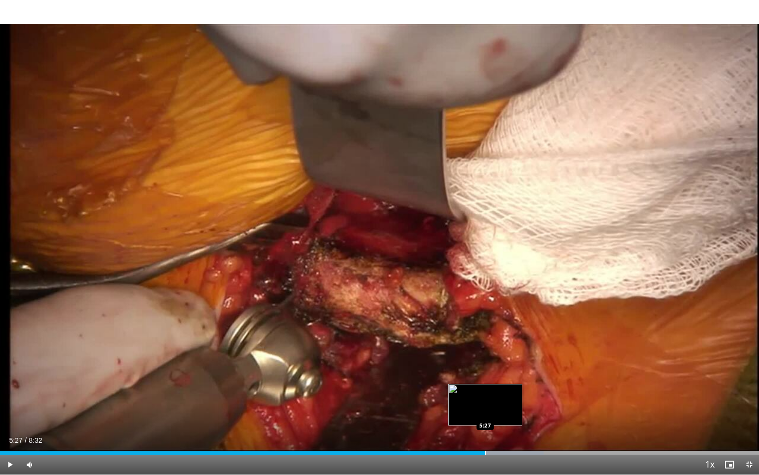
click at [486, 412] on div "Progress Bar" at bounding box center [486, 452] width 1 height 4
click at [514, 412] on div "Progress Bar" at bounding box center [514, 452] width 1 height 4
click at [748, 412] on span "Video Player" at bounding box center [750, 464] width 20 height 20
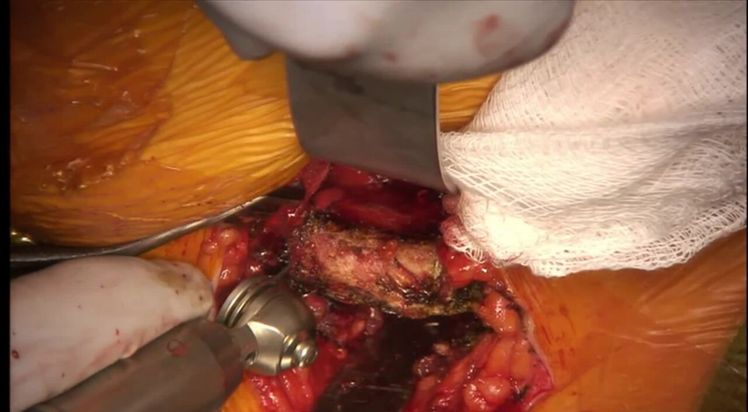
scroll to position [277, 0]
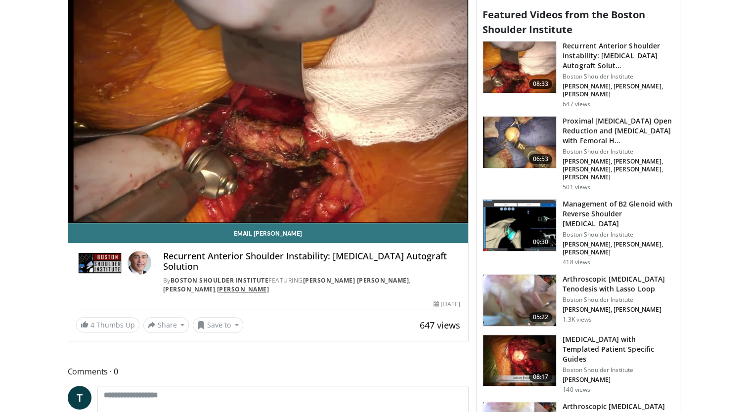
click at [217, 285] on link "Alexander Prete" at bounding box center [243, 289] width 52 height 8
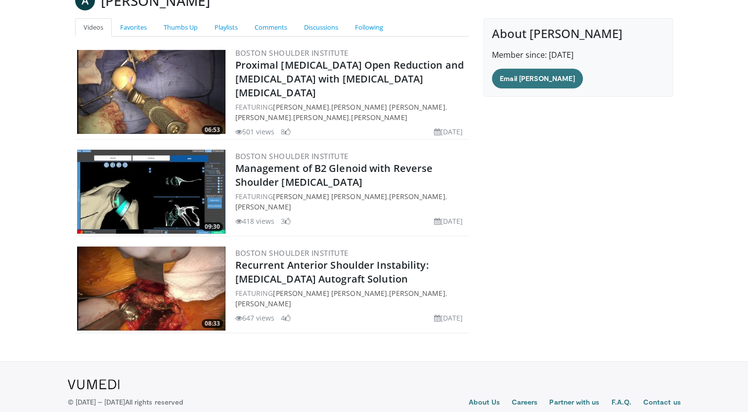
scroll to position [129, 0]
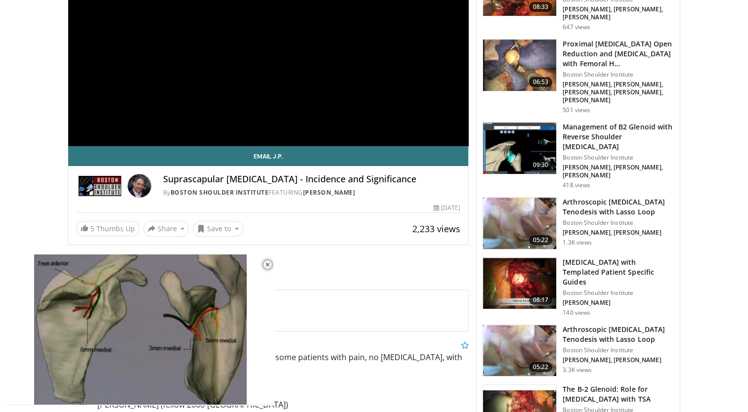
scroll to position [356, 0]
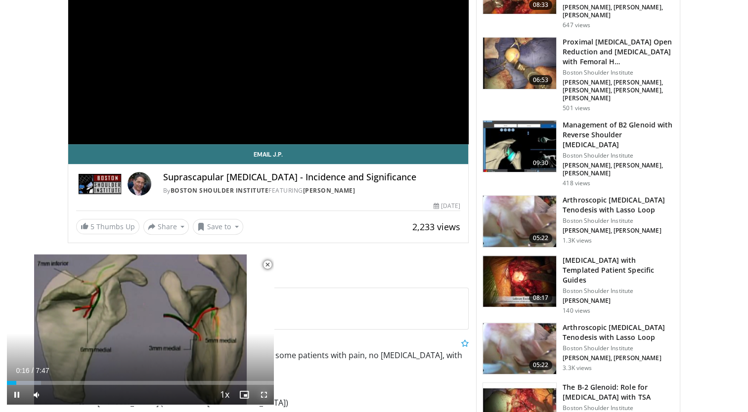
click at [262, 394] on span "Video Player" at bounding box center [264, 395] width 20 height 20
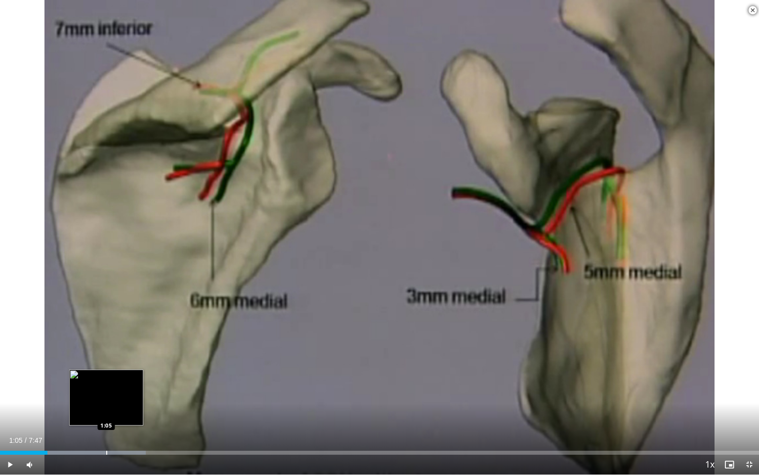
click at [106, 412] on div "Progress Bar" at bounding box center [106, 452] width 1 height 4
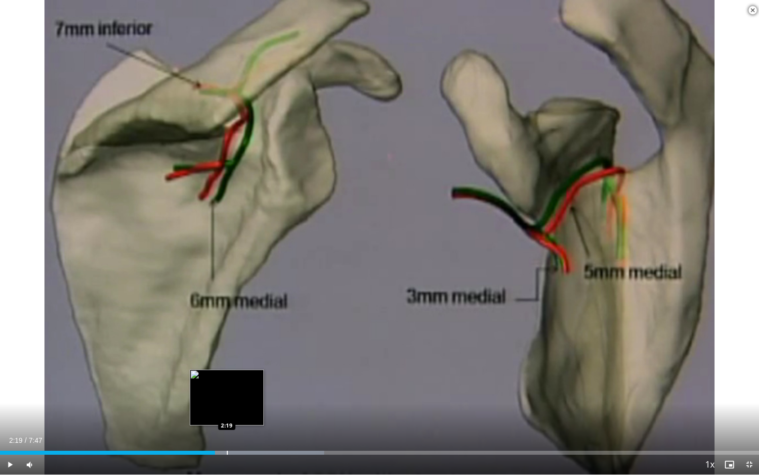
click at [227, 412] on div "Progress Bar" at bounding box center [227, 452] width 1 height 4
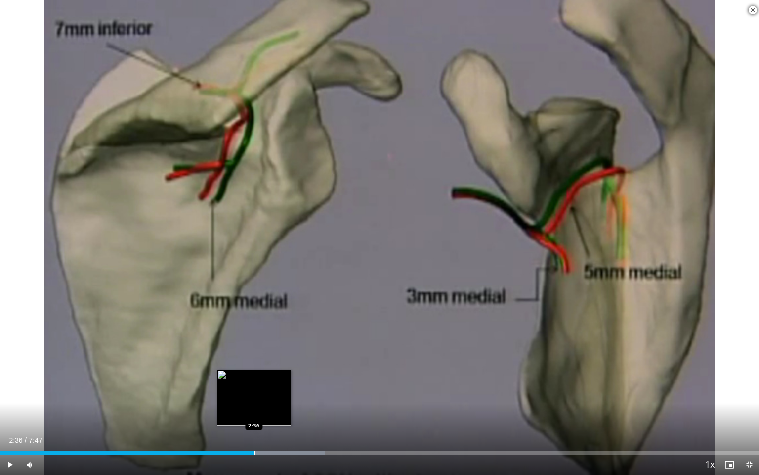
click at [254, 412] on div "Progress Bar" at bounding box center [254, 452] width 1 height 4
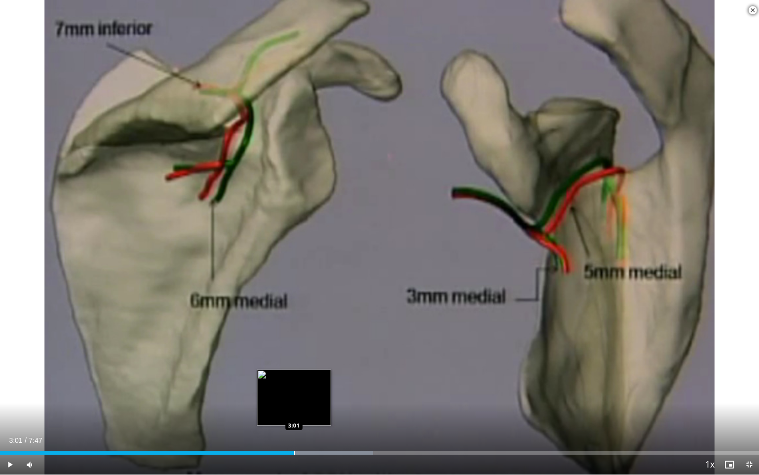
click at [294, 412] on div "Loaded : 49.13% 3:01 3:01" at bounding box center [379, 449] width 759 height 9
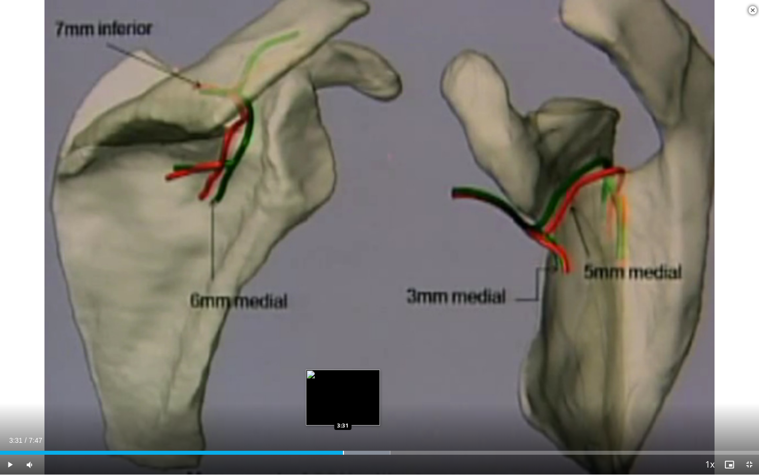
click at [343, 412] on div "Progress Bar" at bounding box center [343, 452] width 1 height 4
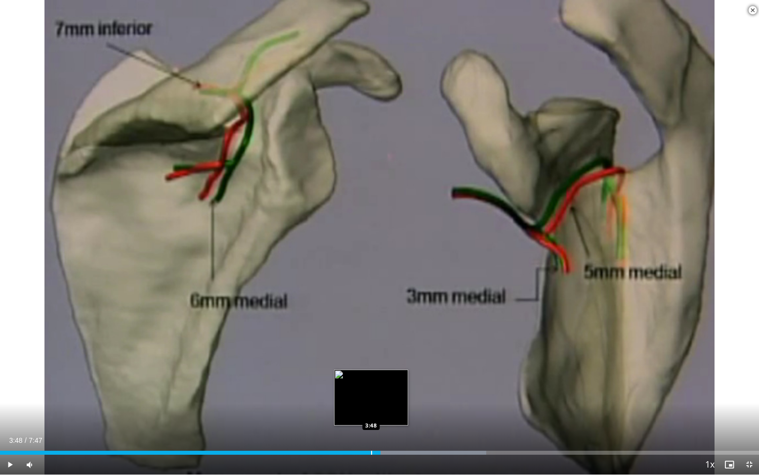
click at [371, 412] on div "Progress Bar" at bounding box center [371, 452] width 1 height 4
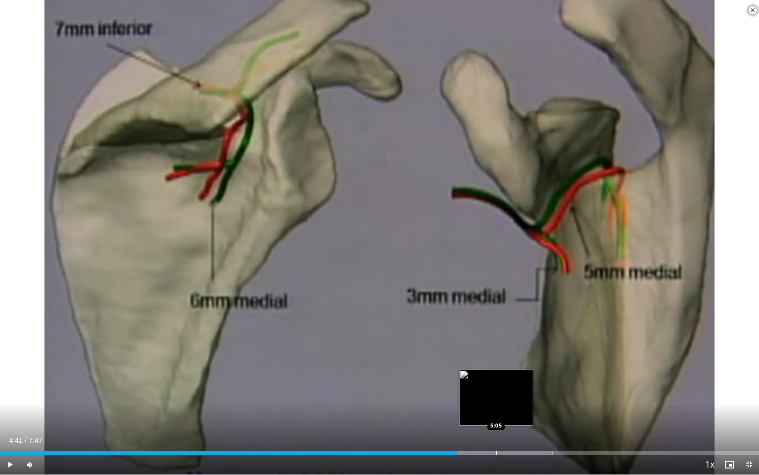
click at [496, 412] on div "Progress Bar" at bounding box center [496, 452] width 1 height 4
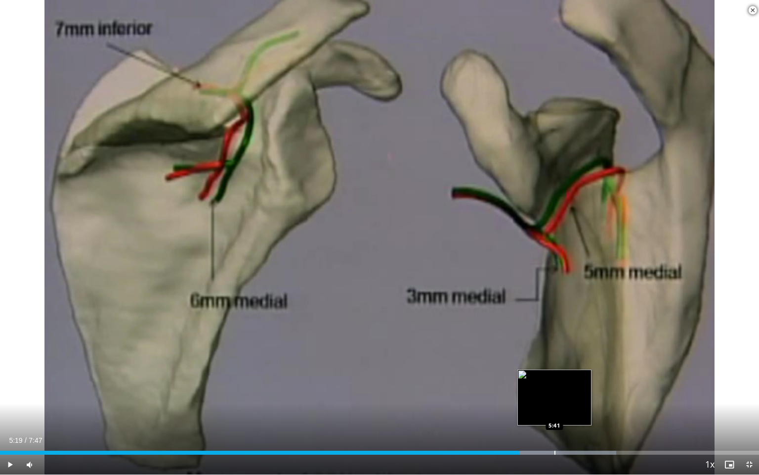
click at [555, 412] on div "Progress Bar" at bounding box center [555, 452] width 1 height 4
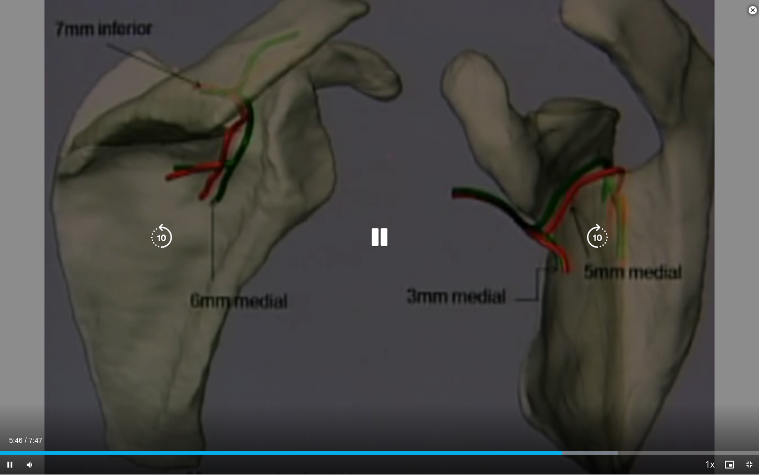
click at [466, 360] on div "10 seconds Tap to unmute" at bounding box center [379, 237] width 759 height 474
click at [371, 241] on icon "Video Player" at bounding box center [380, 237] width 28 height 28
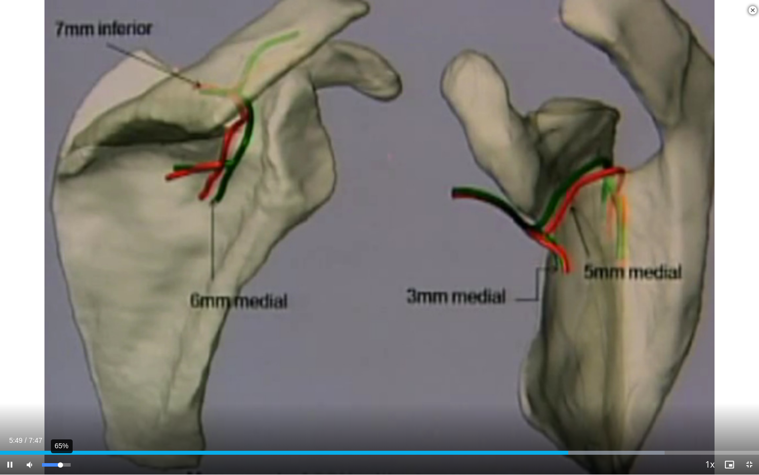
click at [60, 412] on div "65%" at bounding box center [56, 464] width 28 height 3
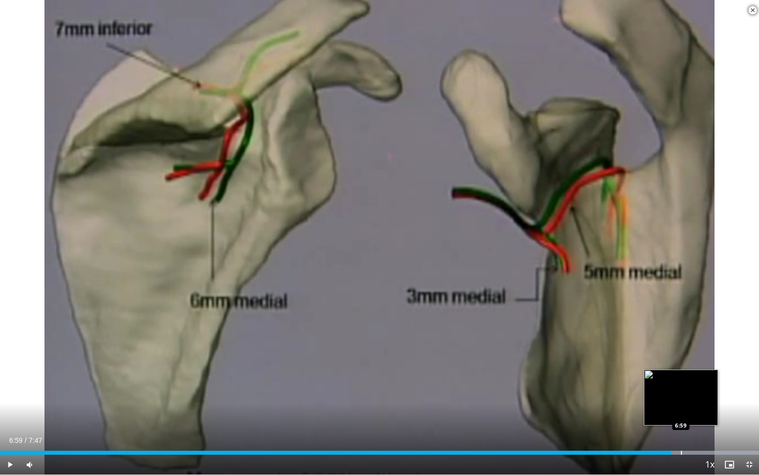
click at [681, 412] on div "Progress Bar" at bounding box center [681, 452] width 1 height 4
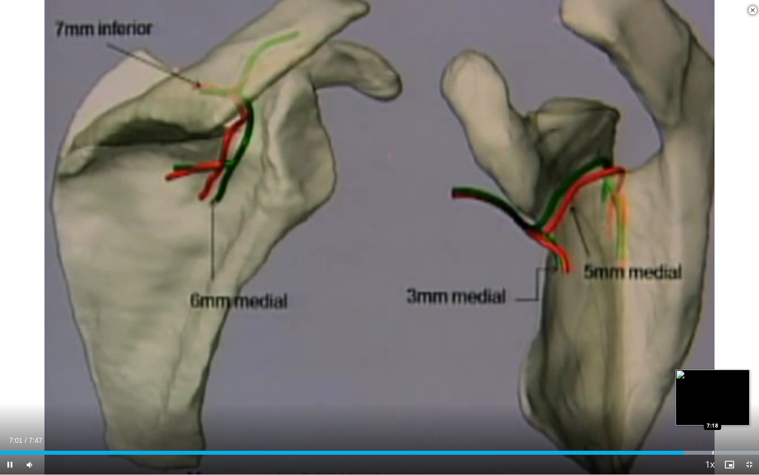
click at [713, 412] on video-js "**********" at bounding box center [379, 237] width 759 height 475
click at [730, 412] on div "Progress Bar" at bounding box center [730, 452] width 1 height 4
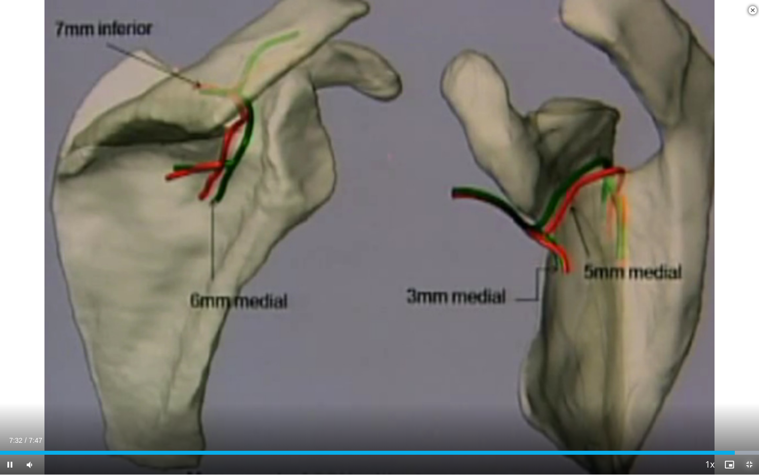
click at [748, 412] on span "Video Player" at bounding box center [750, 464] width 20 height 20
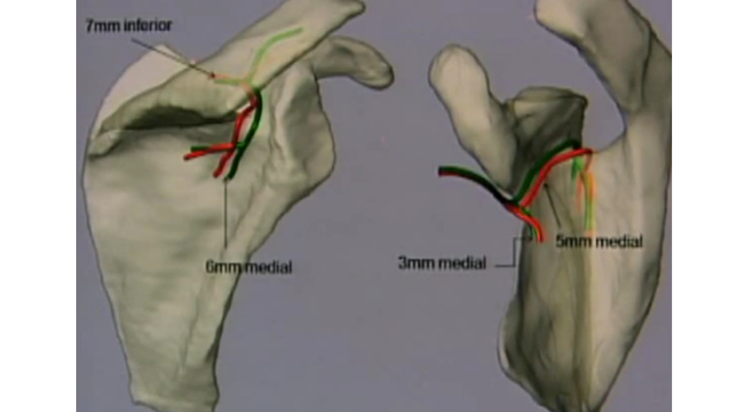
scroll to position [59, 0]
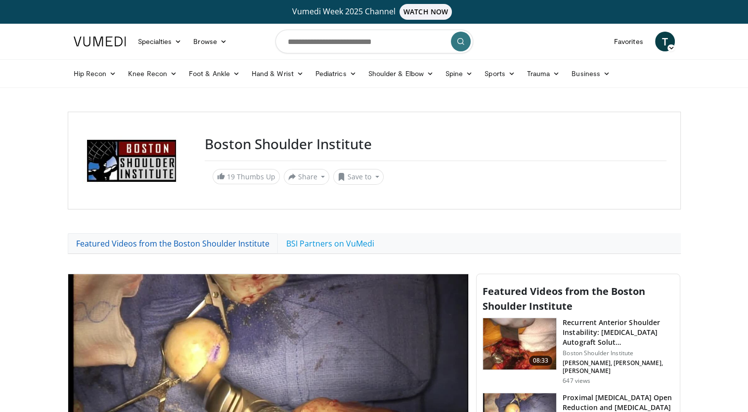
click at [209, 246] on link "Featured Videos from the Boston Shoulder Institute" at bounding box center [173, 243] width 210 height 21
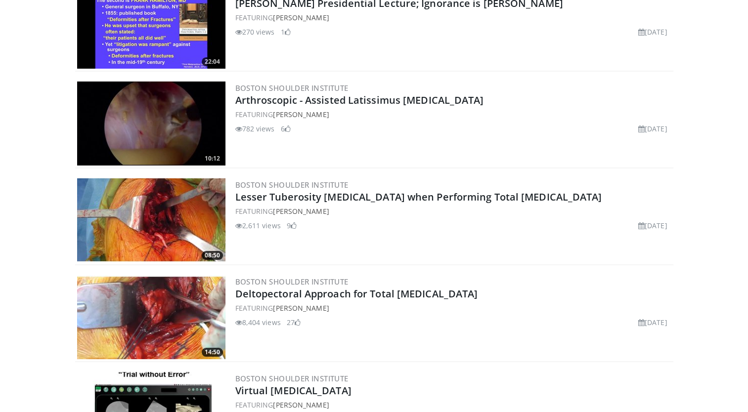
scroll to position [3639, 0]
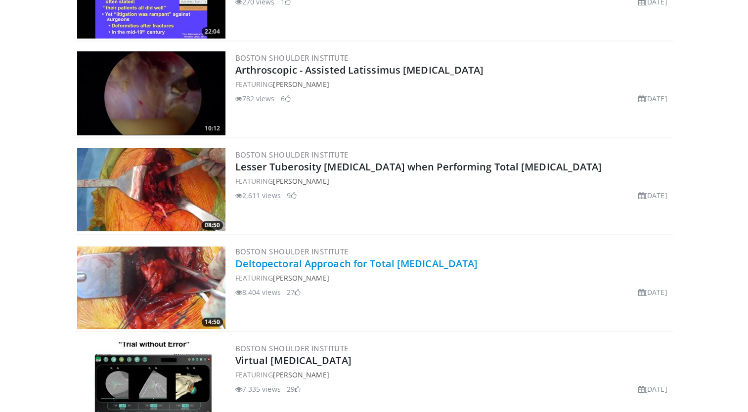
click at [333, 258] on link "Deltopectoral Approach for Total [MEDICAL_DATA]" at bounding box center [356, 263] width 243 height 13
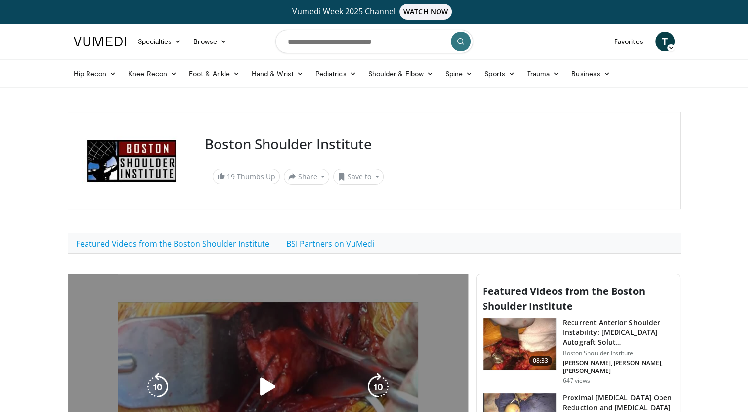
click at [312, 354] on div "10 seconds Tap to unmute" at bounding box center [268, 386] width 400 height 225
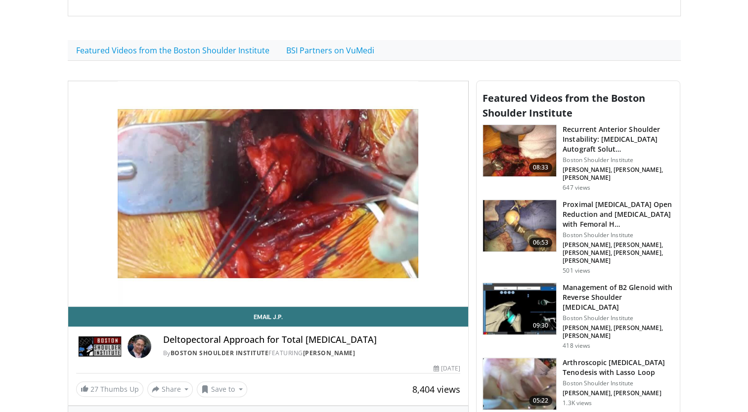
scroll to position [198, 0]
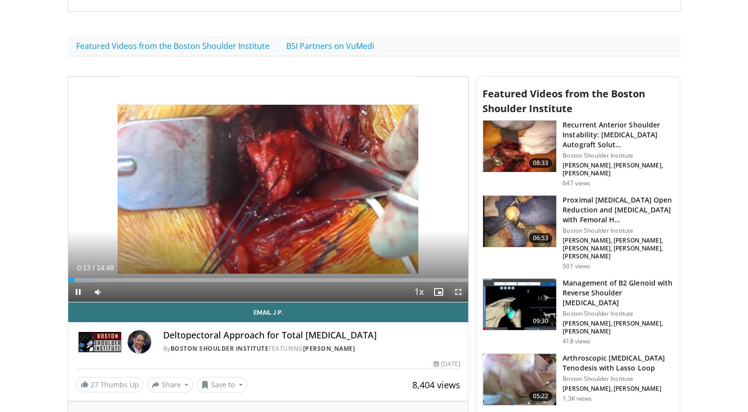
click at [457, 292] on span "Video Player" at bounding box center [458, 292] width 20 height 20
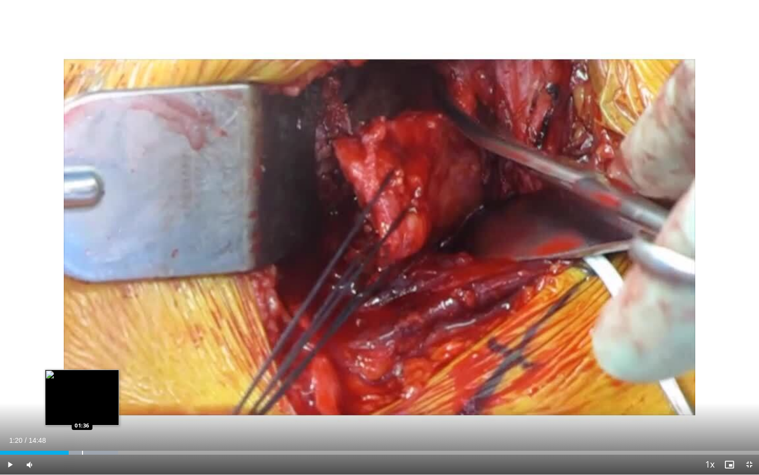
click at [82, 412] on div "Progress Bar" at bounding box center [82, 452] width 1 height 4
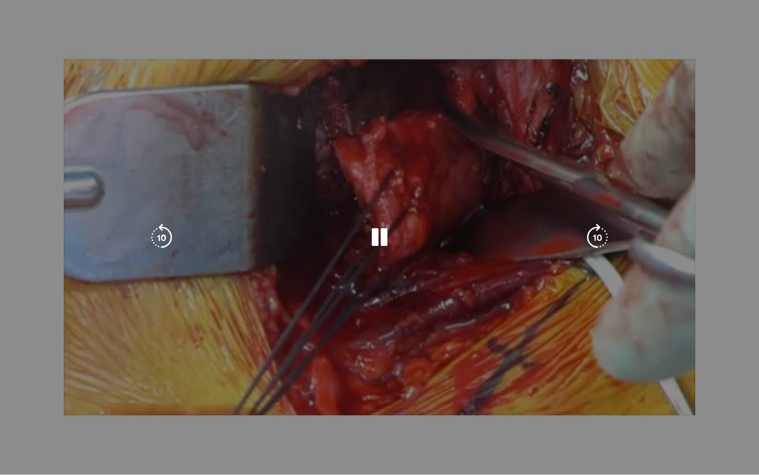
click at [129, 412] on video-js "**********" at bounding box center [379, 237] width 759 height 475
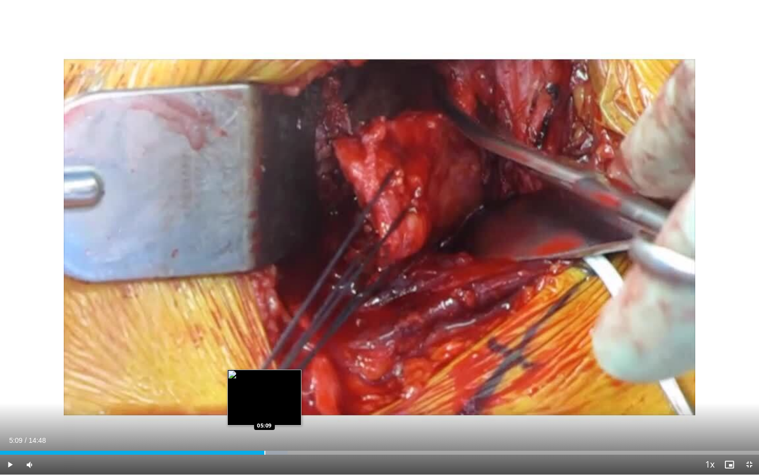
click at [265, 412] on div "Progress Bar" at bounding box center [265, 452] width 1 height 4
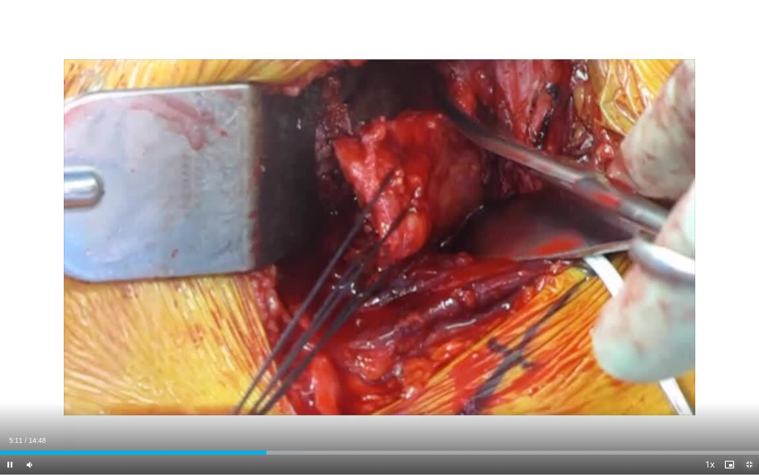
click at [748, 412] on span "Video Player" at bounding box center [750, 464] width 20 height 20
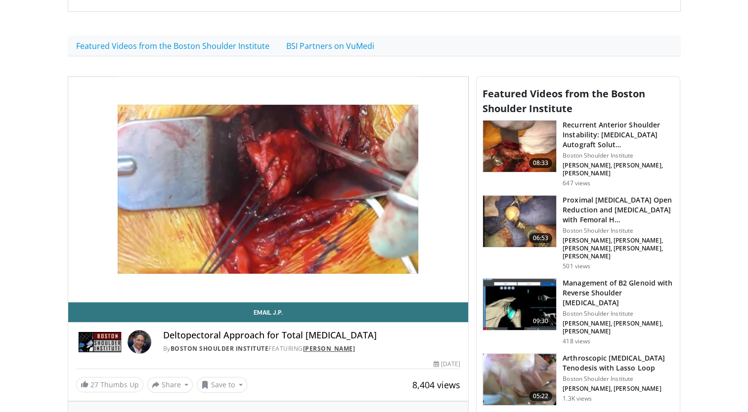
click at [319, 351] on link "[PERSON_NAME]" at bounding box center [329, 349] width 52 height 8
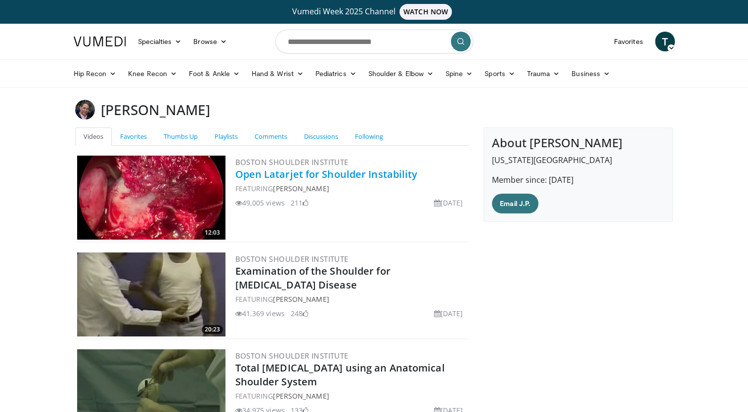
click at [310, 176] on link "Open Latarjet for Shoulder Instability" at bounding box center [326, 174] width 182 height 13
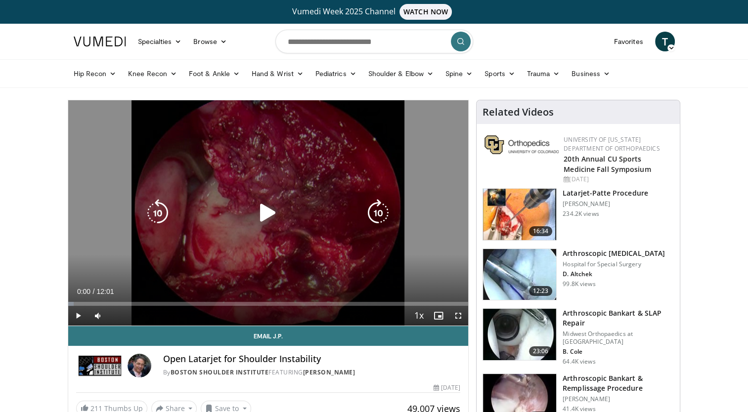
click at [249, 262] on div "10 seconds Tap to unmute" at bounding box center [268, 212] width 400 height 225
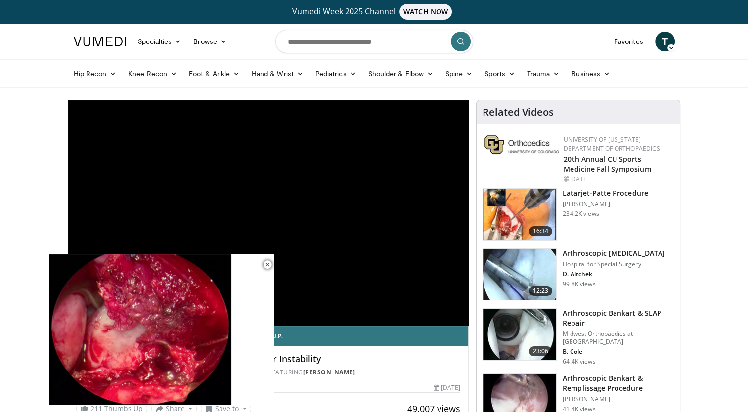
scroll to position [360, 0]
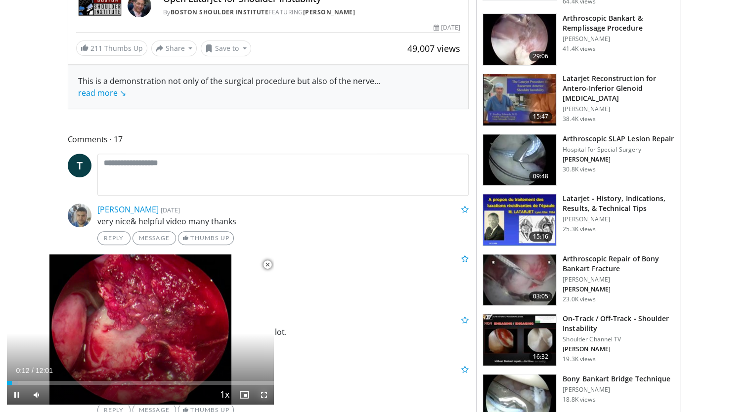
click at [262, 394] on span "Video Player" at bounding box center [264, 395] width 20 height 20
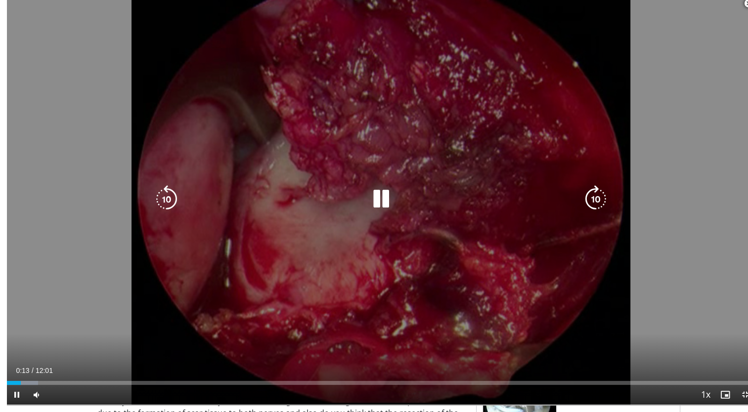
scroll to position [134, 0]
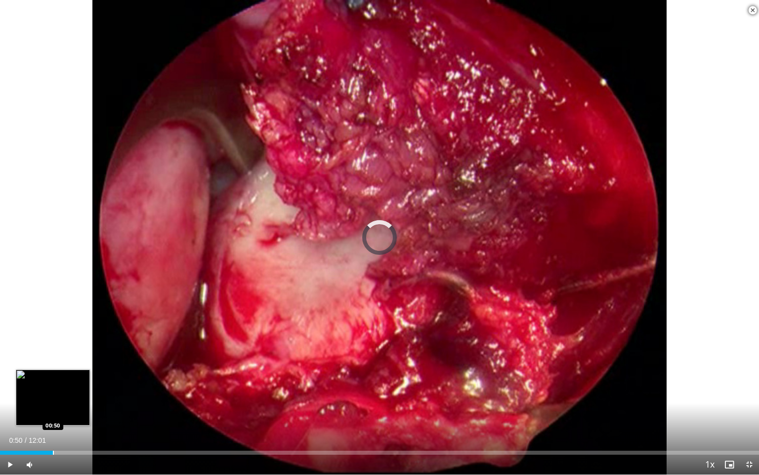
click at [53, 412] on div "Progress Bar" at bounding box center [53, 452] width 1 height 4
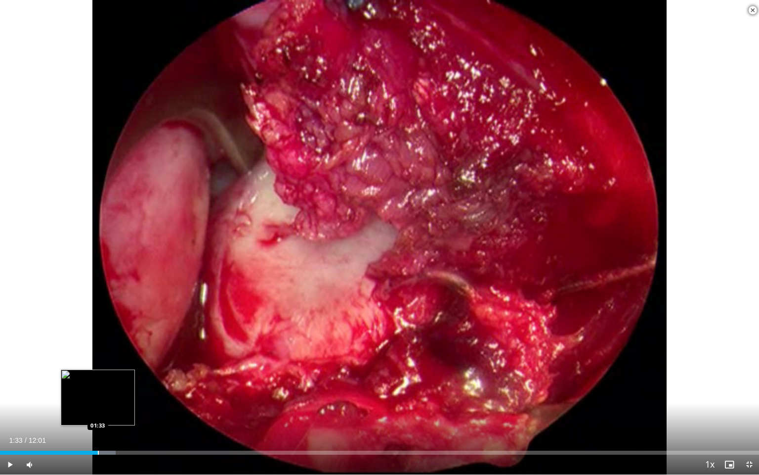
click at [98, 412] on div "Progress Bar" at bounding box center [98, 452] width 1 height 4
click at [112, 412] on div "Progress Bar" at bounding box center [112, 452] width 1 height 4
click at [130, 412] on div "Progress Bar" at bounding box center [130, 452] width 1 height 4
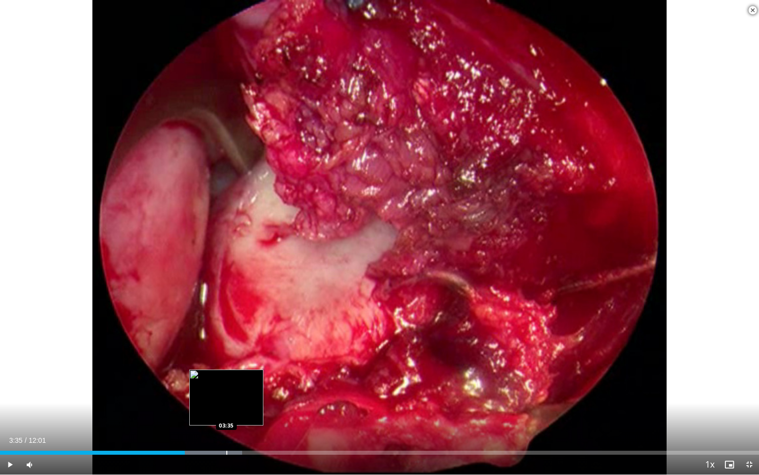
click at [226, 412] on div "Progress Bar" at bounding box center [226, 452] width 1 height 4
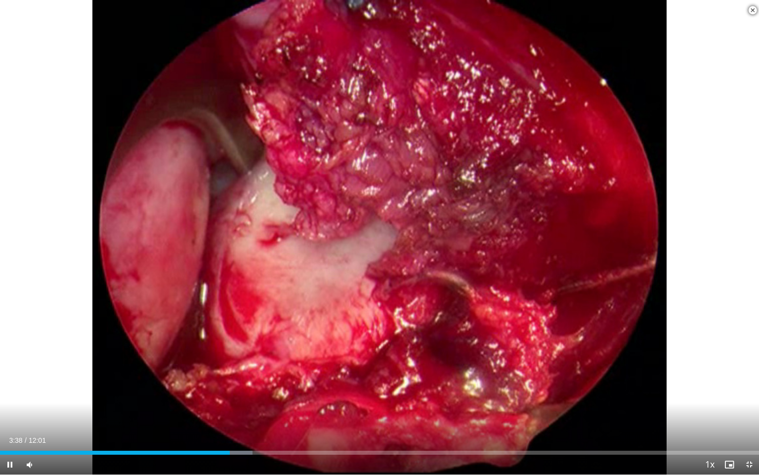
click at [249, 412] on div "Current Time 3:38 / Duration 12:01 Pause Skip Backward Skip Forward Mute Loaded…" at bounding box center [379, 464] width 759 height 20
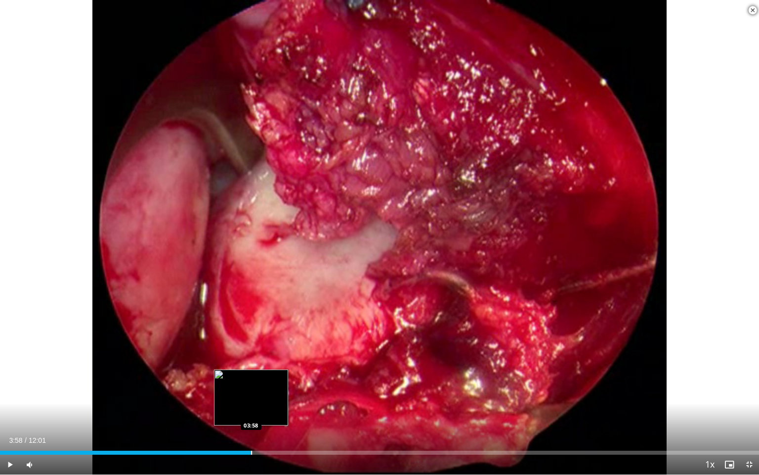
click at [251, 412] on div "Progress Bar" at bounding box center [251, 452] width 1 height 4
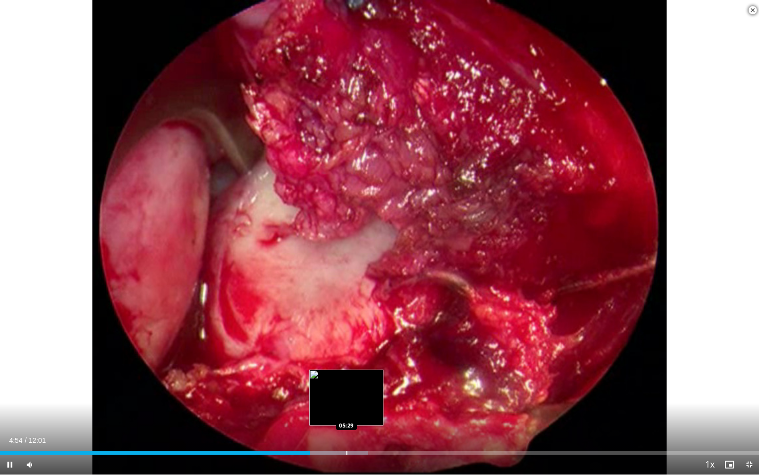
click at [347, 412] on div "Progress Bar" at bounding box center [347, 452] width 1 height 4
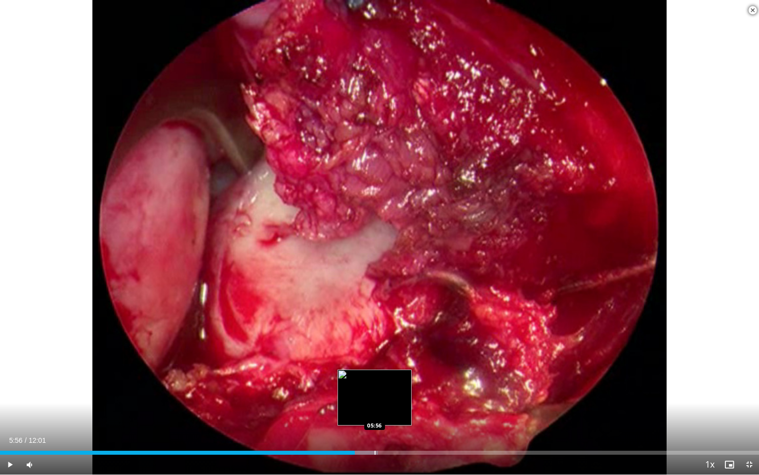
click at [375, 412] on div "Progress Bar" at bounding box center [375, 452] width 1 height 4
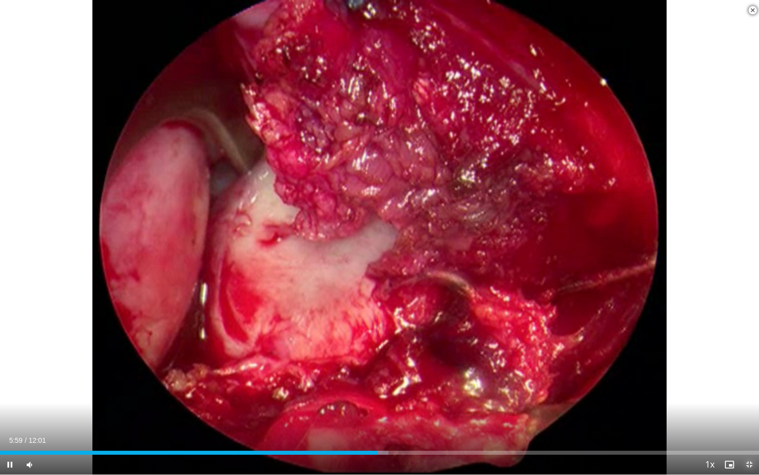
click at [748, 412] on span "Video Player" at bounding box center [750, 464] width 20 height 20
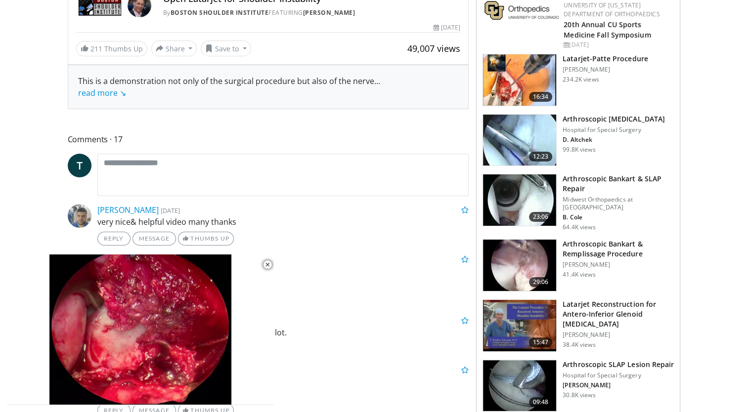
click at [576, 300] on h3 "Latarjet Reconstruction for Antero-Inferior Glenoid Bone Loss" at bounding box center [618, 315] width 111 height 30
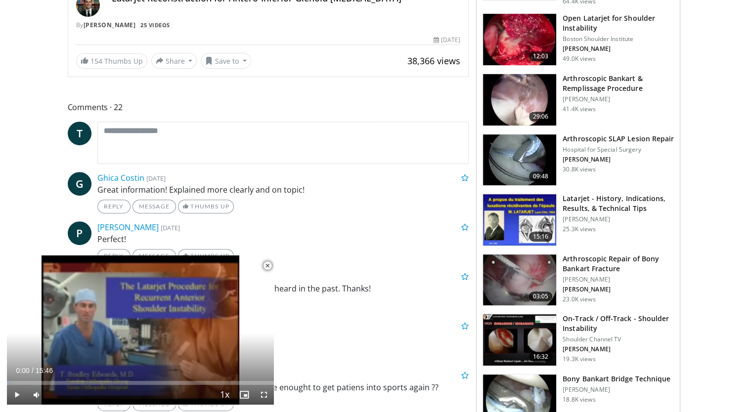
scroll to position [721, 0]
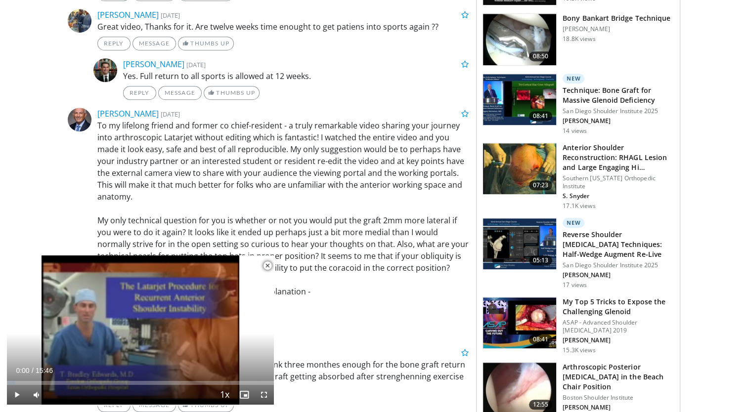
click at [582, 298] on h3 "My Top 5 Tricks to Expose the Challenging Glenoid" at bounding box center [618, 307] width 111 height 20
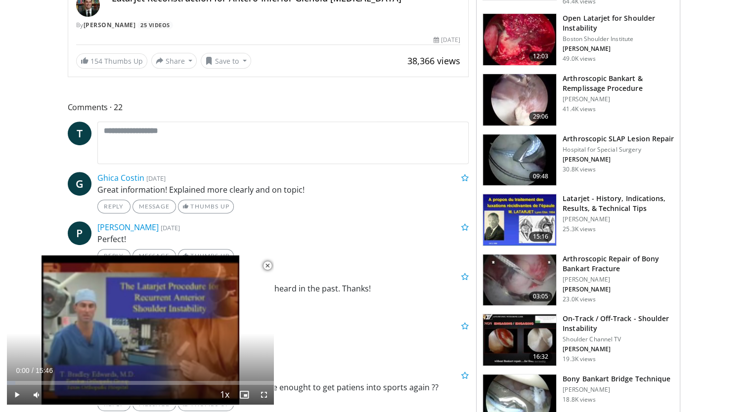
scroll to position [0, 0]
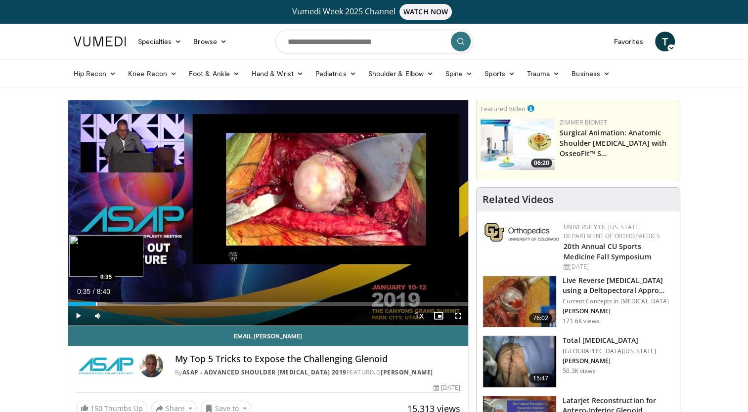
click at [96, 303] on div "Progress Bar" at bounding box center [96, 304] width 1 height 4
click at [109, 303] on div "Progress Bar" at bounding box center [109, 304] width 1 height 4
click at [460, 317] on span "Video Player" at bounding box center [458, 316] width 20 height 20
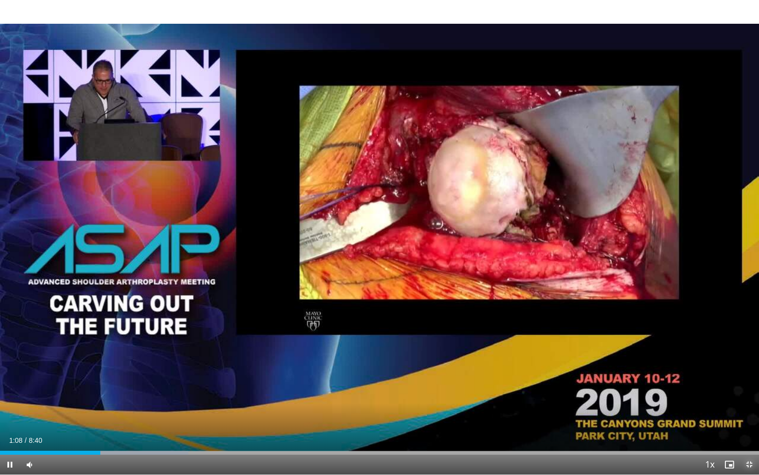
click at [746, 412] on span "Video Player" at bounding box center [750, 464] width 20 height 20
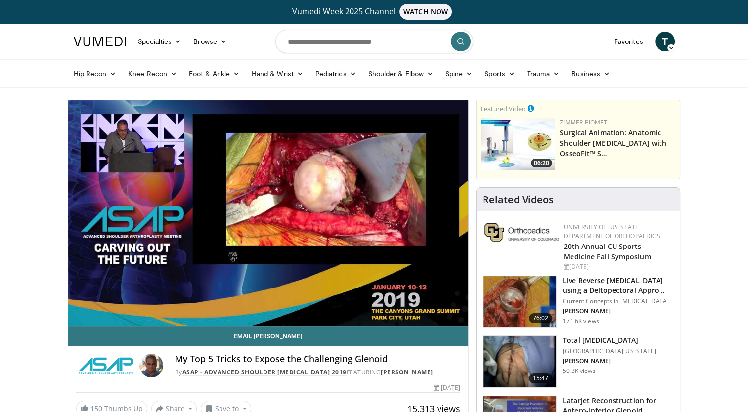
click at [306, 372] on link "ASAP - Advanced Shoulder [MEDICAL_DATA] 2019" at bounding box center [264, 372] width 164 height 8
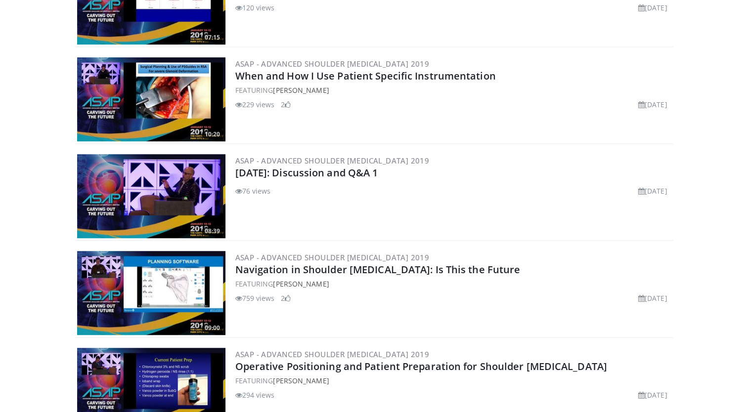
scroll to position [1082, 0]
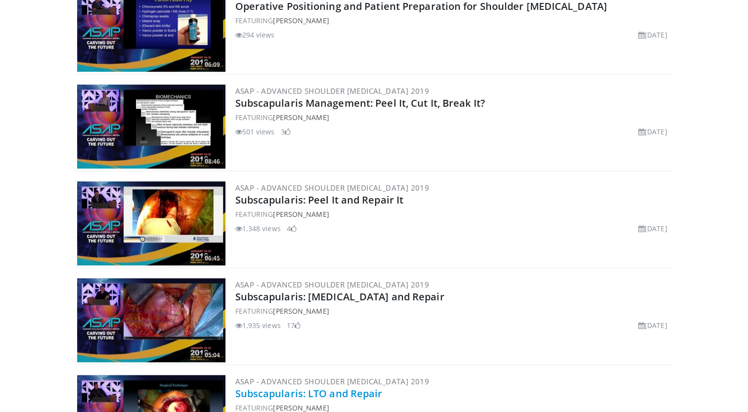
click at [342, 393] on link "Subscapularis: LTO and Repair" at bounding box center [308, 393] width 147 height 13
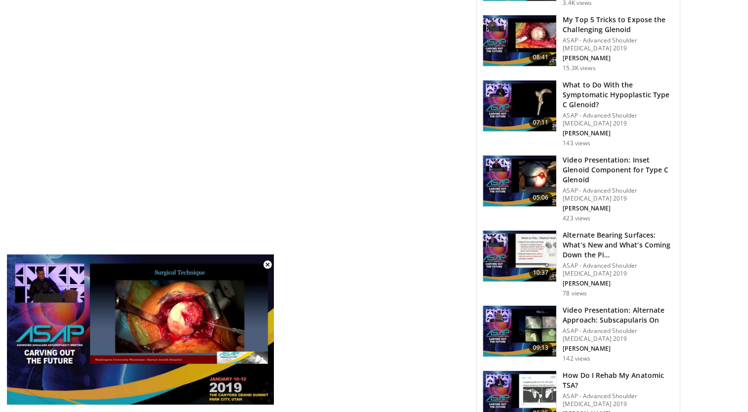
scroll to position [3129, 0]
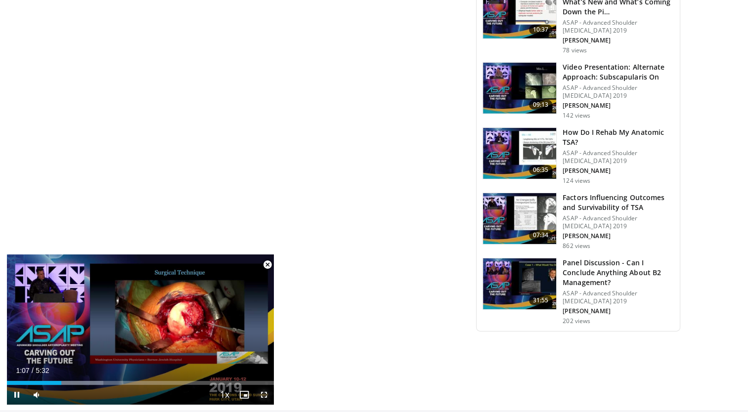
click at [265, 393] on span "Video Player" at bounding box center [264, 395] width 20 height 20
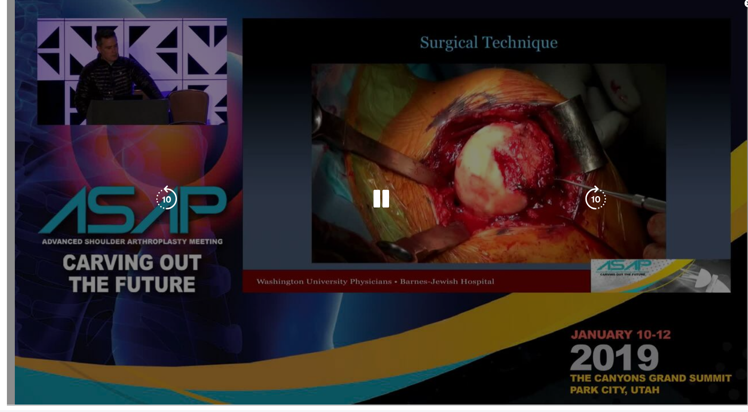
scroll to position [3066, 0]
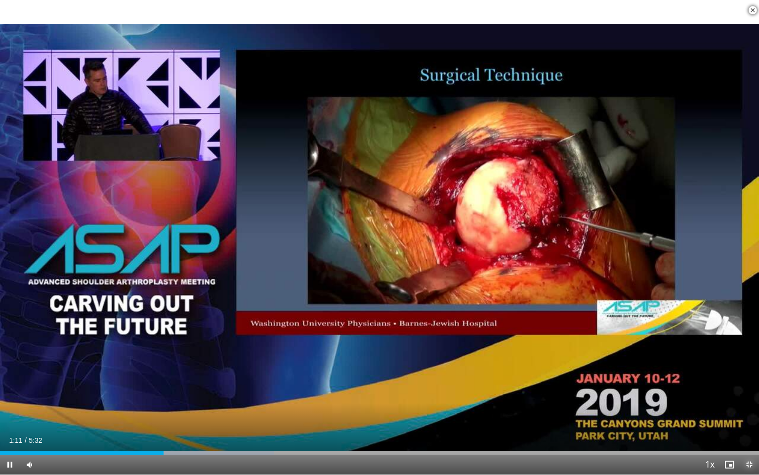
click at [748, 412] on span "Video Player" at bounding box center [750, 464] width 20 height 20
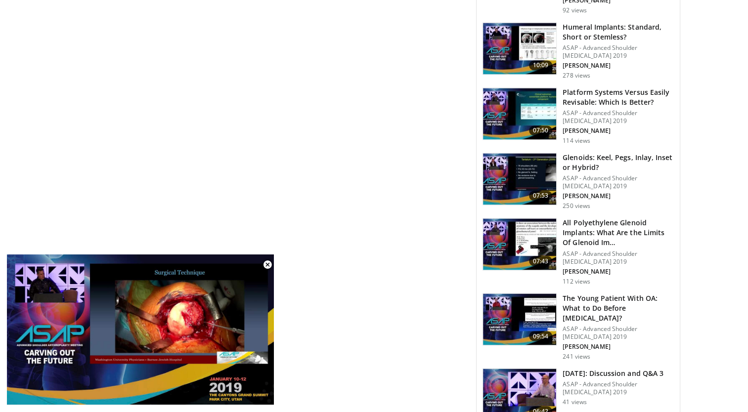
scroll to position [1383, 0]
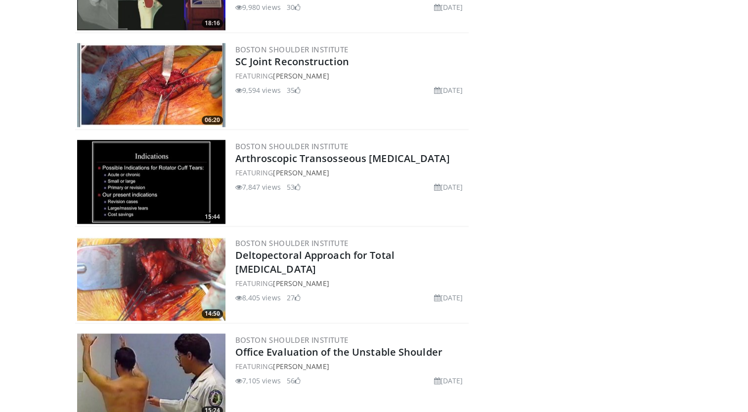
scroll to position [721, 0]
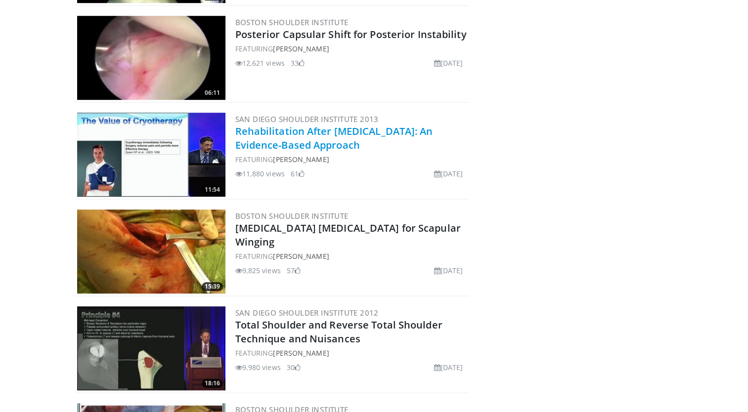
click at [266, 140] on link "Rehabilitation After Rotator Cuff Repair: An Evidence-Based Approach" at bounding box center [334, 138] width 198 height 27
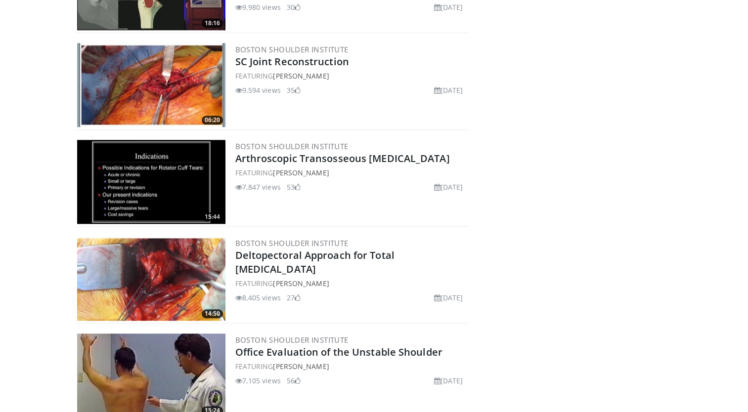
scroll to position [1443, 0]
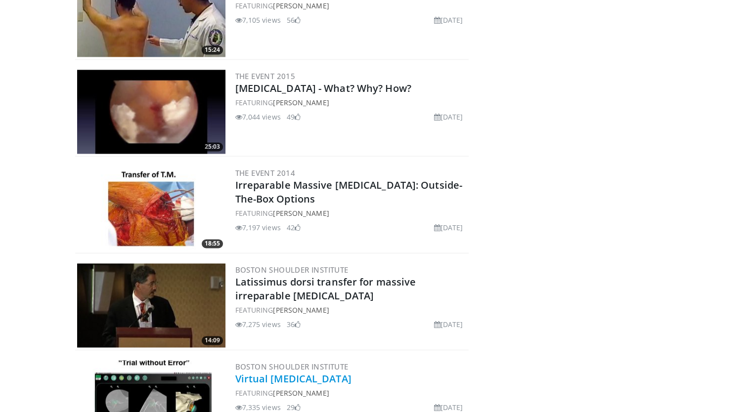
click at [320, 376] on link "Virtual Shoulder Surgery" at bounding box center [293, 378] width 116 height 13
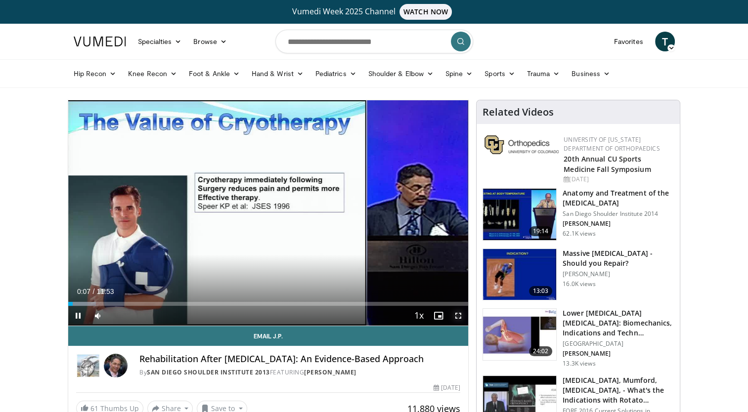
click at [459, 312] on span "Video Player" at bounding box center [458, 316] width 20 height 20
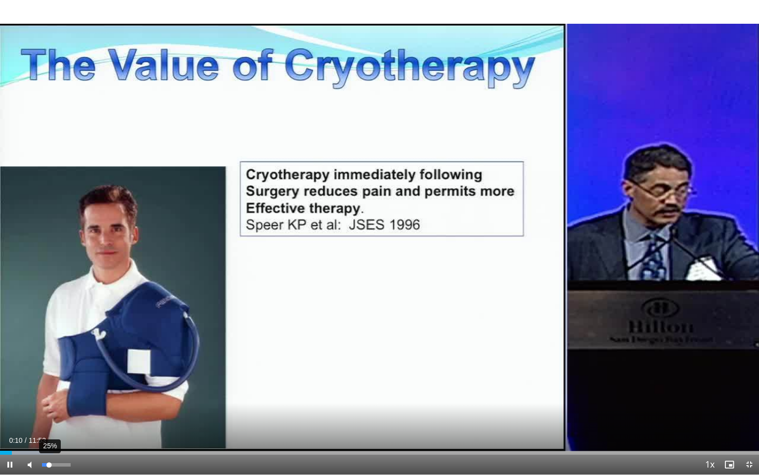
click at [49, 412] on div "25%" at bounding box center [56, 464] width 28 height 3
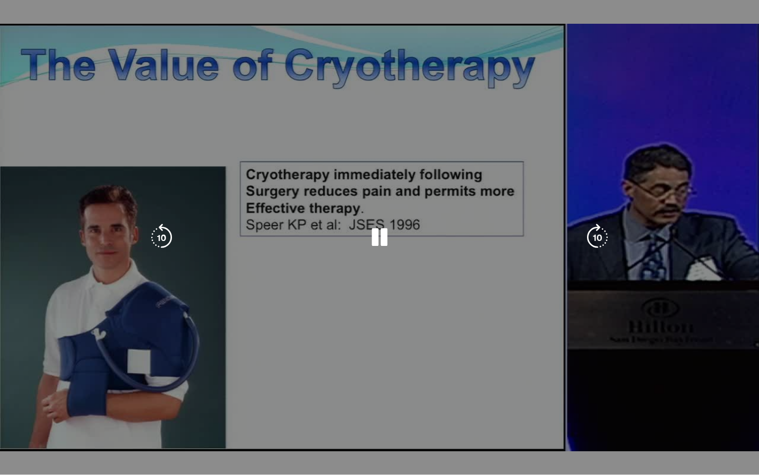
drag, startPoint x: 65, startPoint y: 451, endPoint x: 187, endPoint y: 218, distance: 263.2
click at [187, 218] on div "10 seconds Tap to unmute" at bounding box center [379, 237] width 759 height 474
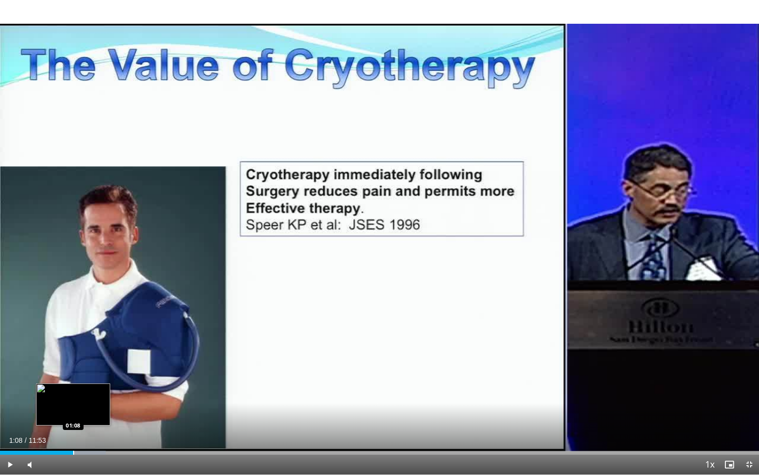
click at [73, 412] on div "Loaded : 13.91% 01:08 01:08" at bounding box center [379, 449] width 759 height 9
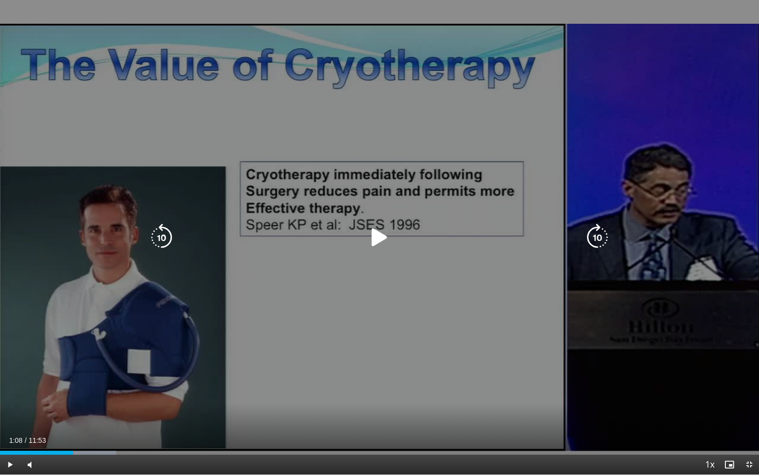
click at [179, 331] on div "10 seconds Tap to unmute" at bounding box center [379, 237] width 759 height 474
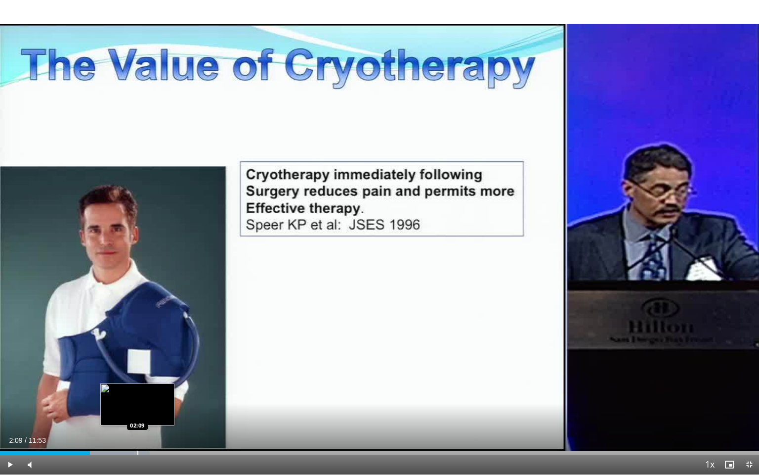
click at [137, 412] on div "Loaded : 19.65% 01:24 02:09" at bounding box center [379, 449] width 759 height 9
click at [155, 412] on div "Progress Bar" at bounding box center [155, 452] width 1 height 4
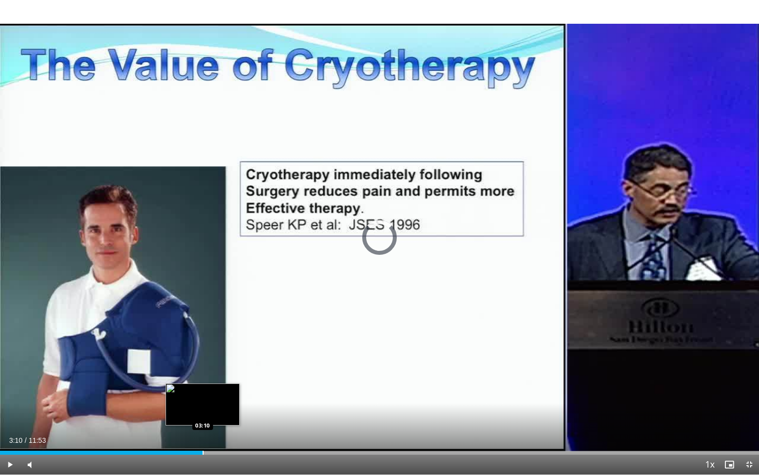
click at [203, 412] on div "Progress Bar" at bounding box center [203, 452] width 1 height 4
click at [748, 412] on span "Video Player" at bounding box center [750, 464] width 20 height 20
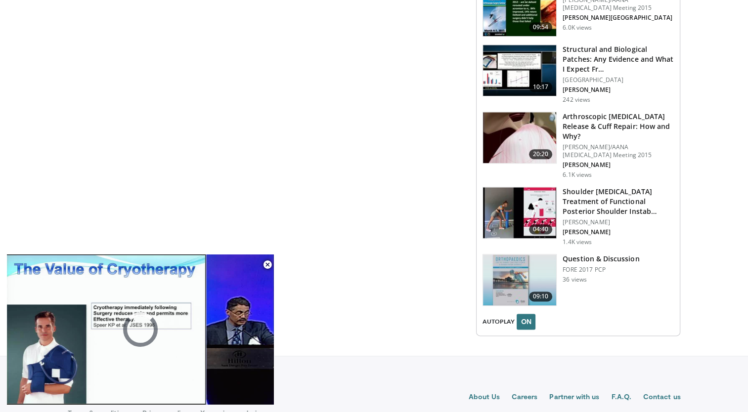
scroll to position [1189, 0]
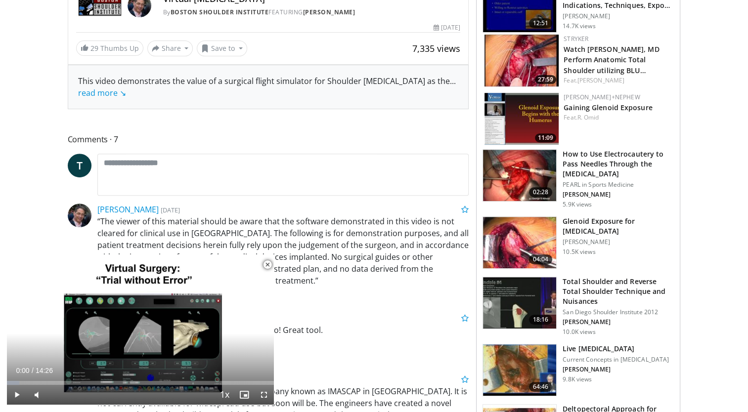
scroll to position [721, 0]
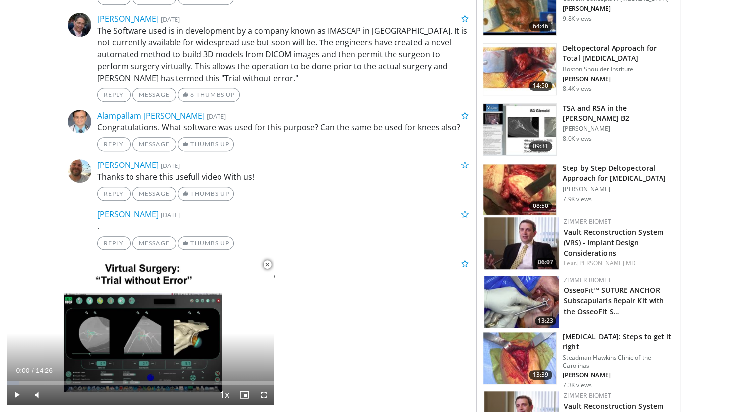
click at [580, 183] on h3 "Step by Step Deltopectoral Approach for [MEDICAL_DATA]" at bounding box center [618, 174] width 111 height 20
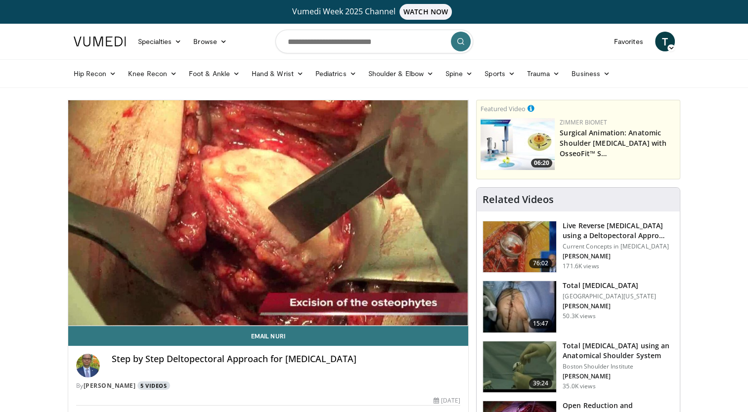
click at [142, 385] on link "5 Videos" at bounding box center [153, 386] width 33 height 8
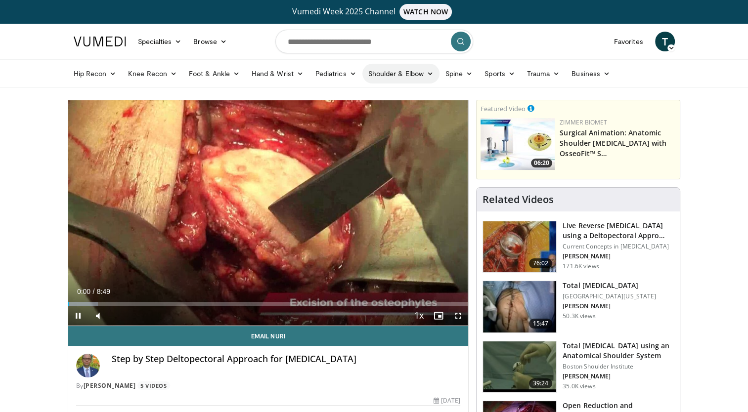
click at [382, 74] on link "Shoulder & Elbow" at bounding box center [400, 74] width 77 height 20
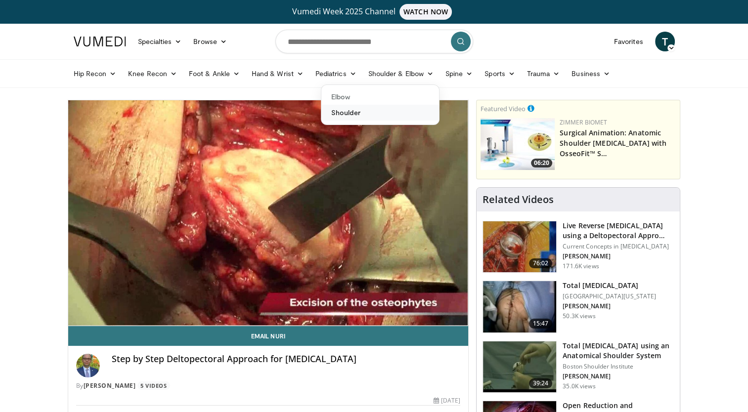
click at [340, 112] on link "Shoulder" at bounding box center [380, 113] width 118 height 16
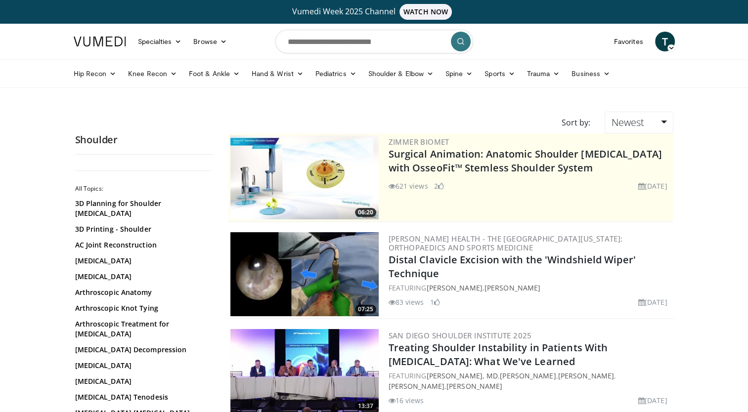
scroll to position [360, 0]
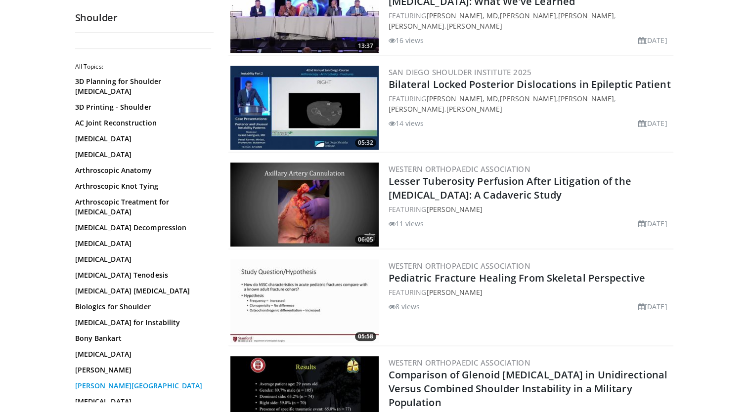
click at [113, 381] on link "[PERSON_NAME][GEOGRAPHIC_DATA]" at bounding box center [141, 386] width 133 height 10
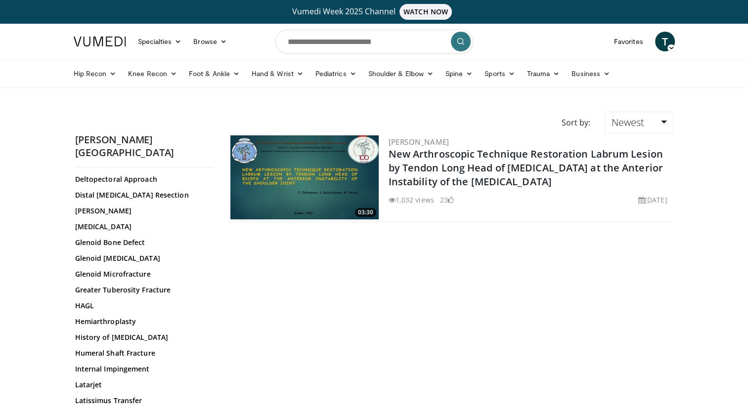
scroll to position [631, 0]
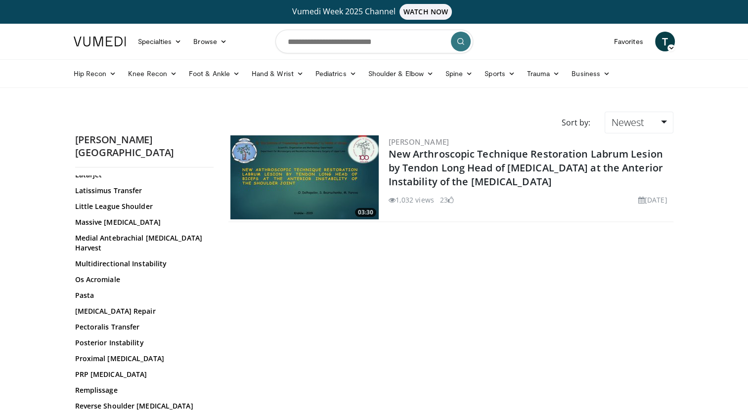
click at [214, 339] on div "Buford Complex All Topics: 3D Planning for Shoulder Arthroplasty 3D Printing - …" at bounding box center [144, 274] width 153 height 282
click at [213, 346] on div "All Topics: 3D Planning for Shoulder Arthroplasty 3D Printing - Shoulder AC Joi…" at bounding box center [144, 296] width 138 height 240
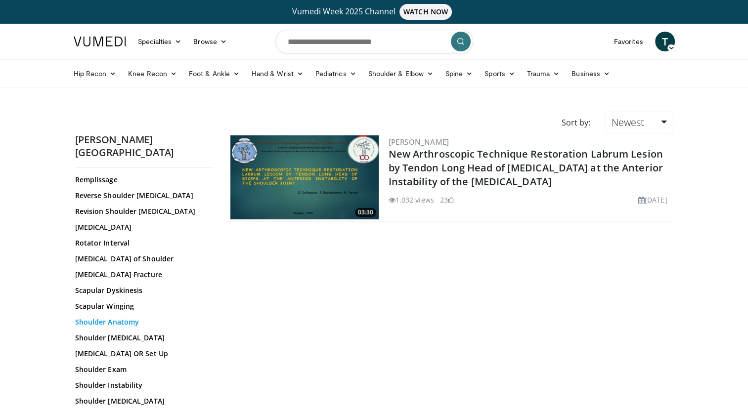
click at [115, 317] on link "Shoulder Anatomy" at bounding box center [141, 322] width 133 height 10
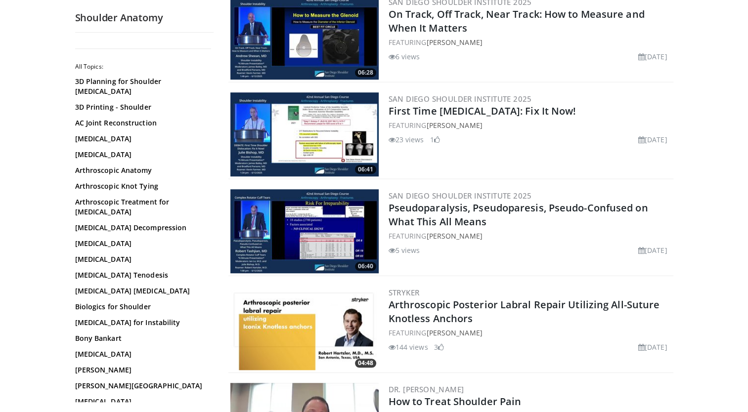
scroll to position [1082, 0]
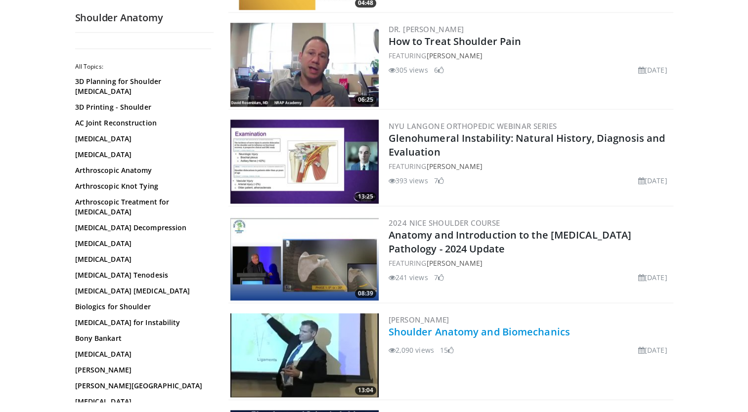
click at [510, 331] on link "Shoulder Anatomy and Biomechanics" at bounding box center [479, 331] width 181 height 13
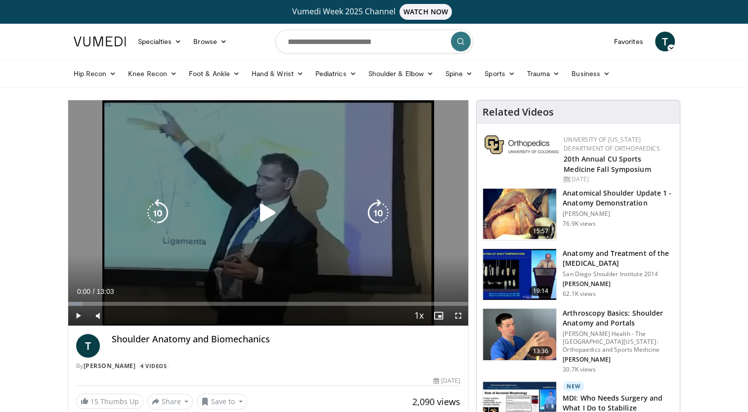
click at [221, 233] on div "10 seconds Tap to unmute" at bounding box center [268, 212] width 400 height 225
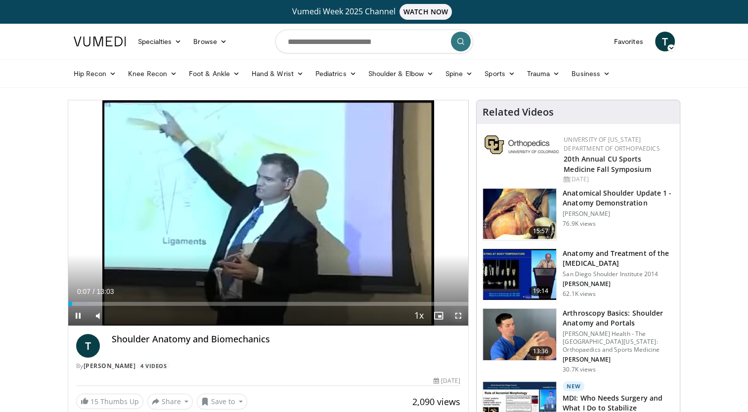
click at [459, 314] on span "Video Player" at bounding box center [458, 316] width 20 height 20
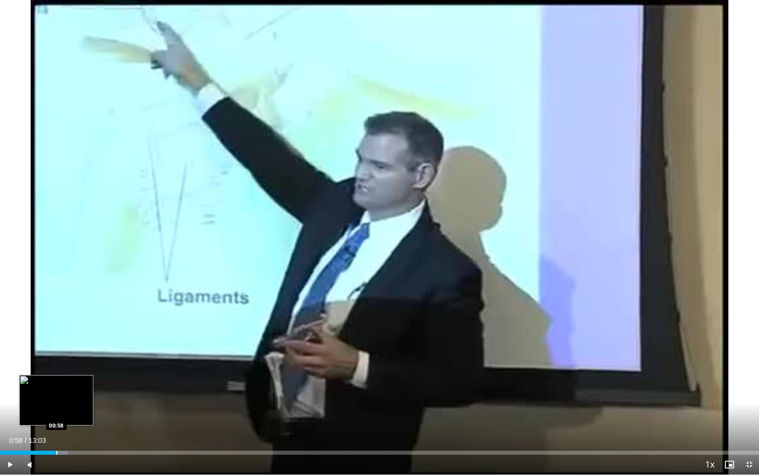
click at [56, 412] on div "Progress Bar" at bounding box center [56, 452] width 1 height 4
click at [76, 412] on div "Progress Bar" at bounding box center [76, 452] width 1 height 4
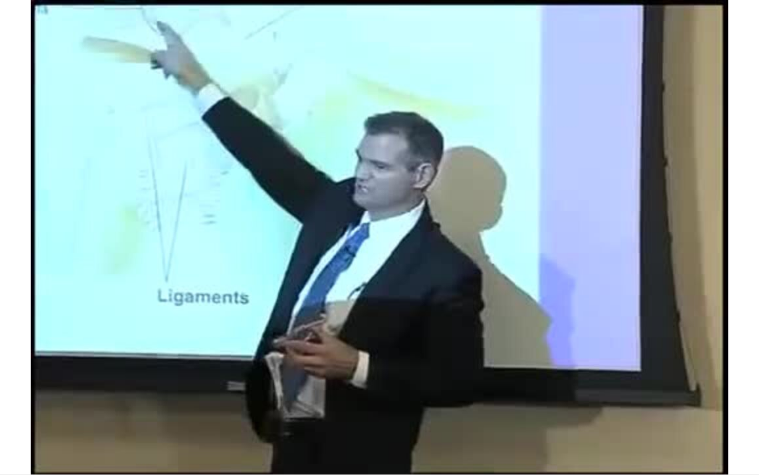
click at [124, 412] on video-js "**********" at bounding box center [379, 237] width 759 height 475
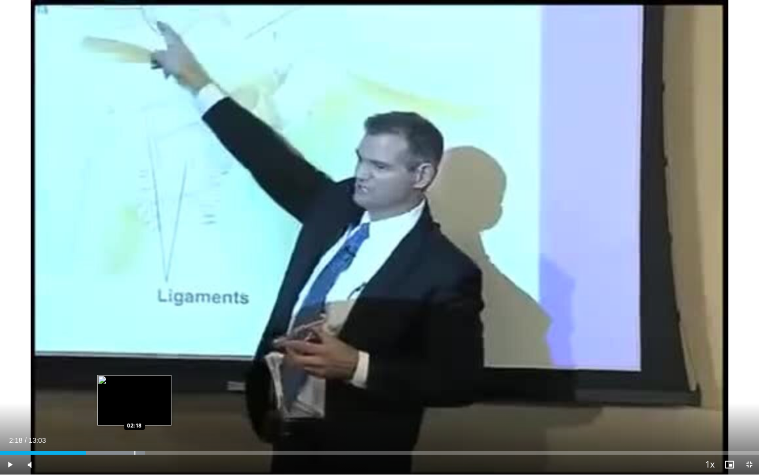
click at [134, 412] on div "Progress Bar" at bounding box center [134, 452] width 1 height 4
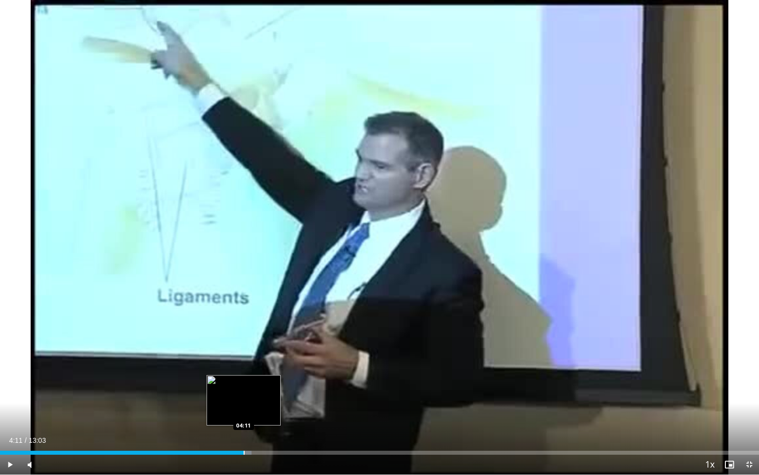
click at [244, 412] on div "Progress Bar" at bounding box center [244, 452] width 1 height 4
click at [748, 412] on span "Video Player" at bounding box center [750, 464] width 20 height 20
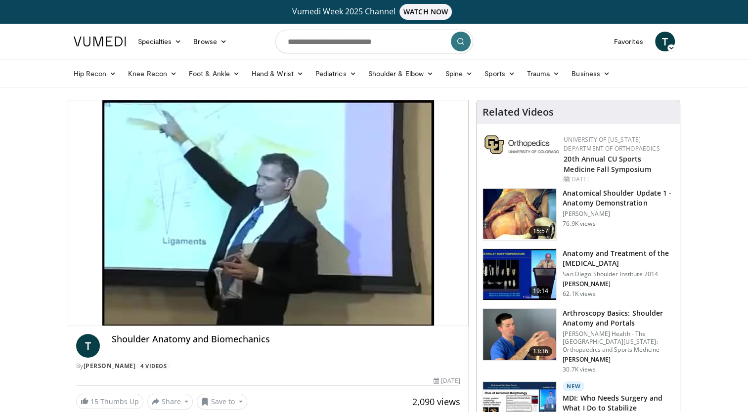
click at [569, 201] on h3 "Anatomical Shoulder Update 1 - Anatomy Demonstration" at bounding box center [618, 198] width 111 height 20
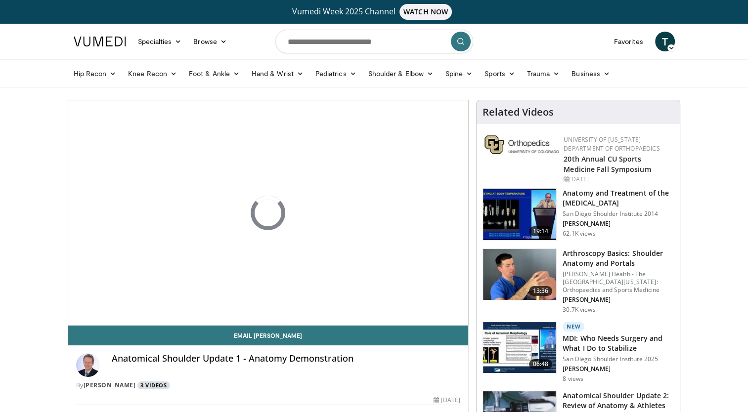
click at [143, 387] on link "3 Videos" at bounding box center [153, 386] width 33 height 8
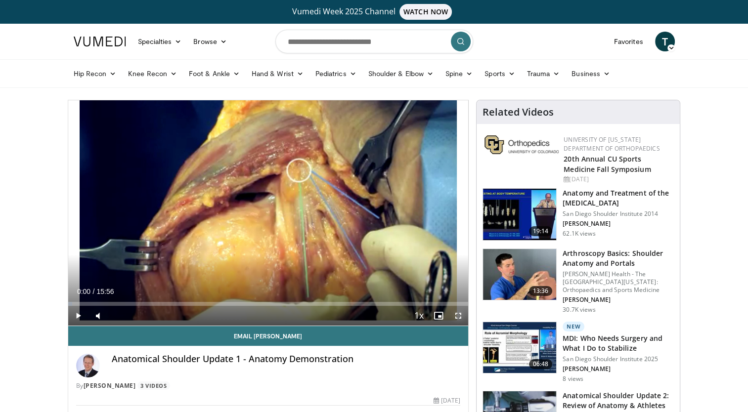
click at [450, 318] on span "Video Player" at bounding box center [458, 316] width 20 height 20
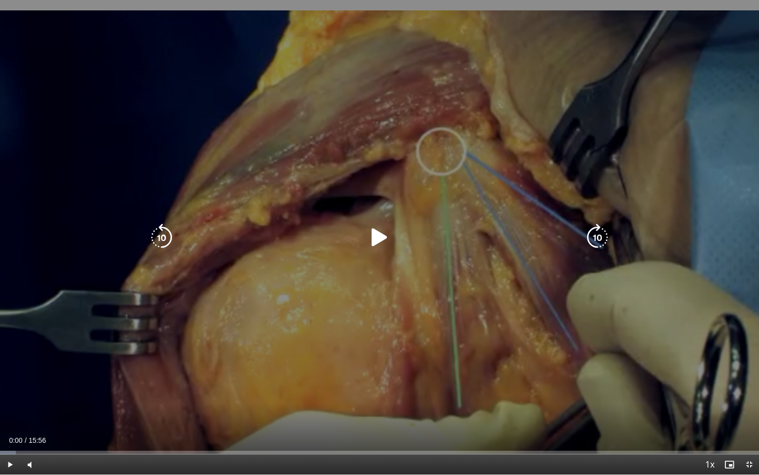
click at [228, 338] on div "10 seconds Tap to unmute" at bounding box center [379, 237] width 759 height 474
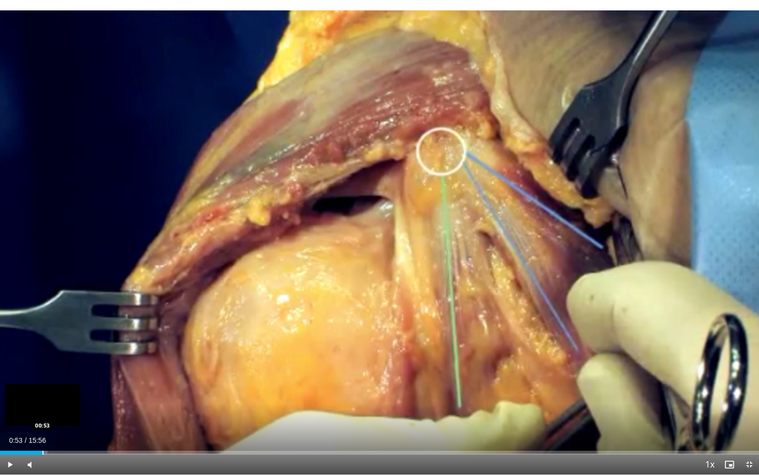
click at [43, 412] on div "Progress Bar" at bounding box center [43, 452] width 1 height 4
click at [35, 412] on div "Progress Bar" at bounding box center [35, 452] width 1 height 4
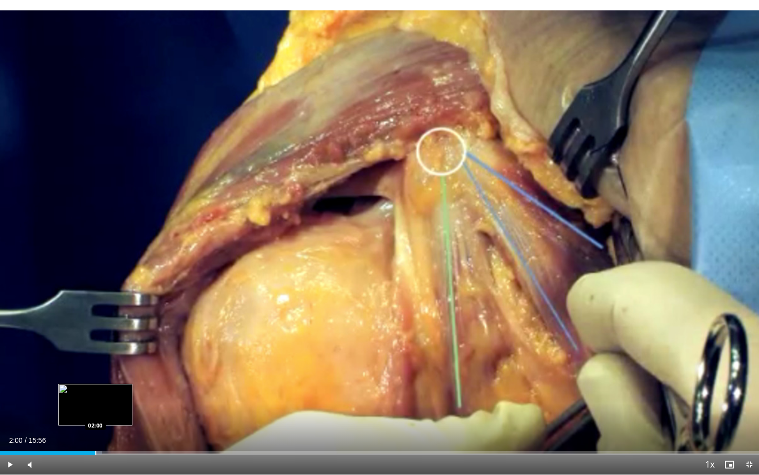
click at [95, 412] on div "Progress Bar" at bounding box center [95, 452] width 1 height 4
click at [116, 412] on div "Progress Bar" at bounding box center [116, 452] width 1 height 4
click at [114, 412] on div "Progress Bar" at bounding box center [114, 452] width 1 height 4
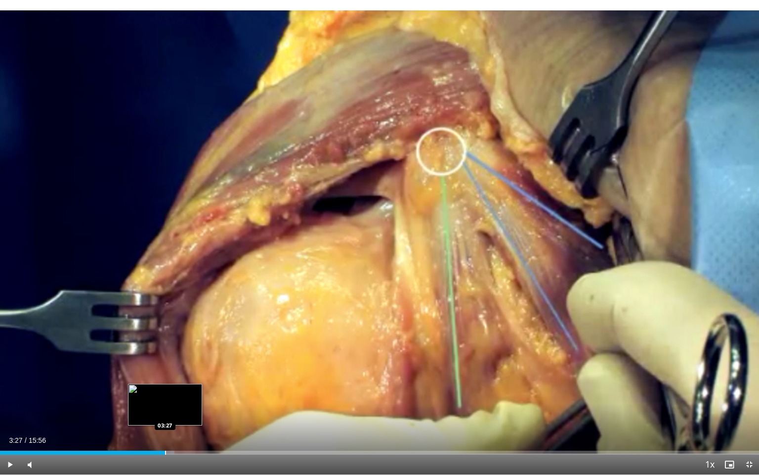
click at [165, 412] on div "Progress Bar" at bounding box center [165, 452] width 1 height 4
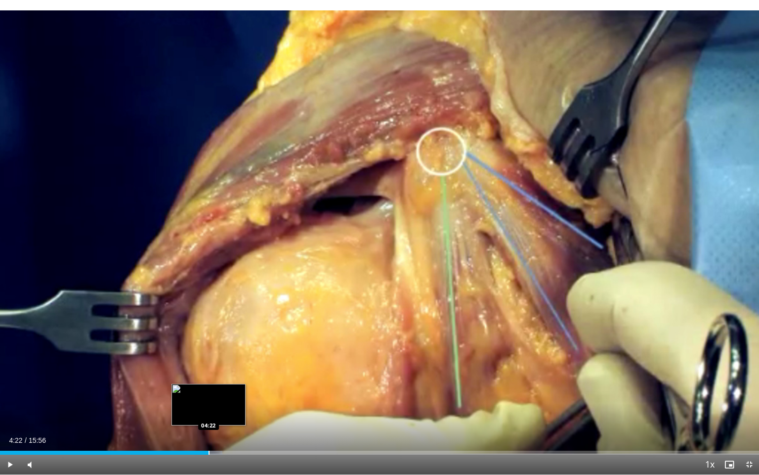
click at [208, 412] on div "Loaded : 29.28% 04:22 04:22" at bounding box center [379, 449] width 759 height 9
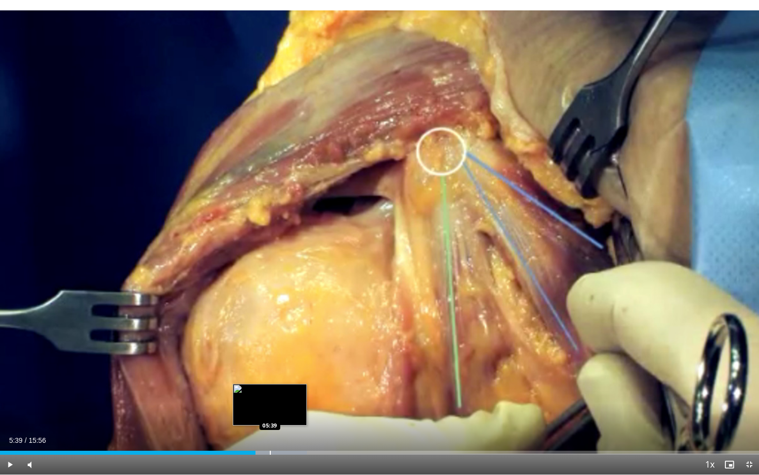
click at [270, 412] on div "Progress Bar" at bounding box center [270, 452] width 1 height 4
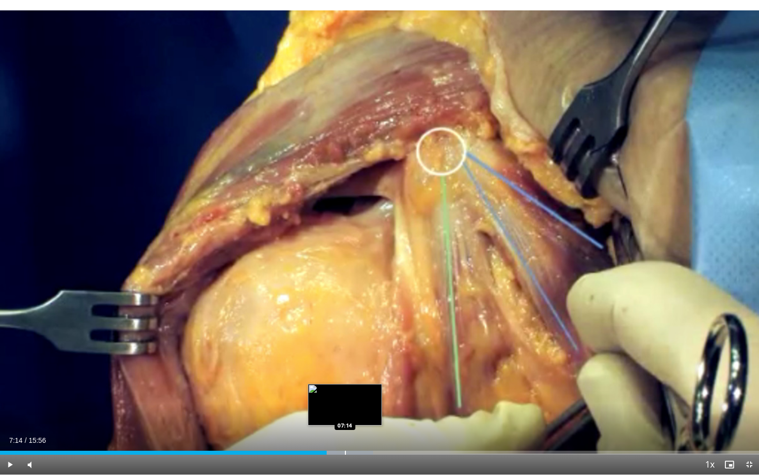
click at [344, 412] on div "Progress Bar" at bounding box center [347, 452] width 52 height 4
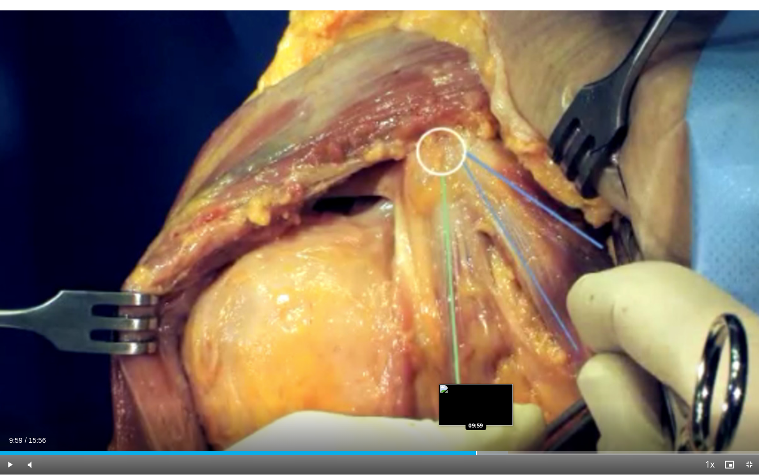
click at [476, 412] on div "Loaded : 66.91% 09:59 09:59" at bounding box center [379, 449] width 759 height 9
click at [748, 412] on span "Video Player" at bounding box center [750, 464] width 20 height 20
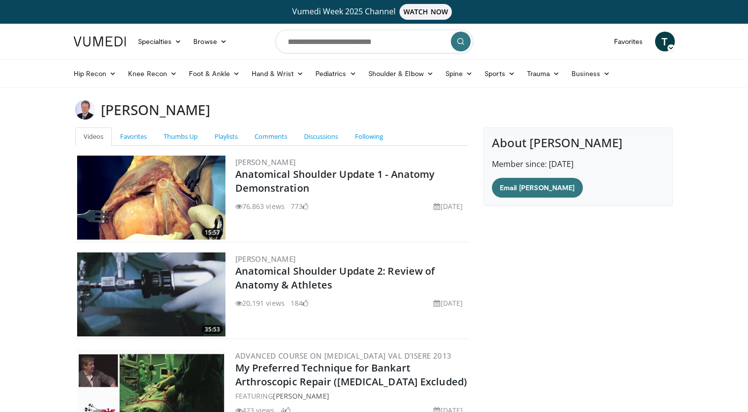
scroll to position [129, 0]
